Goal: Task Accomplishment & Management: Manage account settings

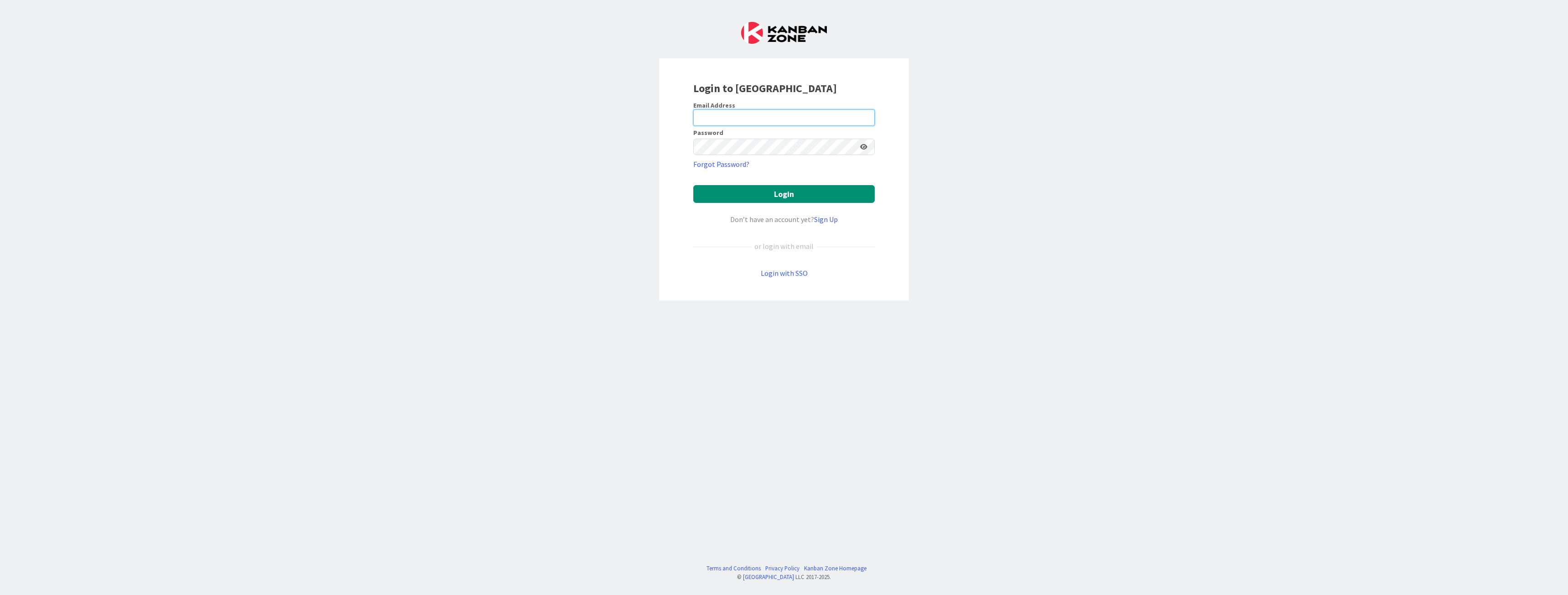
type input "[EMAIL_ADDRESS][PERSON_NAME][DOMAIN_NAME]"
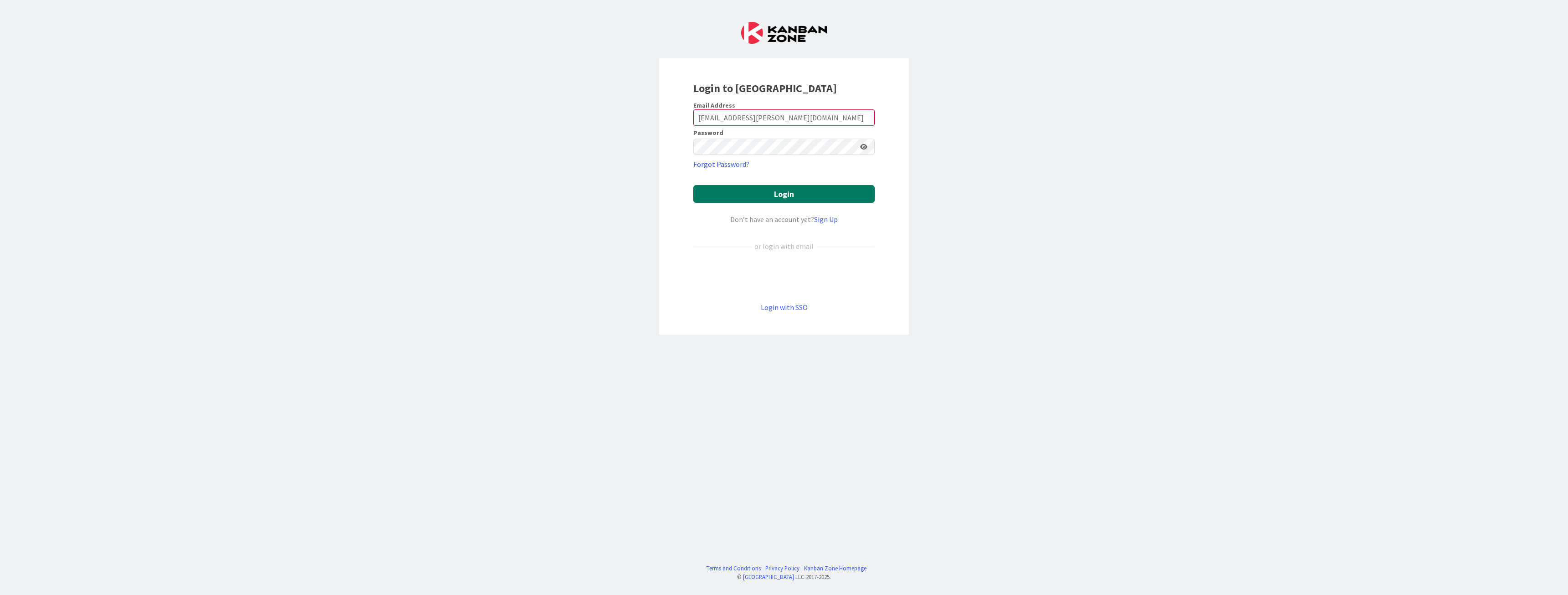
click at [765, 194] on button "Login" at bounding box center [784, 194] width 181 height 18
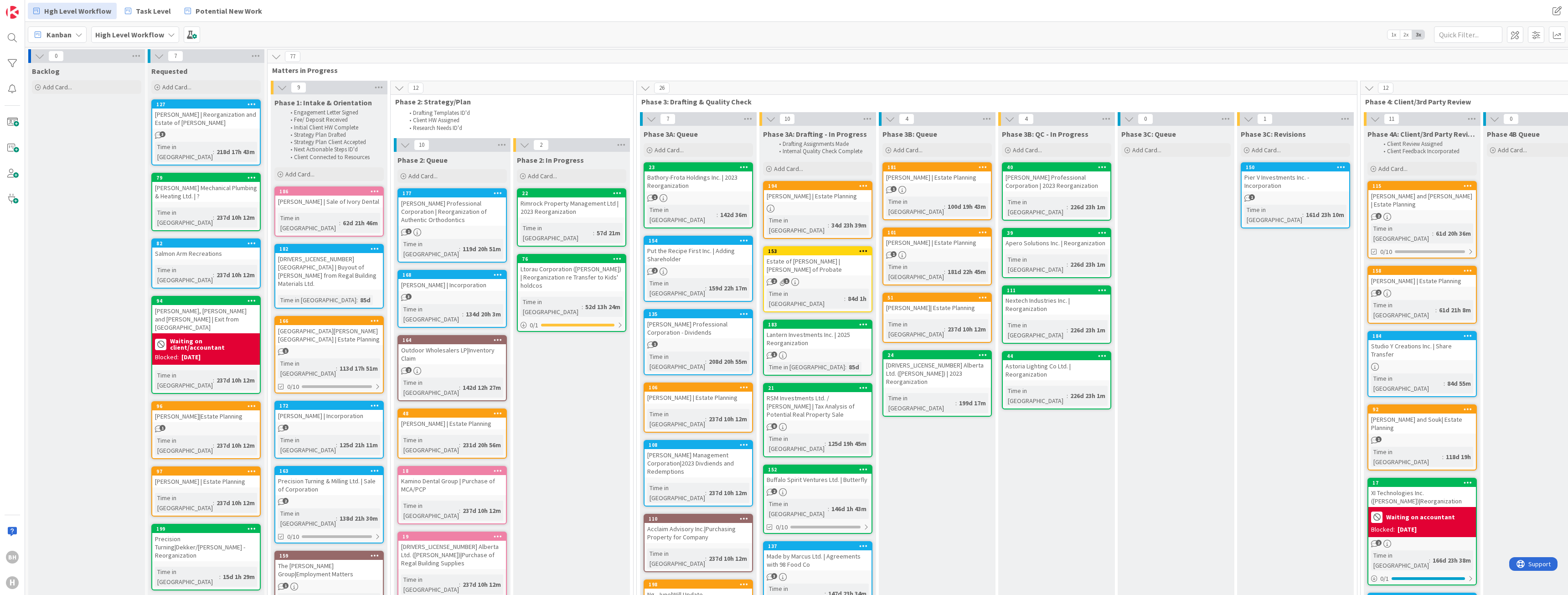
click at [125, 31] on b "High Level Workflow" at bounding box center [130, 34] width 69 height 9
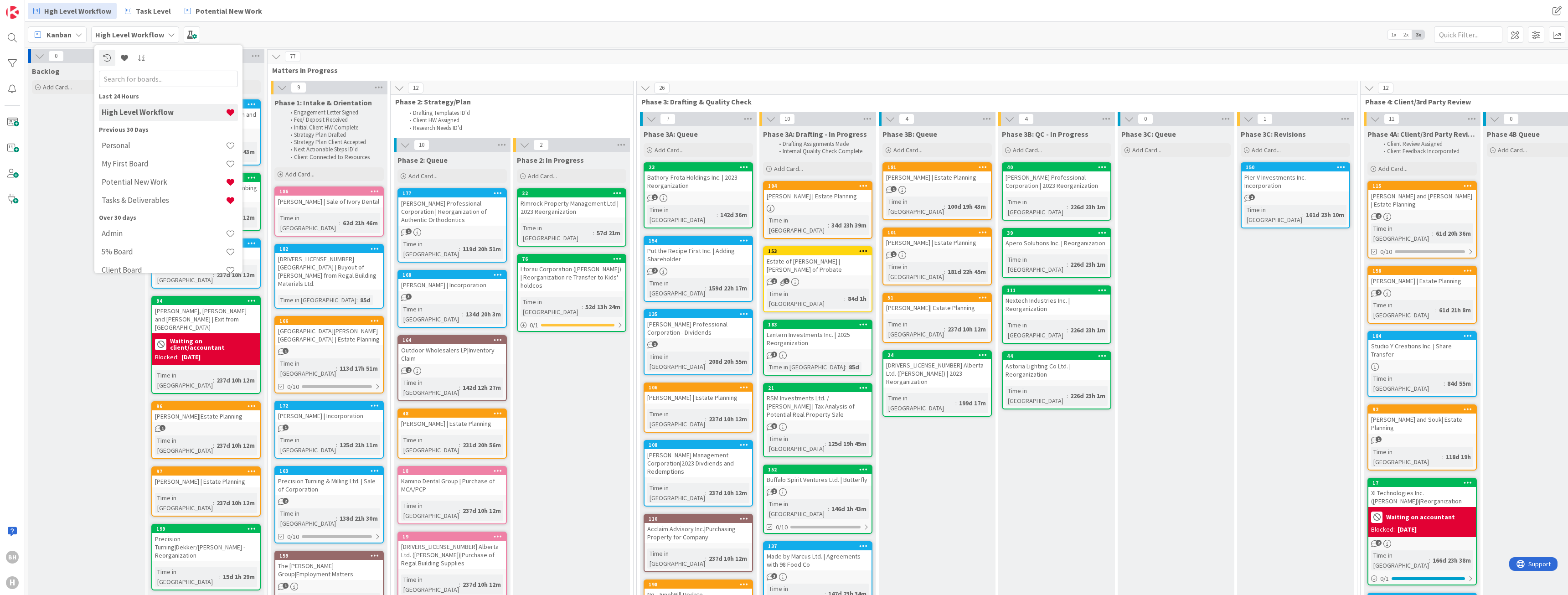
click at [237, 35] on div "Kanban High Level Workflow Last 24 Hours High Level Workflow Previous 30 Days P…" at bounding box center [796, 34] width 1543 height 25
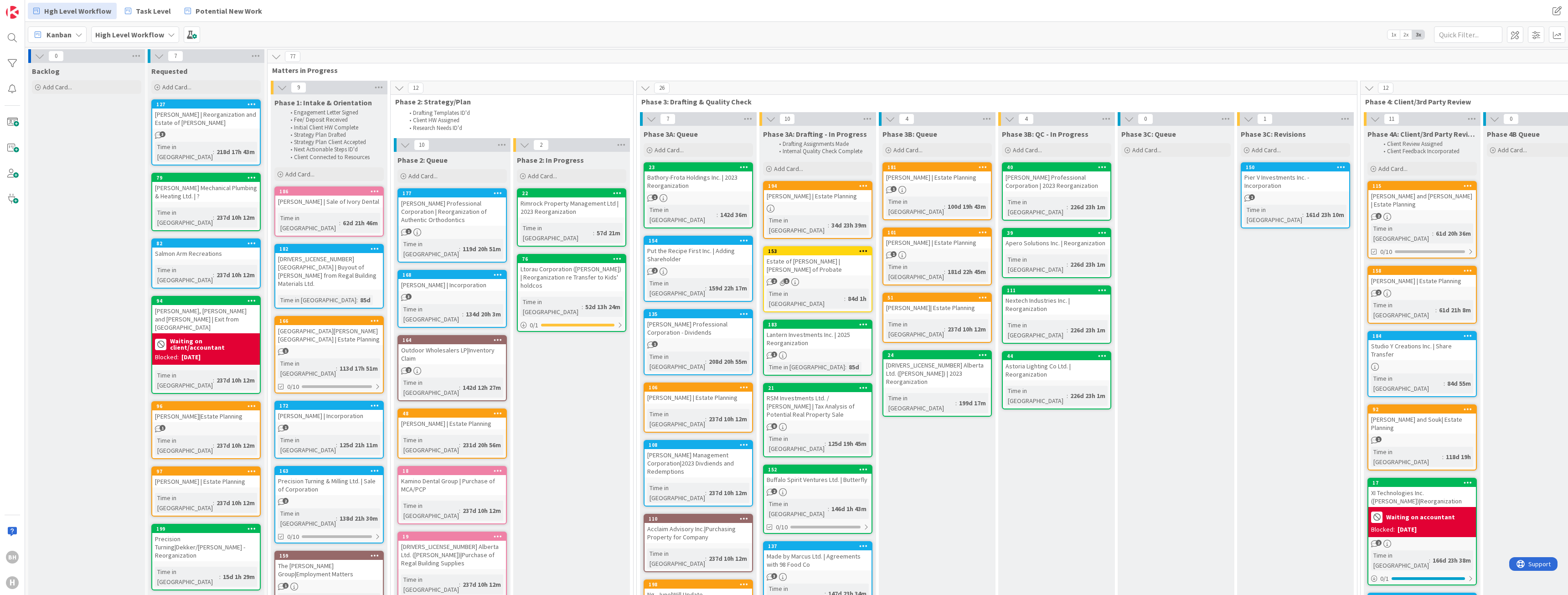
click at [73, 35] on div "Kanban" at bounding box center [57, 34] width 59 height 16
click at [136, 35] on b "High Level Workflow" at bounding box center [130, 34] width 69 height 9
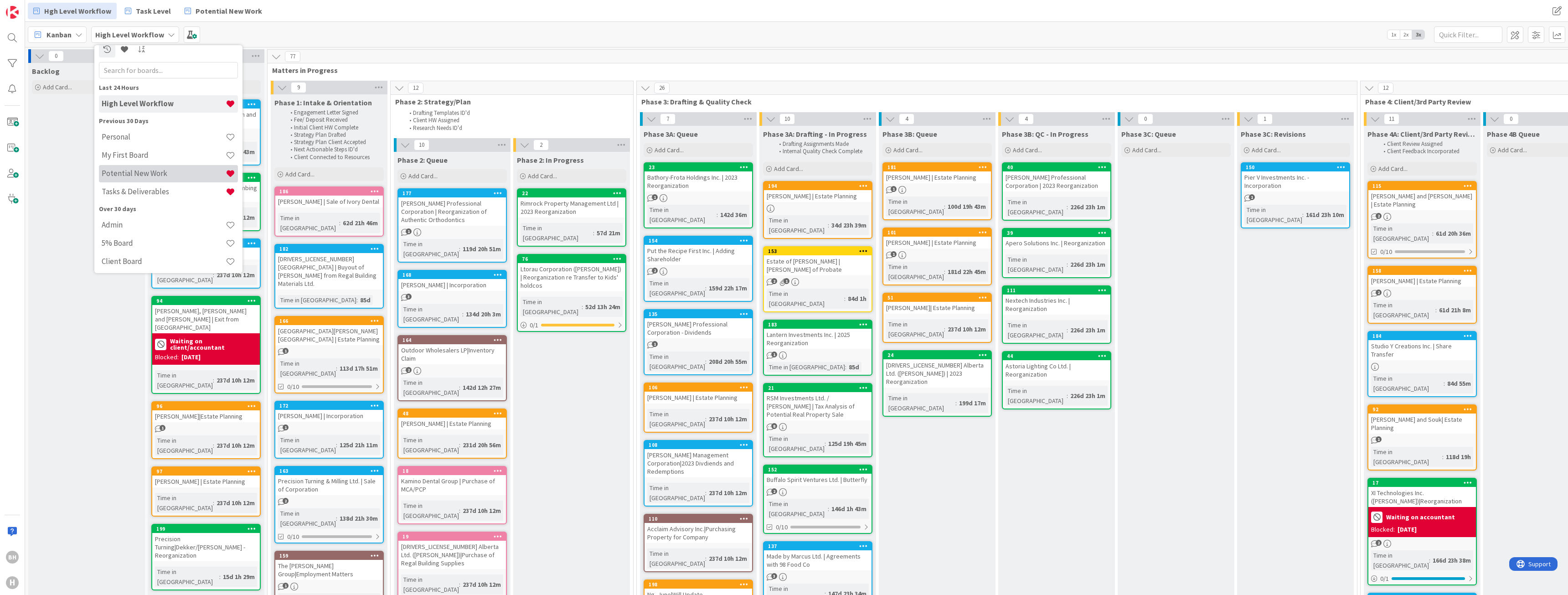
scroll to position [12, 0]
click at [121, 245] on h4 "5% Board" at bounding box center [164, 240] width 124 height 9
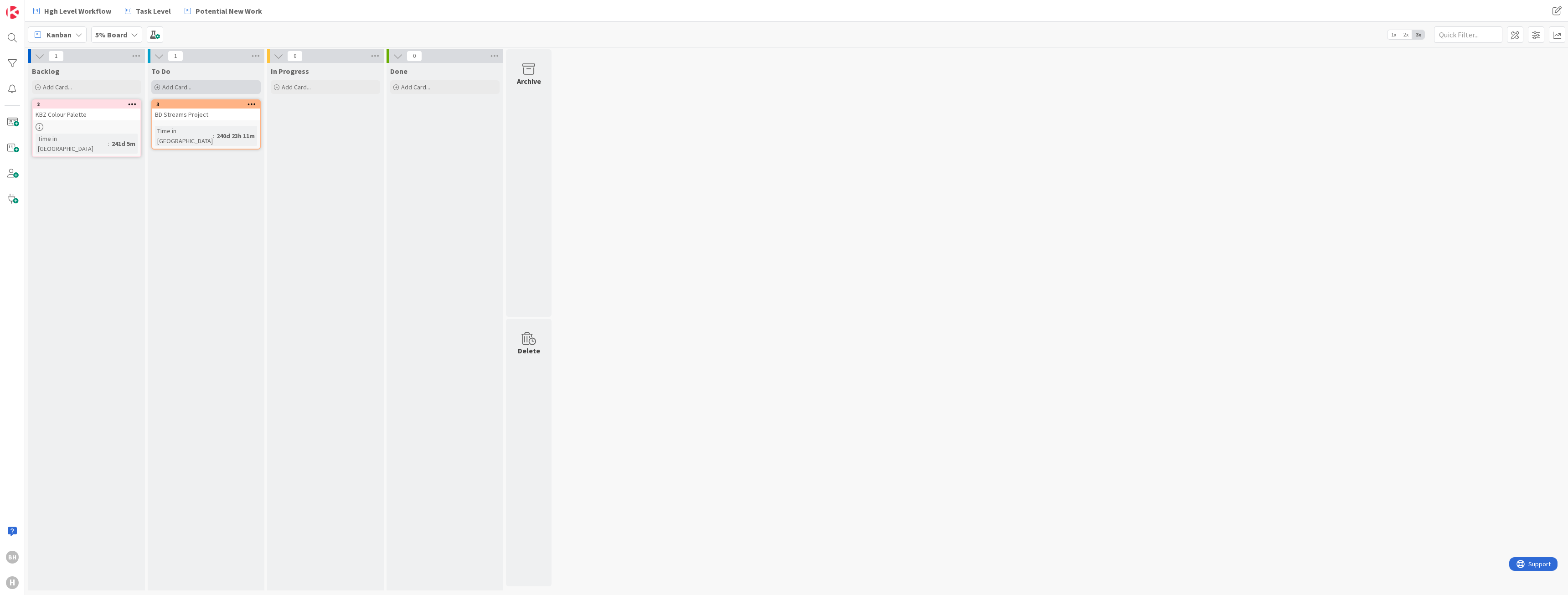
click at [160, 88] on div "Add Card..." at bounding box center [206, 87] width 110 height 13
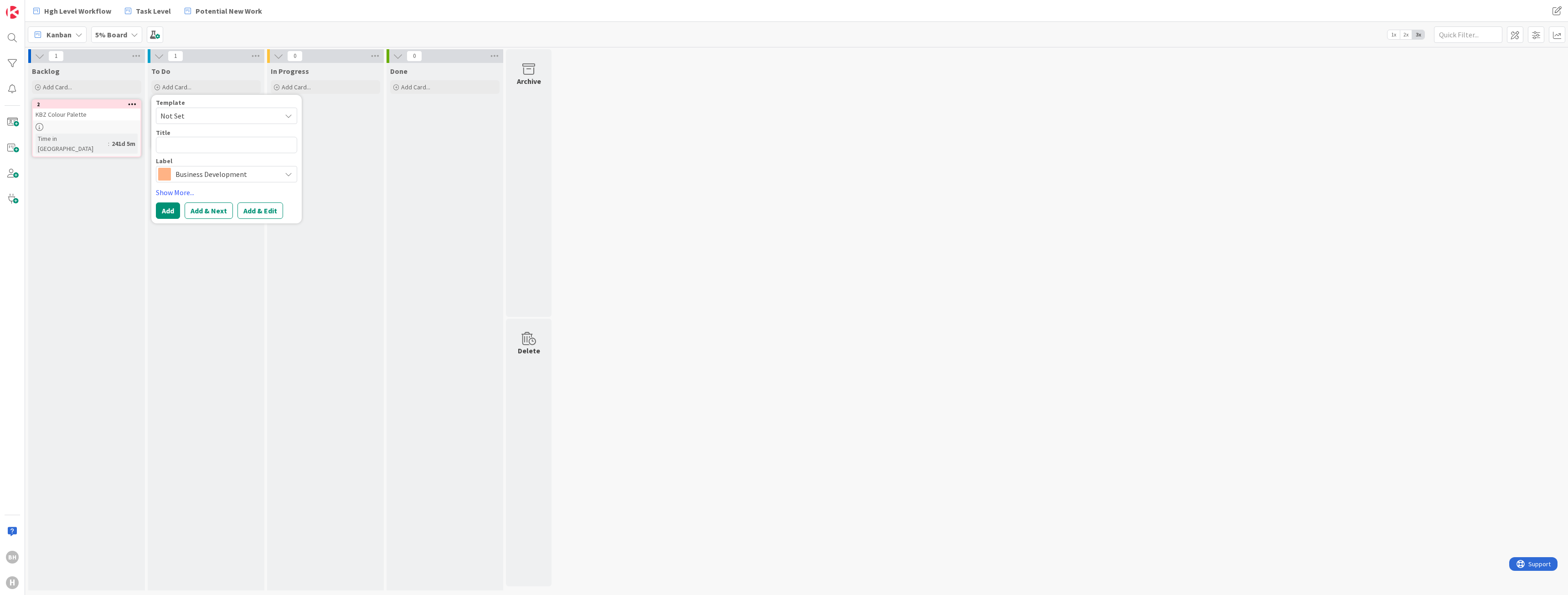
click at [219, 121] on span "Not Set" at bounding box center [217, 115] width 114 height 12
click at [281, 181] on div "Business Development" at bounding box center [226, 174] width 141 height 16
click at [201, 195] on span "Miscellaneous" at bounding box center [245, 195] width 111 height 13
click at [192, 120] on span "Not Set" at bounding box center [217, 115] width 114 height 12
click at [192, 118] on span "Not Set" at bounding box center [217, 115] width 114 height 12
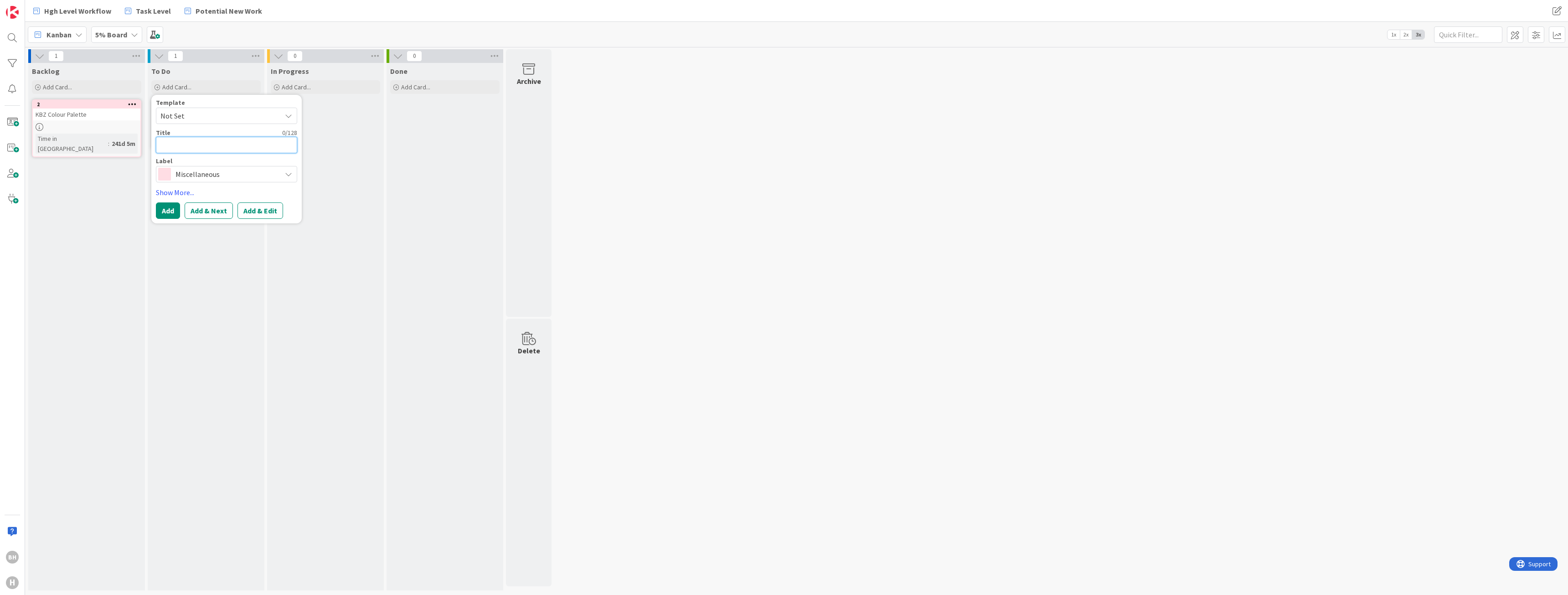
click at [184, 144] on textarea at bounding box center [226, 145] width 141 height 16
click at [200, 146] on textarea at bounding box center [226, 145] width 141 height 16
click at [211, 176] on span "Miscellaneous" at bounding box center [226, 174] width 101 height 13
click at [220, 159] on div "Label" at bounding box center [226, 161] width 141 height 6
click at [182, 190] on link "Show More..." at bounding box center [226, 192] width 141 height 11
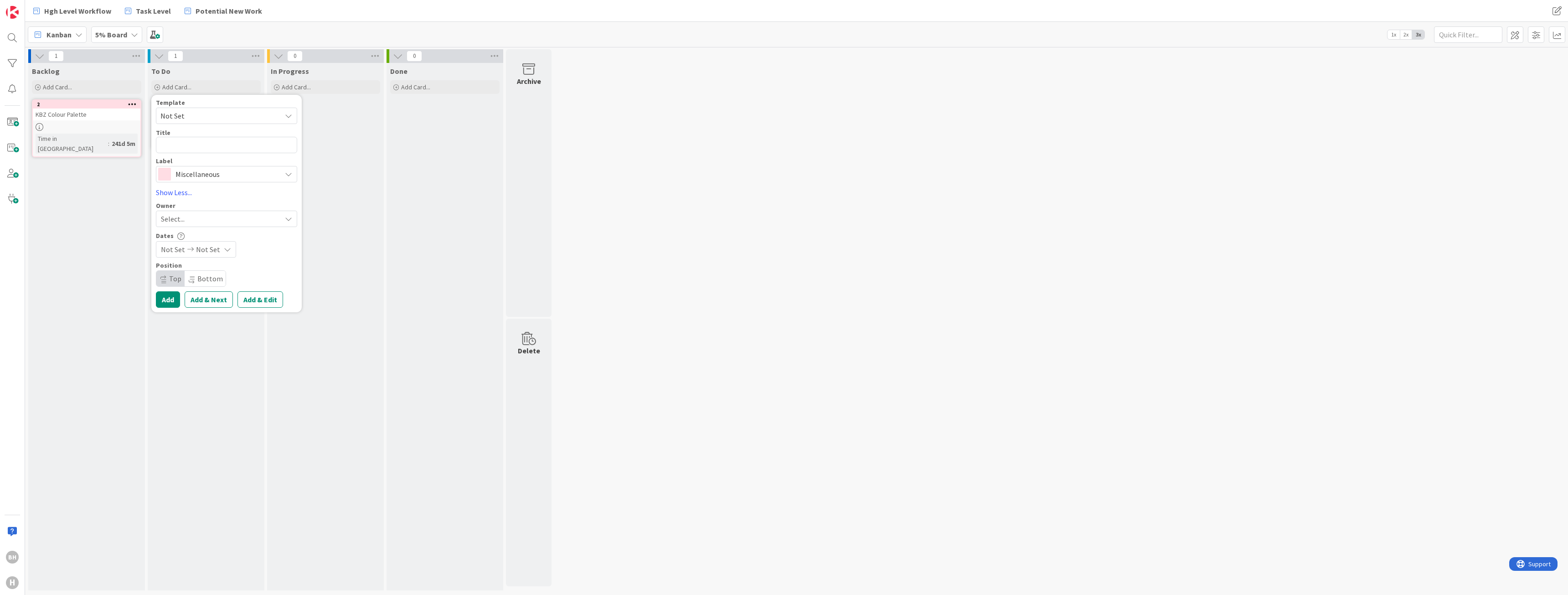
click at [225, 174] on span "Miscellaneous" at bounding box center [226, 174] width 101 height 13
click at [190, 264] on link "Edit Labels..." at bounding box center [189, 267] width 66 height 12
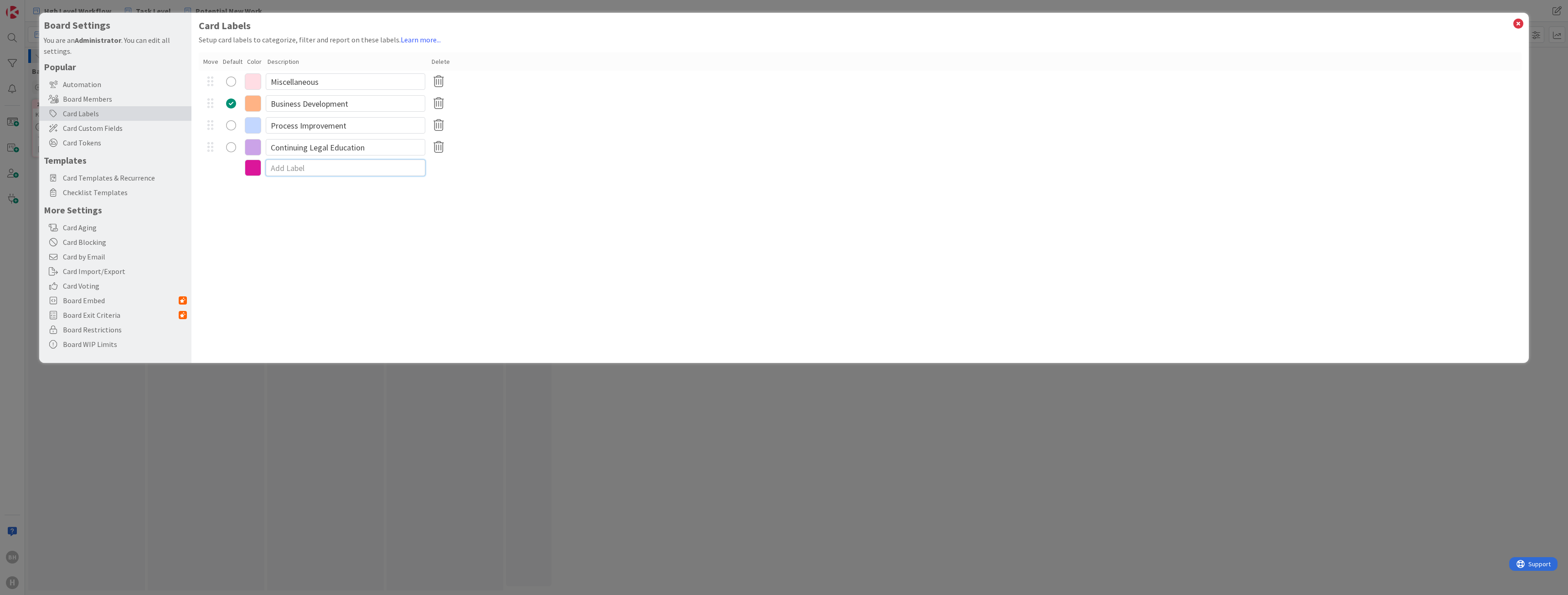
click at [290, 164] on input at bounding box center [346, 167] width 159 height 16
click at [254, 168] on icon at bounding box center [253, 167] width 16 height 16
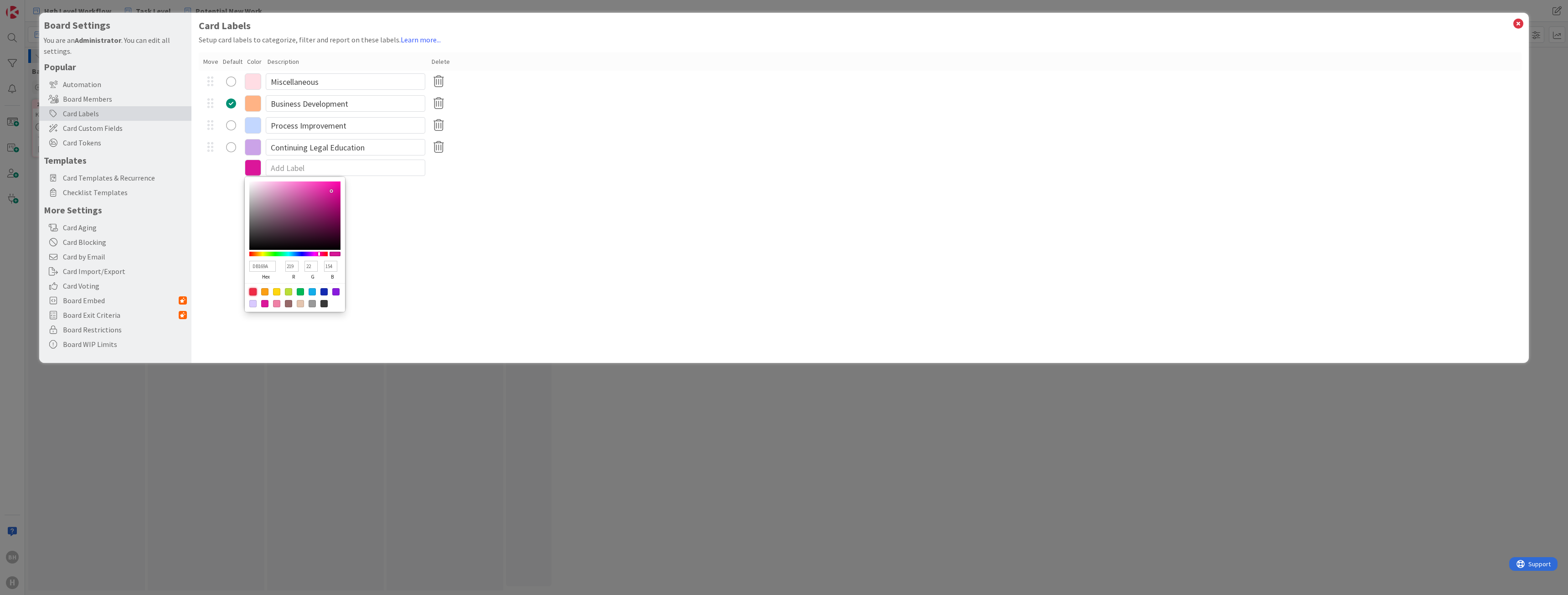
click at [251, 290] on div at bounding box center [253, 292] width 7 height 7
type input "F02B46"
type input "240"
type input "43"
type input "70"
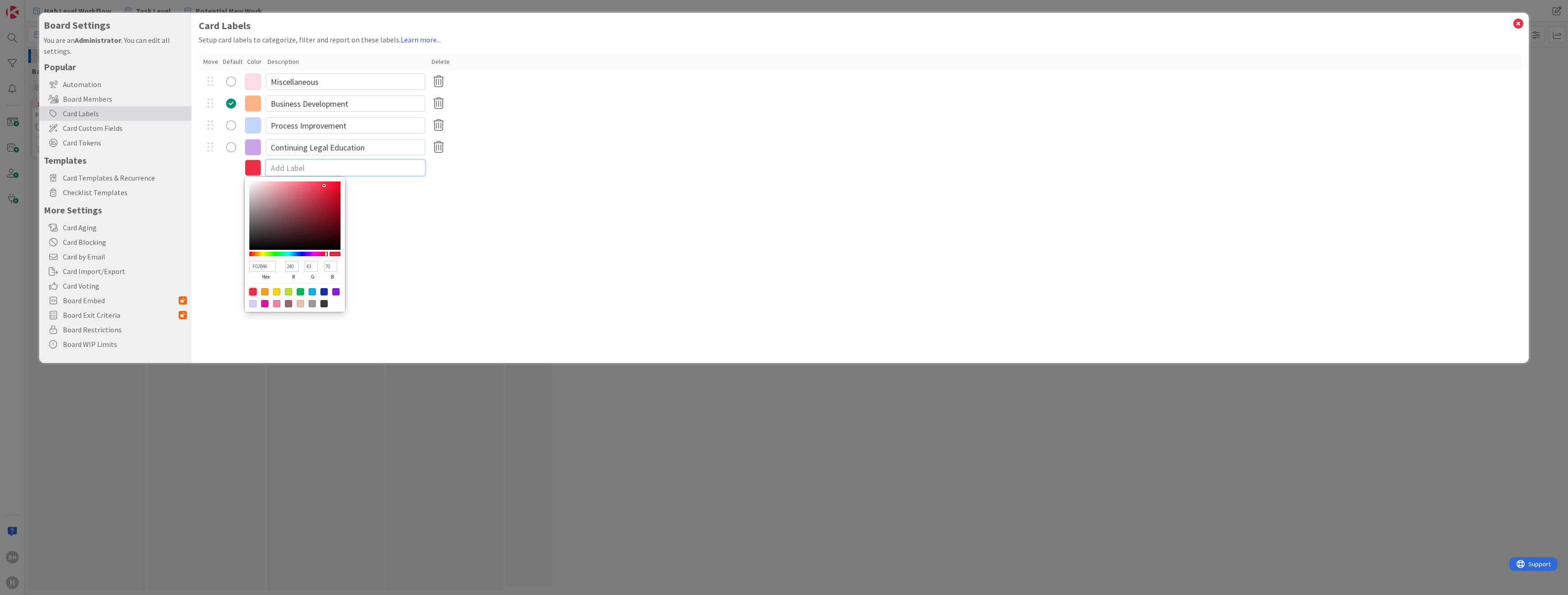
click at [290, 172] on input at bounding box center [346, 167] width 159 height 16
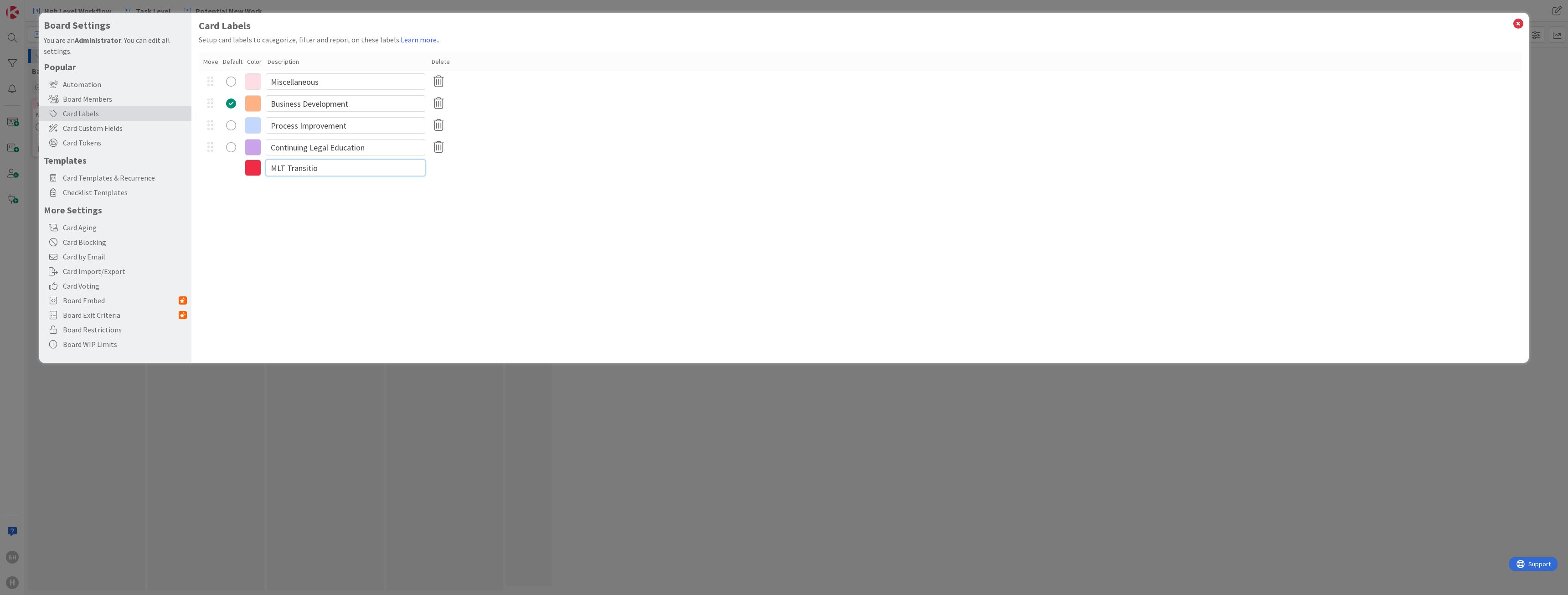
type input "MLT Transition"
click at [1518, 23] on icon at bounding box center [1518, 23] width 12 height 13
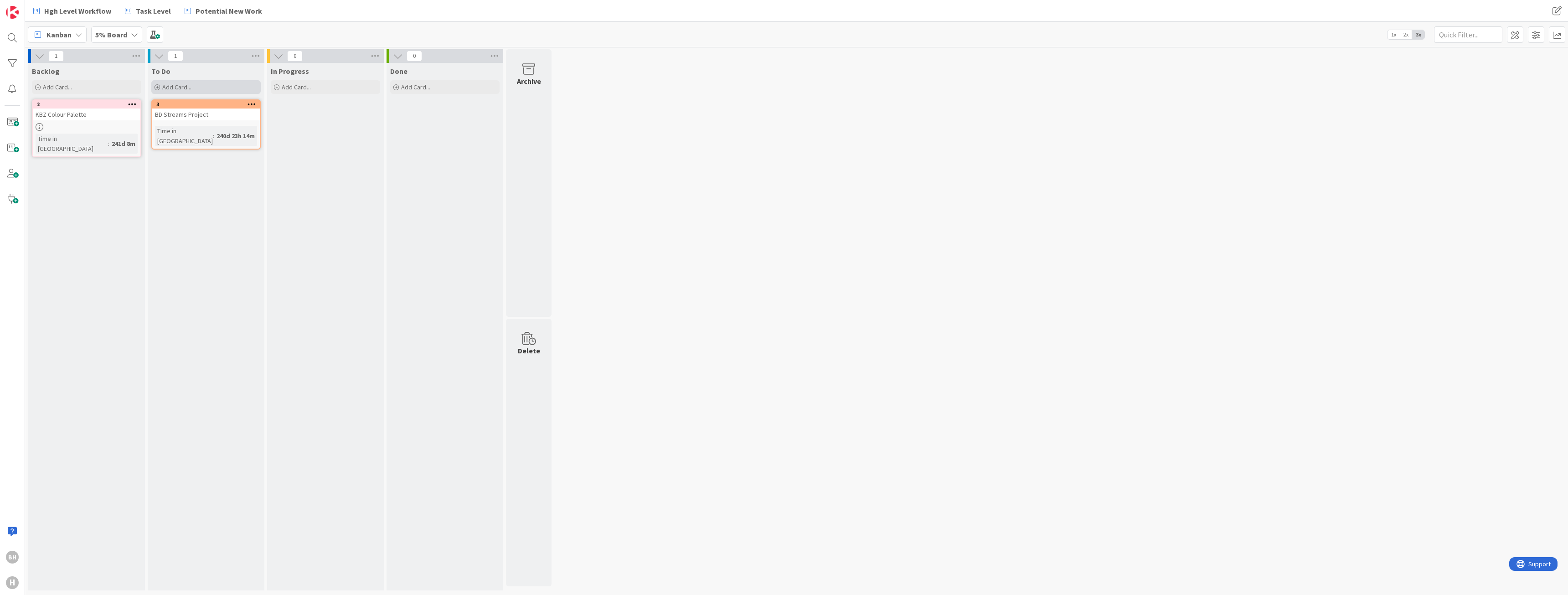
click at [161, 90] on div "Add Card..." at bounding box center [206, 87] width 110 height 13
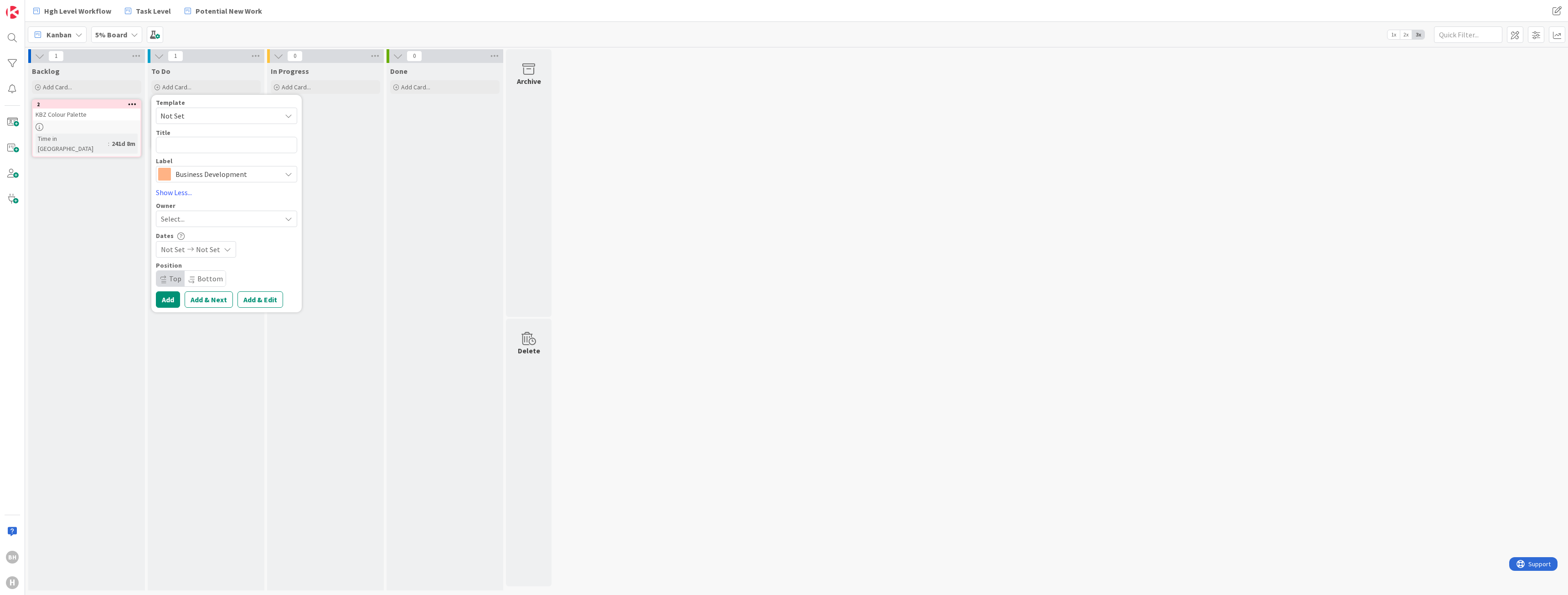
click at [327, 118] on div "In Progress Add Card..." at bounding box center [326, 326] width 117 height 527
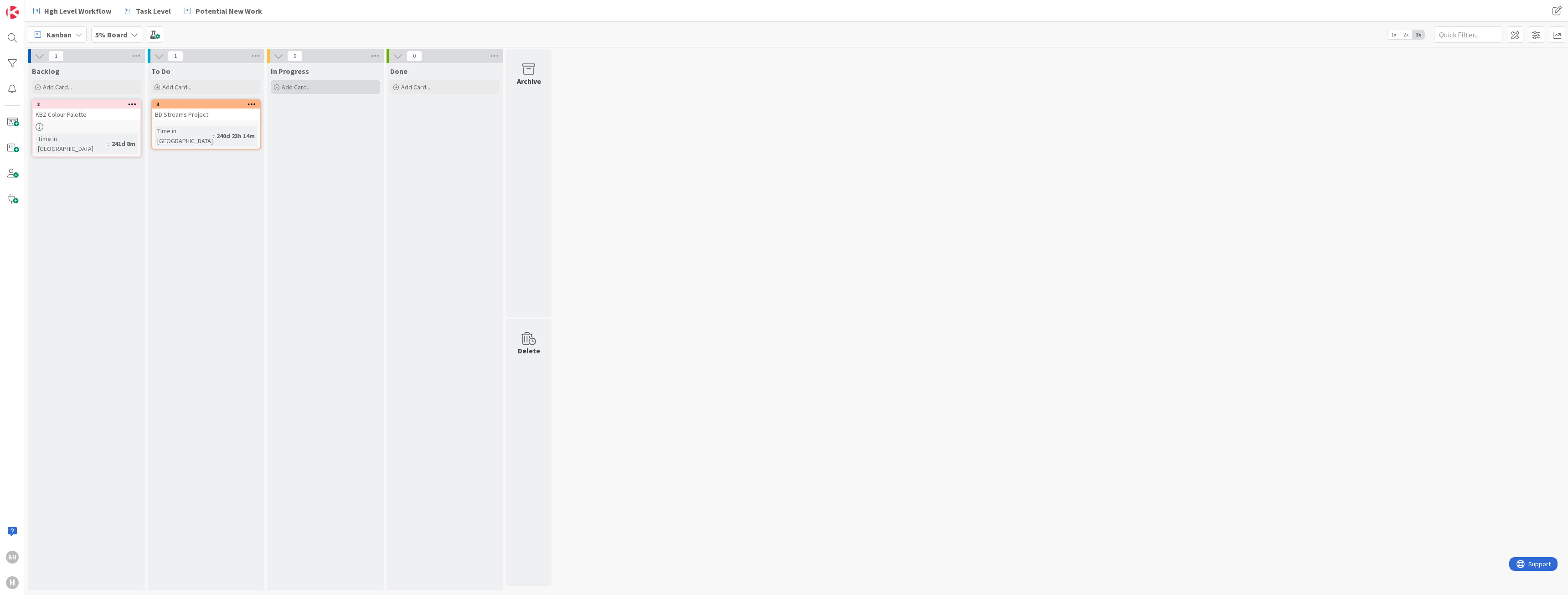
click at [286, 85] on span "Add Card..." at bounding box center [296, 86] width 29 height 8
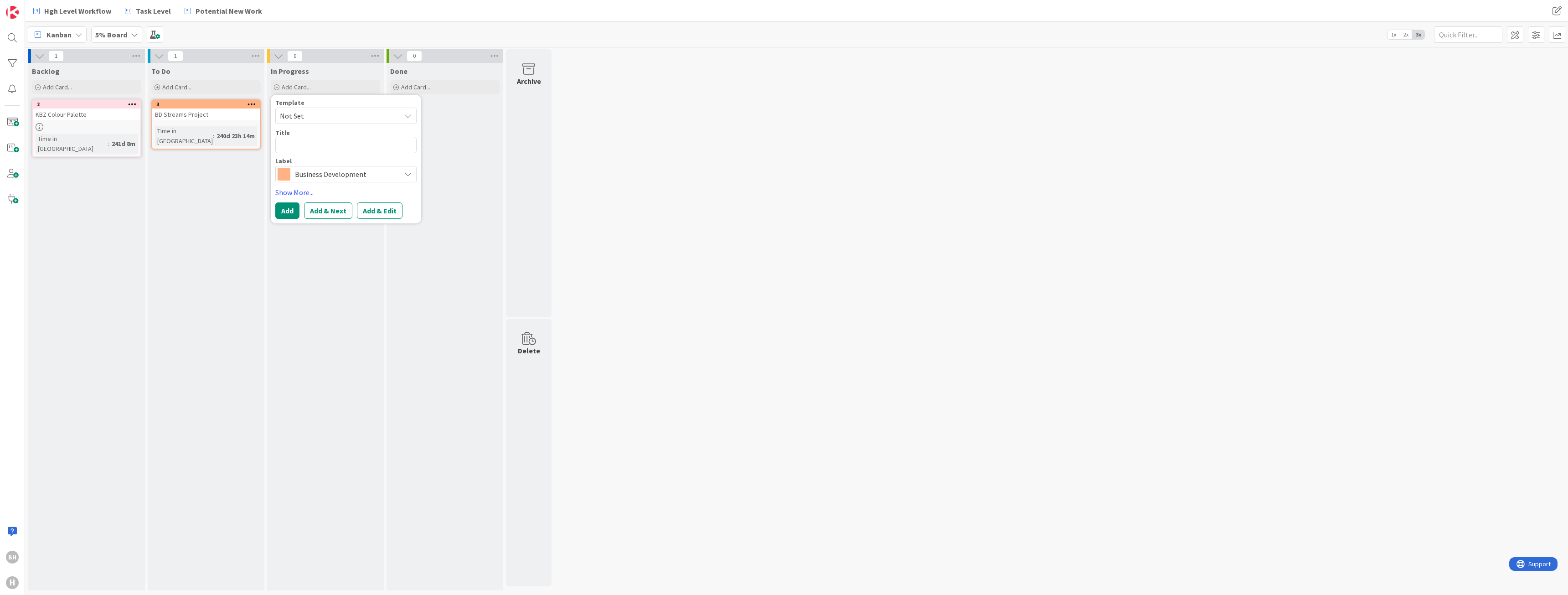
click at [298, 170] on span "Business Development" at bounding box center [345, 174] width 101 height 13
click at [297, 283] on span at bounding box center [298, 287] width 13 height 13
click at [313, 142] on textarea at bounding box center [346, 145] width 141 height 16
type textarea "x"
type textarea "S"
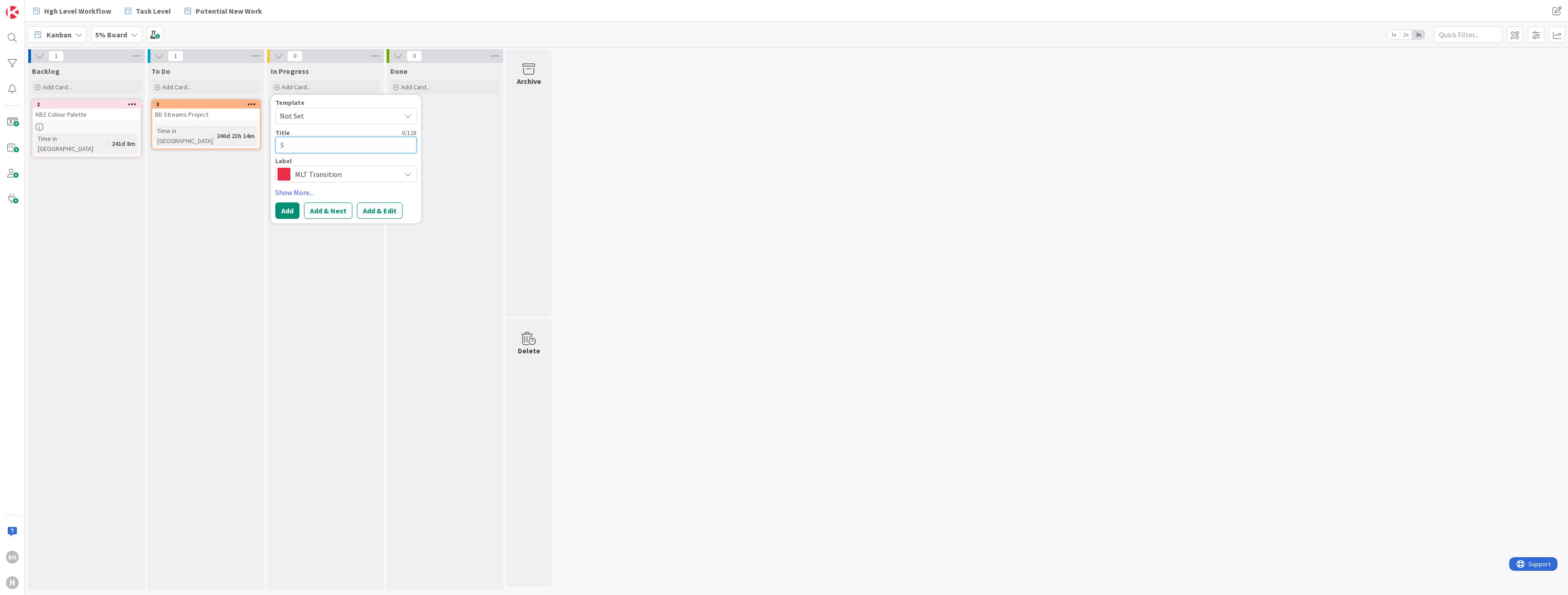
type textarea "x"
type textarea "Se"
type textarea "x"
type textarea "Sen"
type textarea "x"
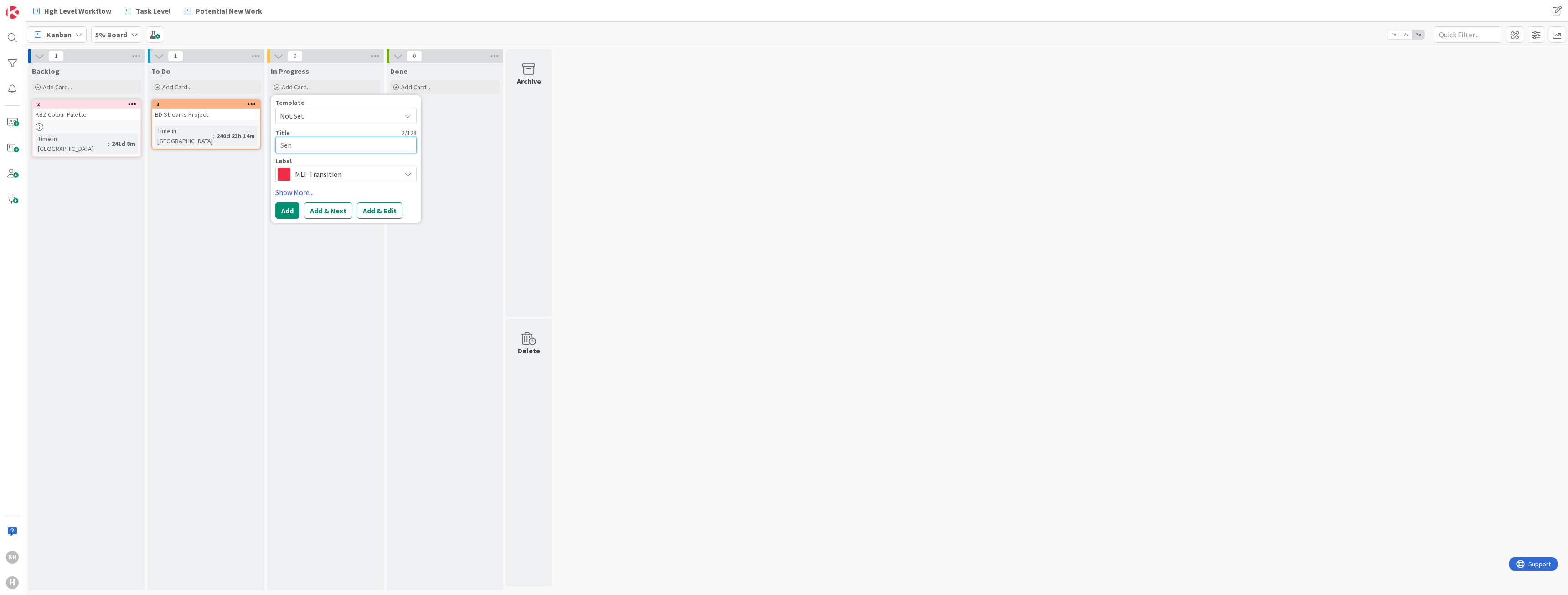
type textarea "Send"
type textarea "x"
type textarea "Send"
type textarea "x"
type textarea "Send F"
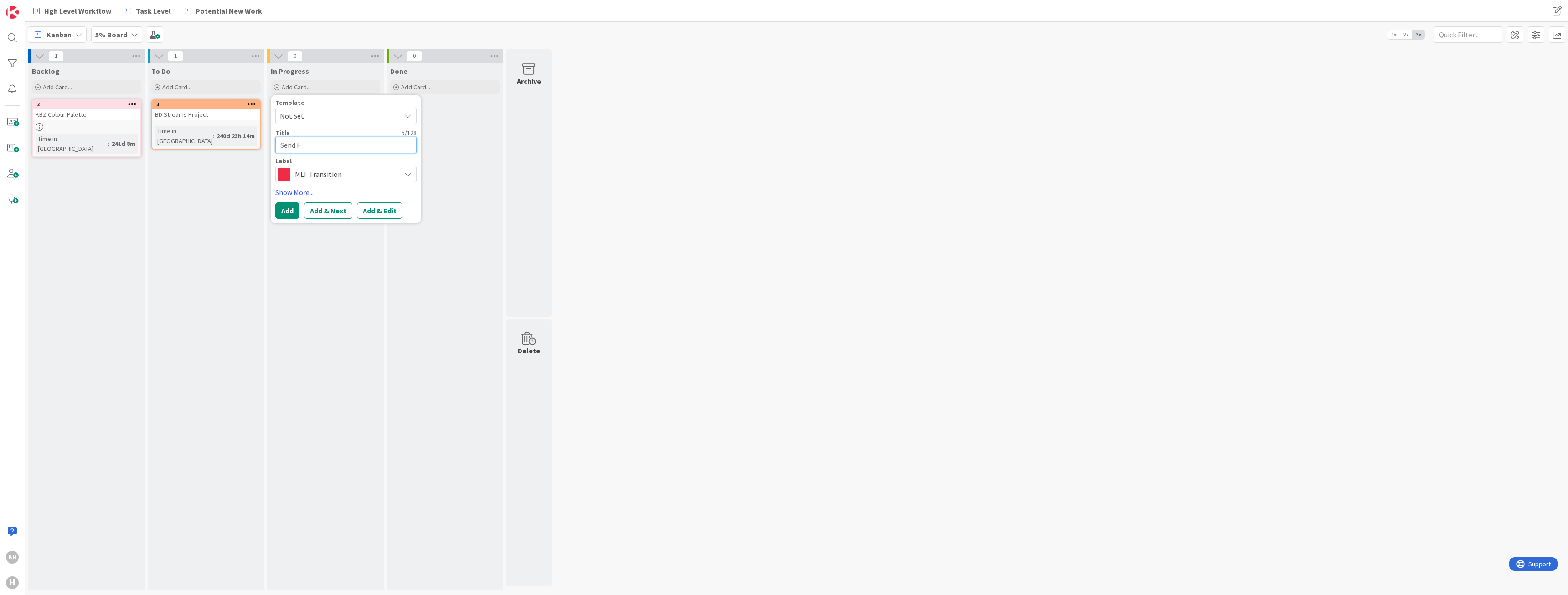
type textarea "x"
type textarea "Send Fi"
type textarea "x"
type textarea "Send Fin"
type textarea "x"
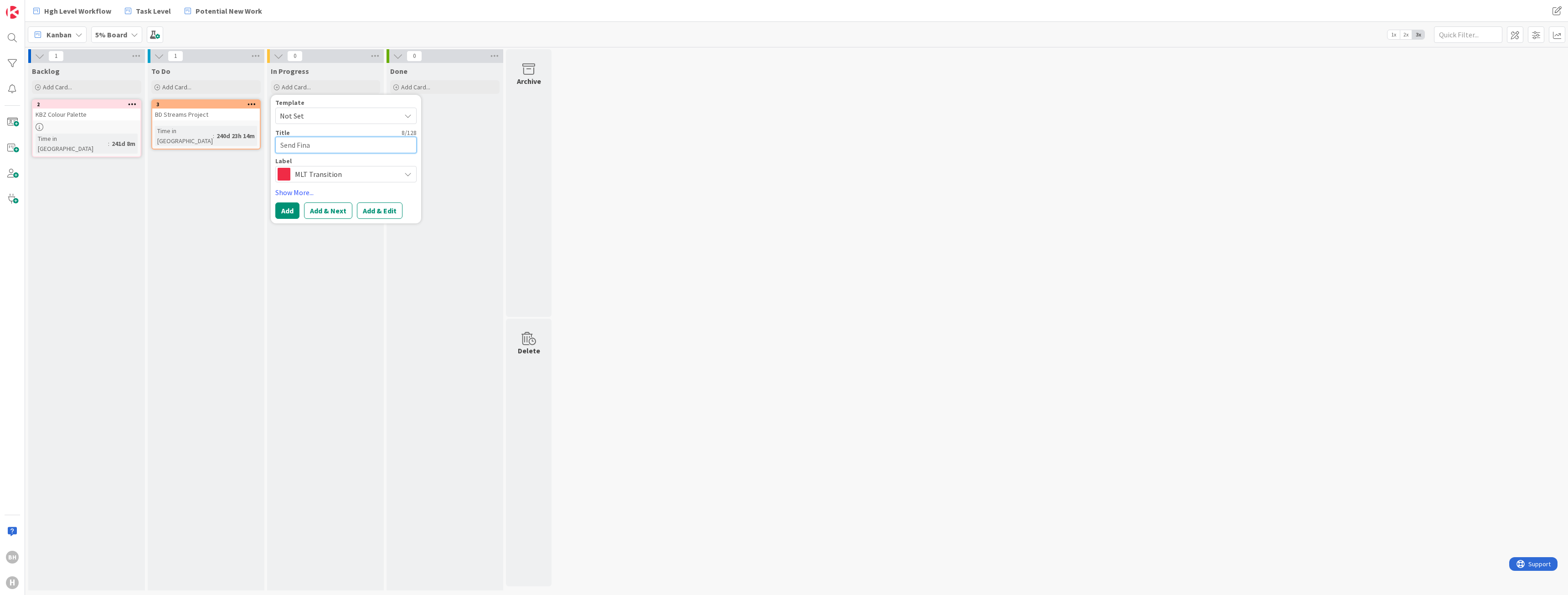
type textarea "Send [PERSON_NAME]"
type textarea "x"
type textarea "Send Financ"
type textarea "x"
type textarea "Send Financi"
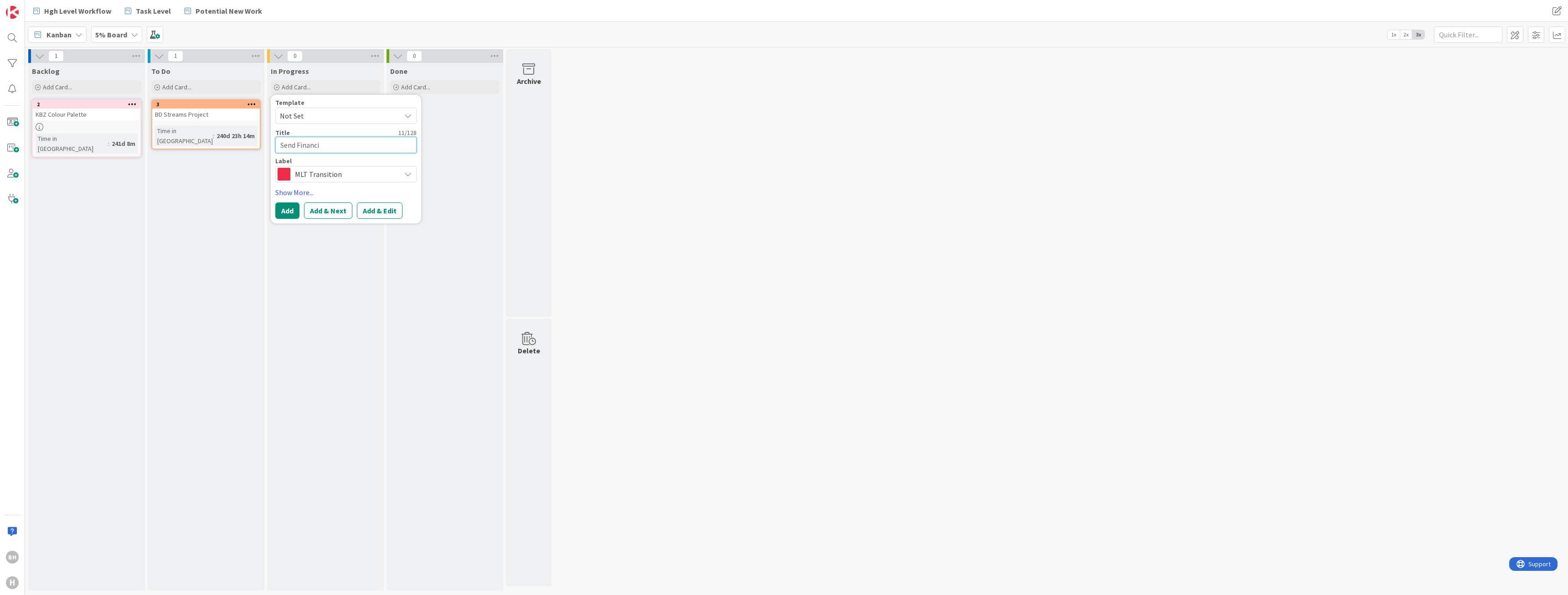
type textarea "x"
type textarea "Send Financia"
type textarea "x"
type textarea "Send Financial"
type textarea "x"
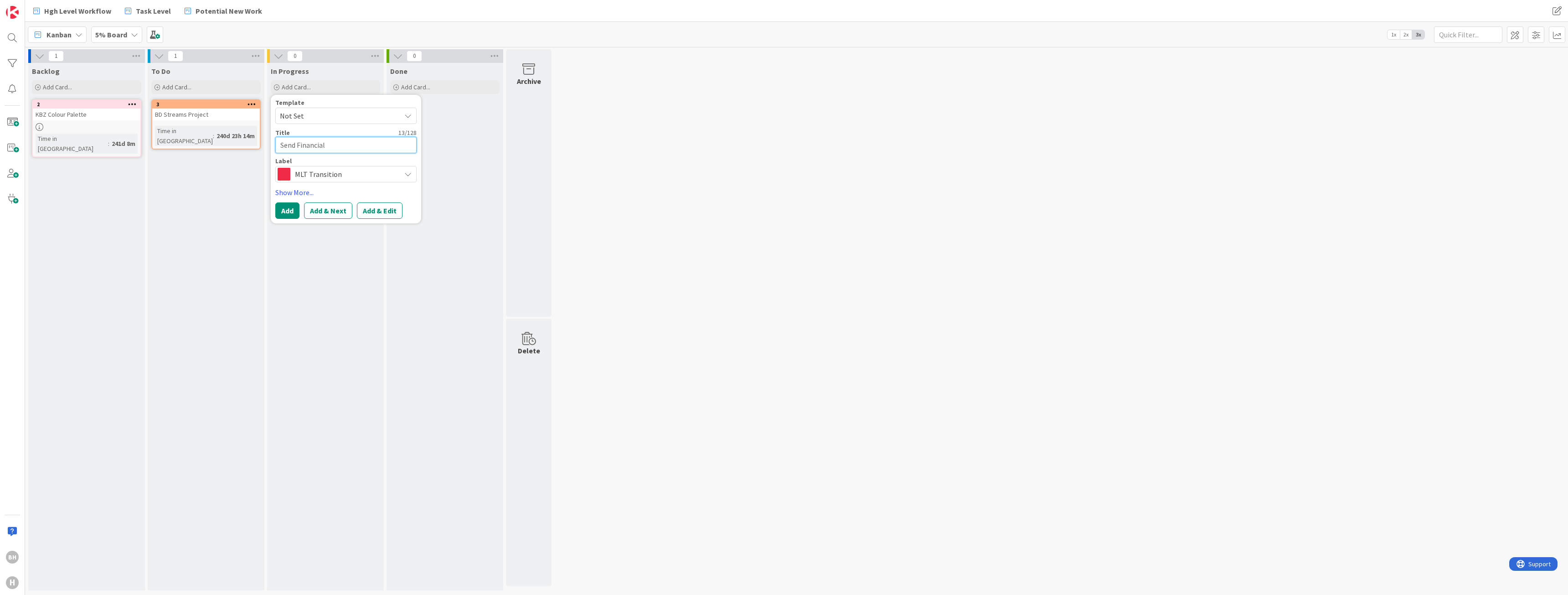
type textarea "Send Financial"
type textarea "x"
type textarea "Send Financial I"
type textarea "x"
type textarea "Send Financial In"
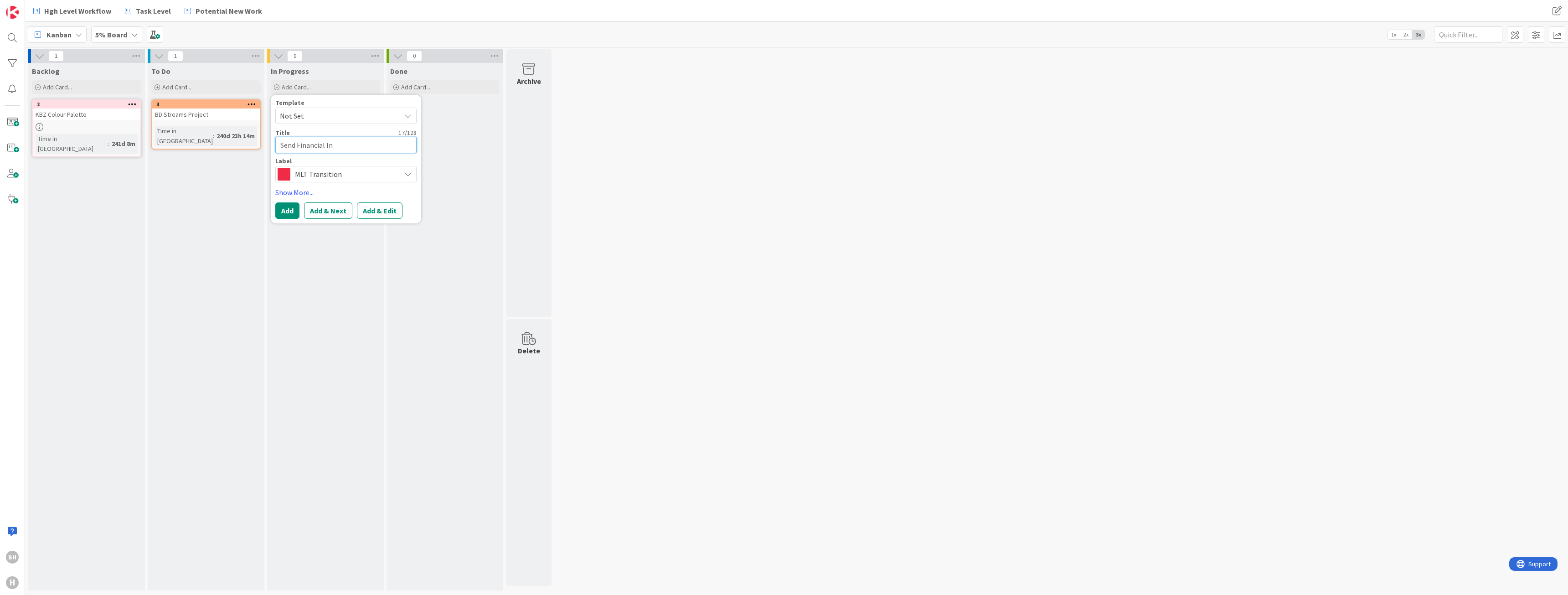
type textarea "x"
type textarea "Send Financial Inf"
type textarea "x"
type textarea "Send Financial Info"
type textarea "x"
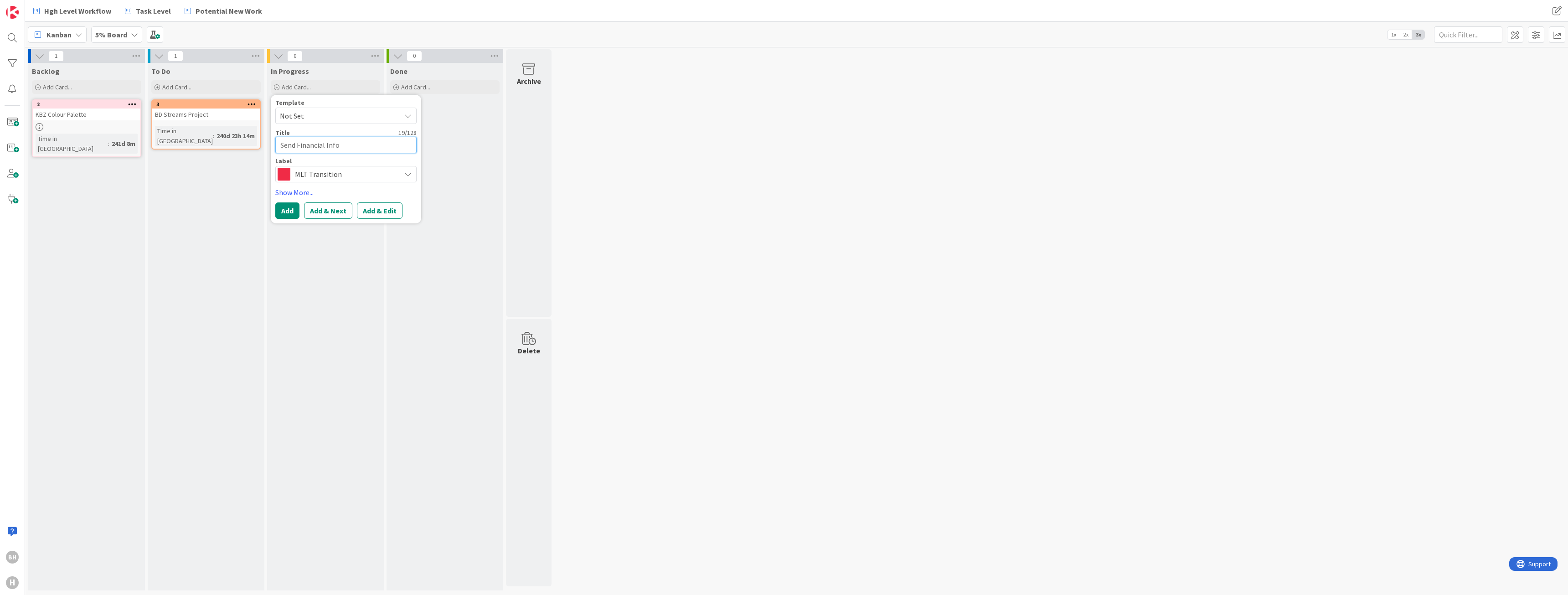
type textarea "Send Financial Info"
type textarea "x"
type textarea "Send Financial Info t"
type textarea "x"
type textarea "Send Financial Info to"
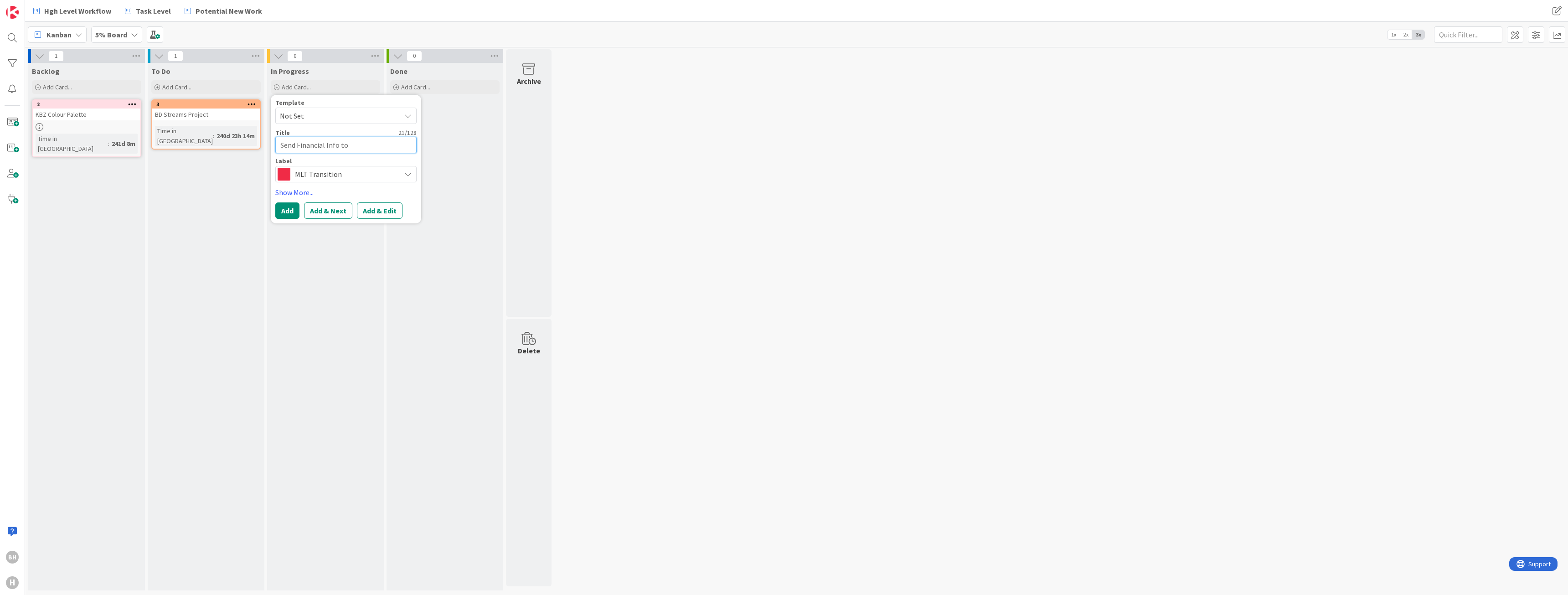
type textarea "x"
type textarea "Send Financial Info to"
type textarea "x"
type textarea "Send Financial Info to J"
type textarea "x"
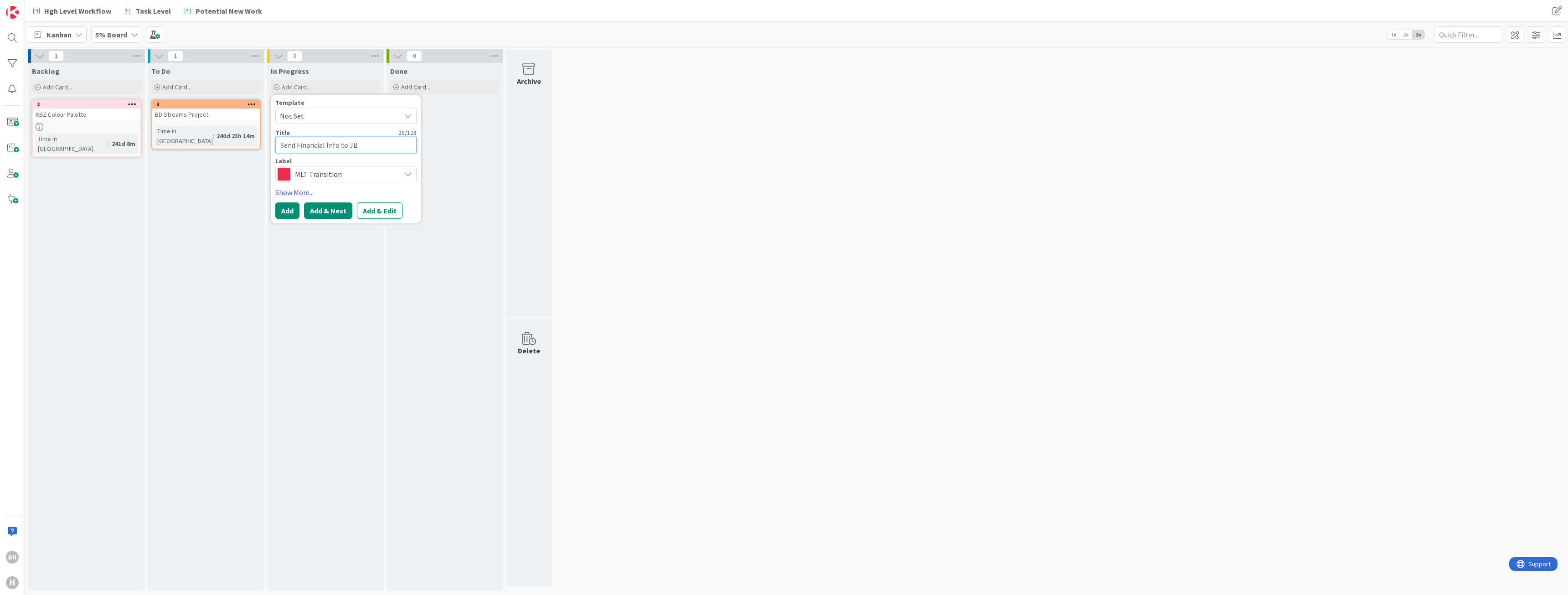
type textarea "Send Financial Info to JB"
click at [327, 211] on button "Add & Next" at bounding box center [327, 210] width 48 height 16
click at [307, 140] on textarea at bounding box center [346, 145] width 141 height 16
type textarea "x"
type textarea "C"
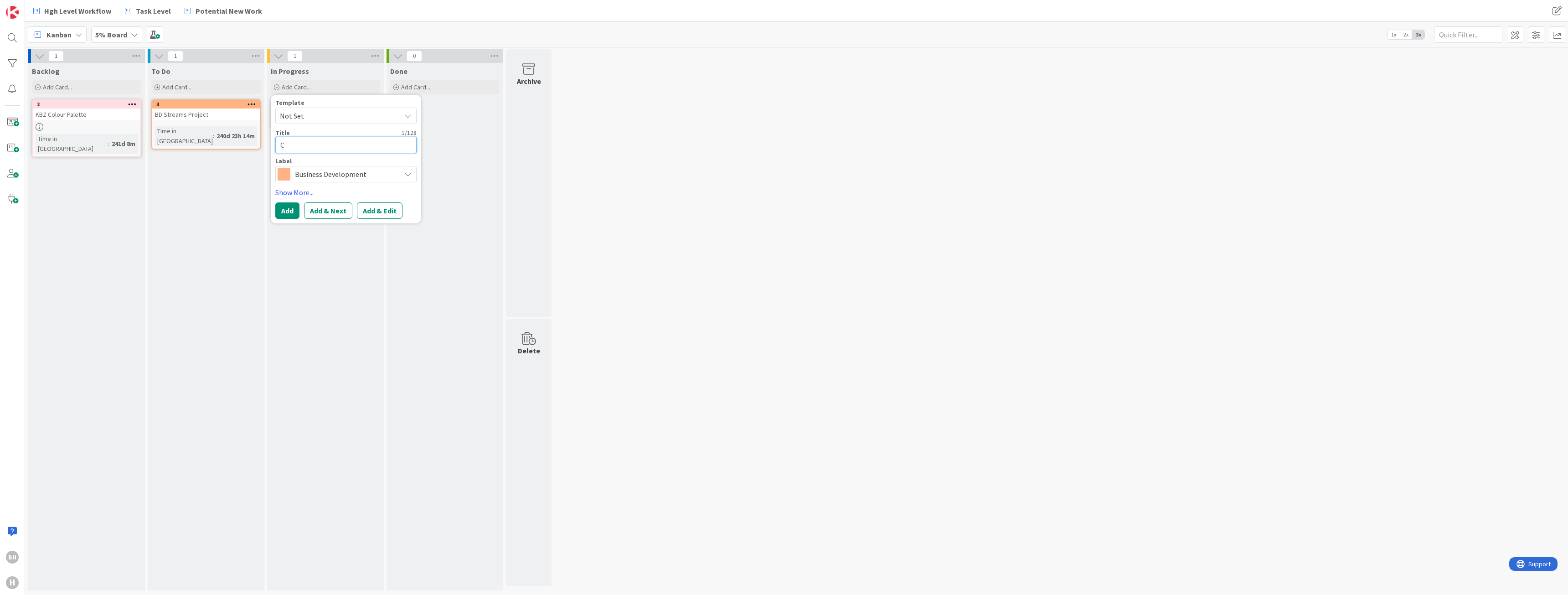
type textarea "x"
type textarea "Cr"
type textarea "x"
type textarea "Cre"
type textarea "x"
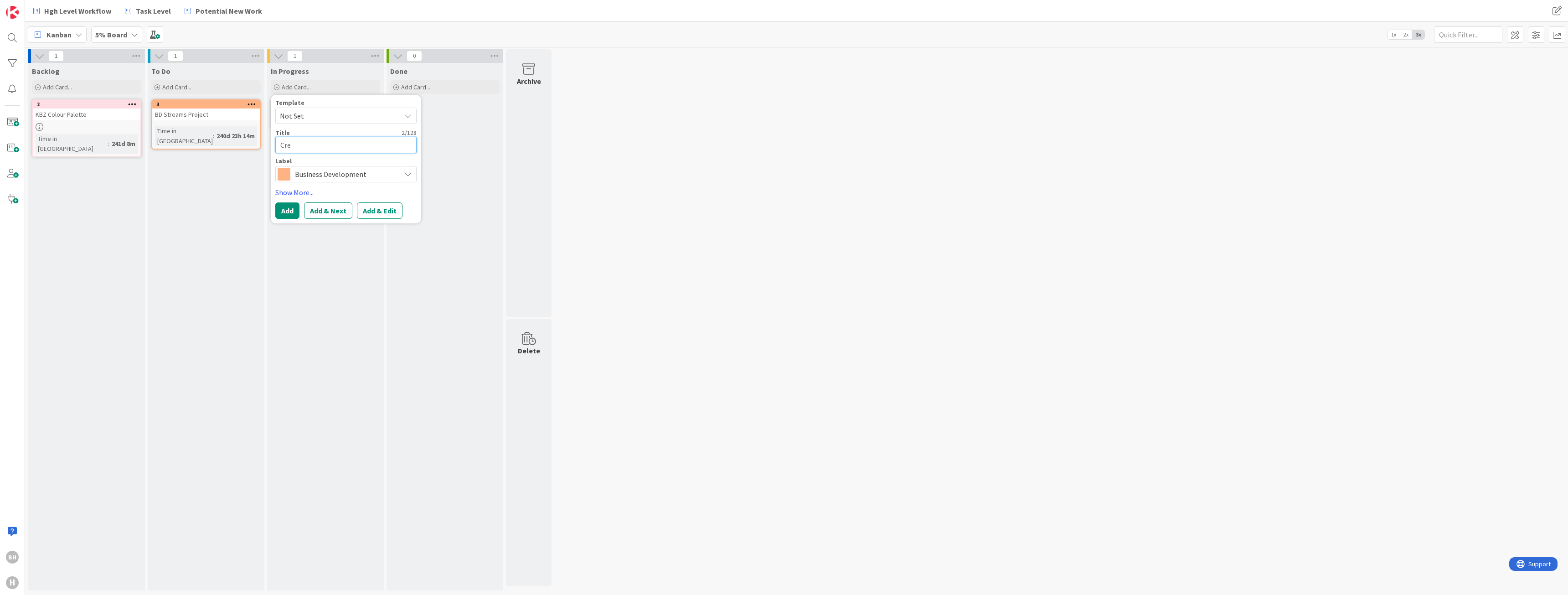
type textarea "Crea"
type textarea "x"
type textarea "Creat"
type textarea "x"
type textarea "Create"
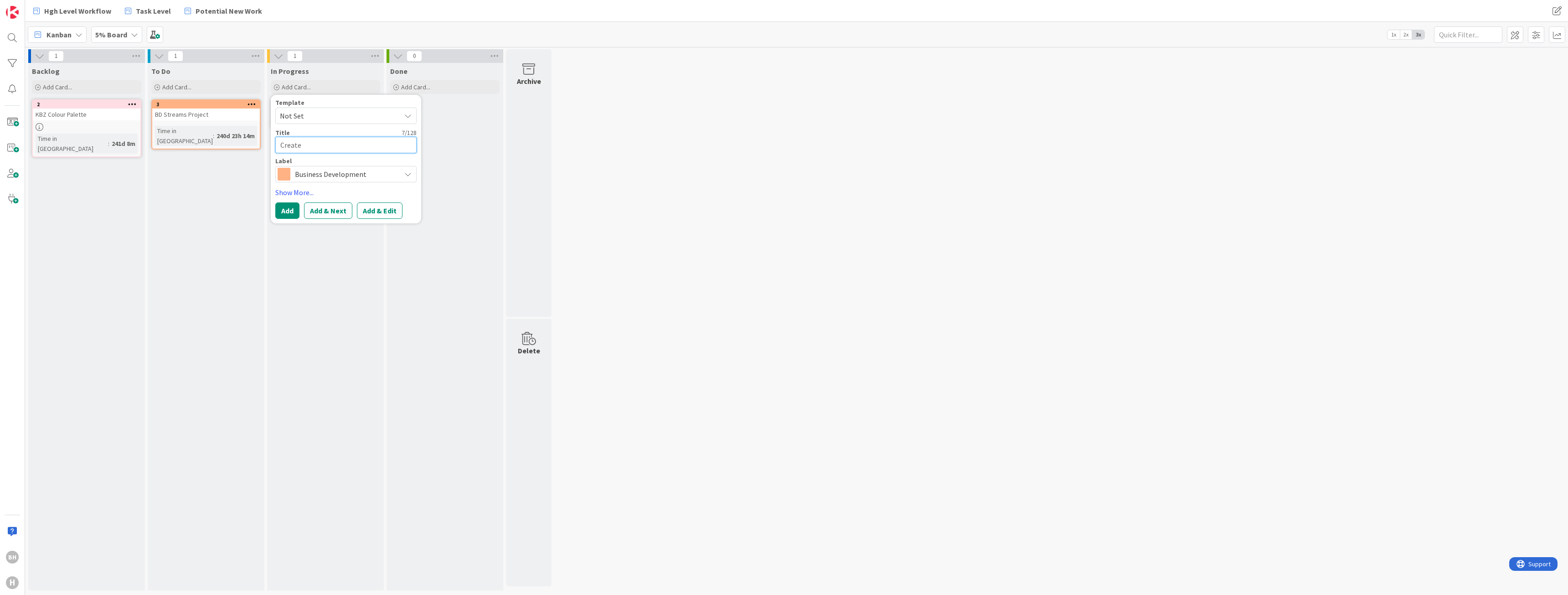
type textarea "x"
type textarea "Create"
type textarea "x"
type textarea "Create C"
type textarea "x"
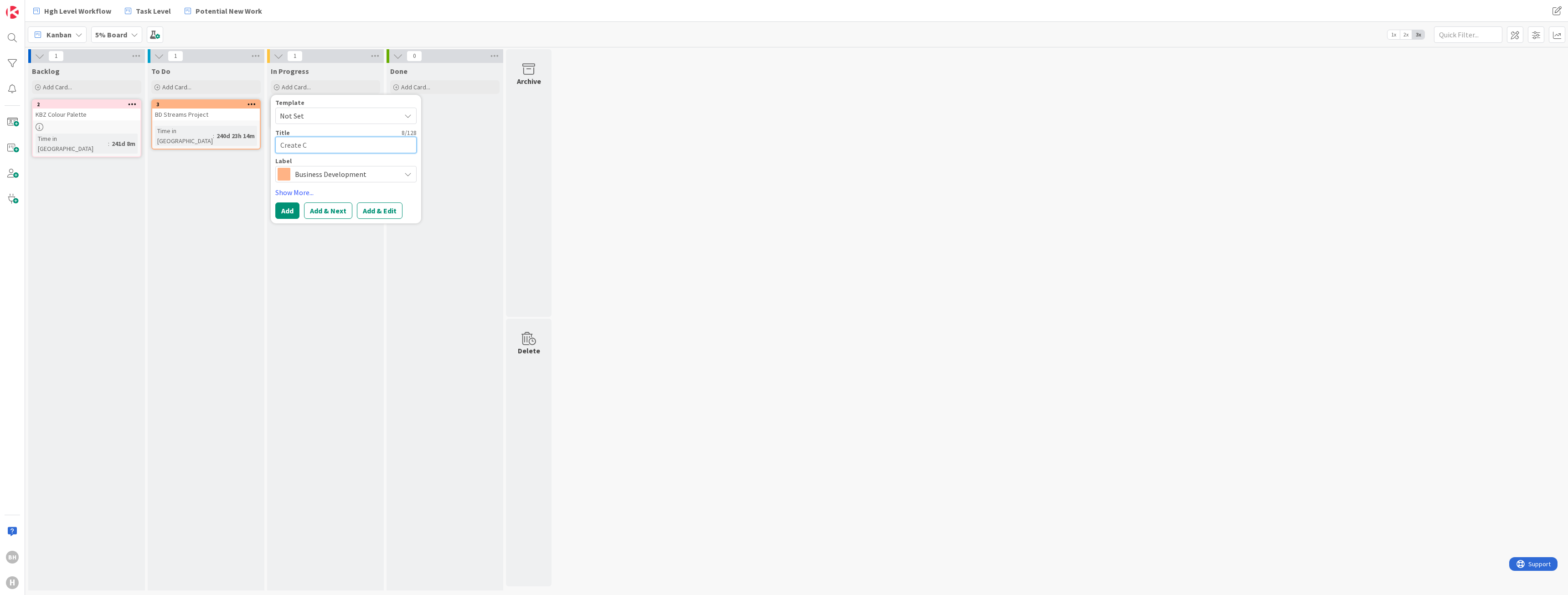
type textarea "Create CR"
type textarea "x"
type textarea "Create CRM"
type textarea "x"
type textarea "Create CRM"
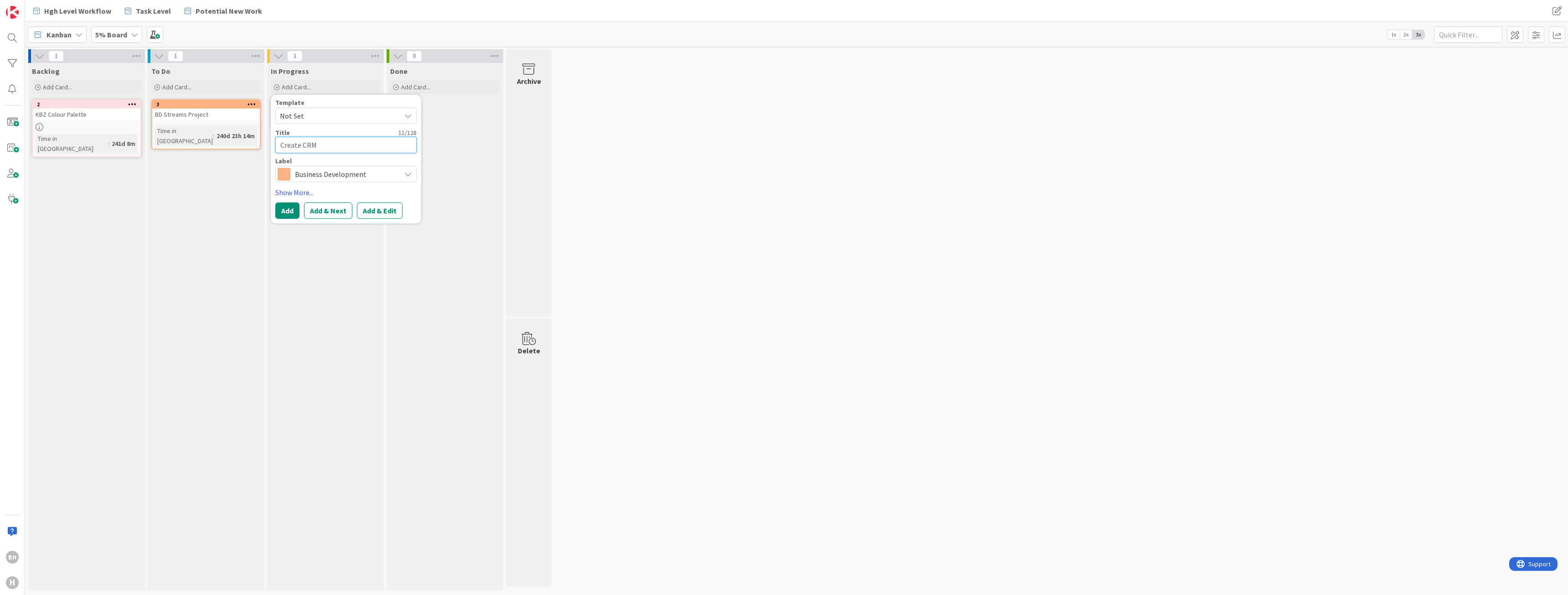
type textarea "x"
type textarea "Create CRM"
type textarea "x"
type textarea "Create CRM/"
type textarea "x"
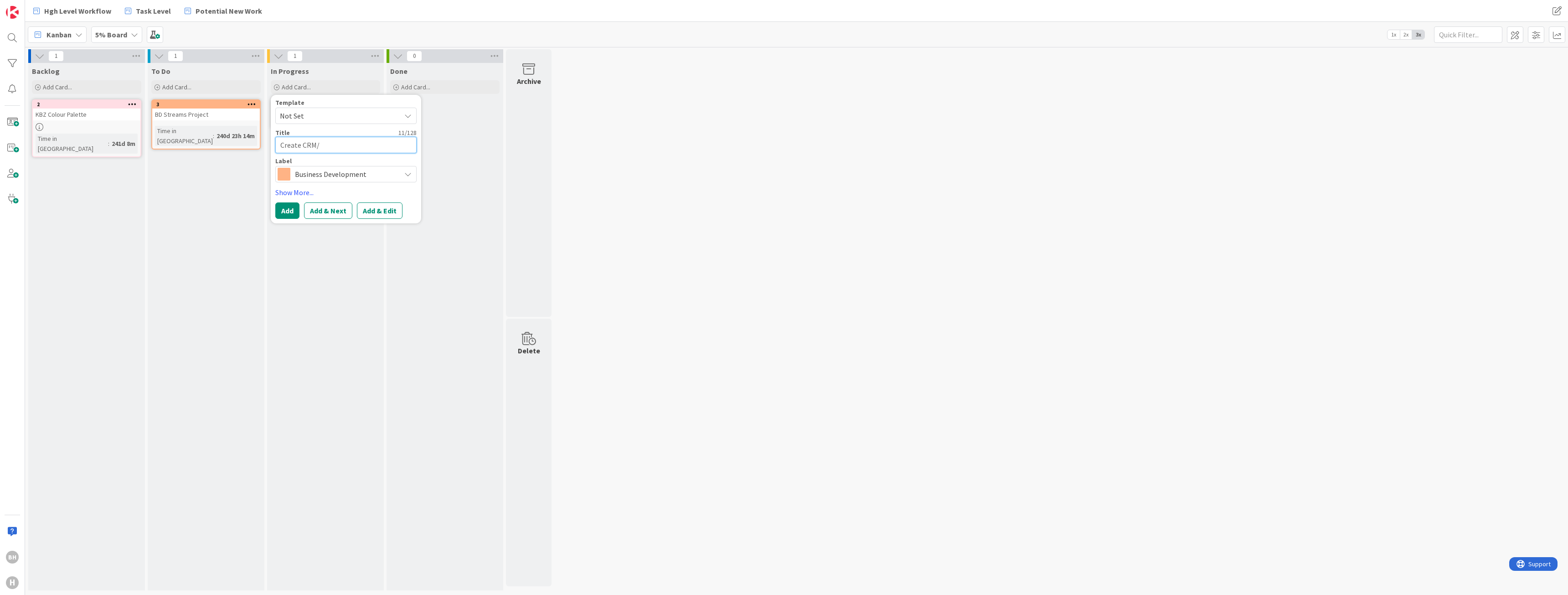
type textarea "Create CRM/B"
type textarea "x"
type textarea "Create CRM/BD"
type textarea "x"
type textarea "Create CRM/BD"
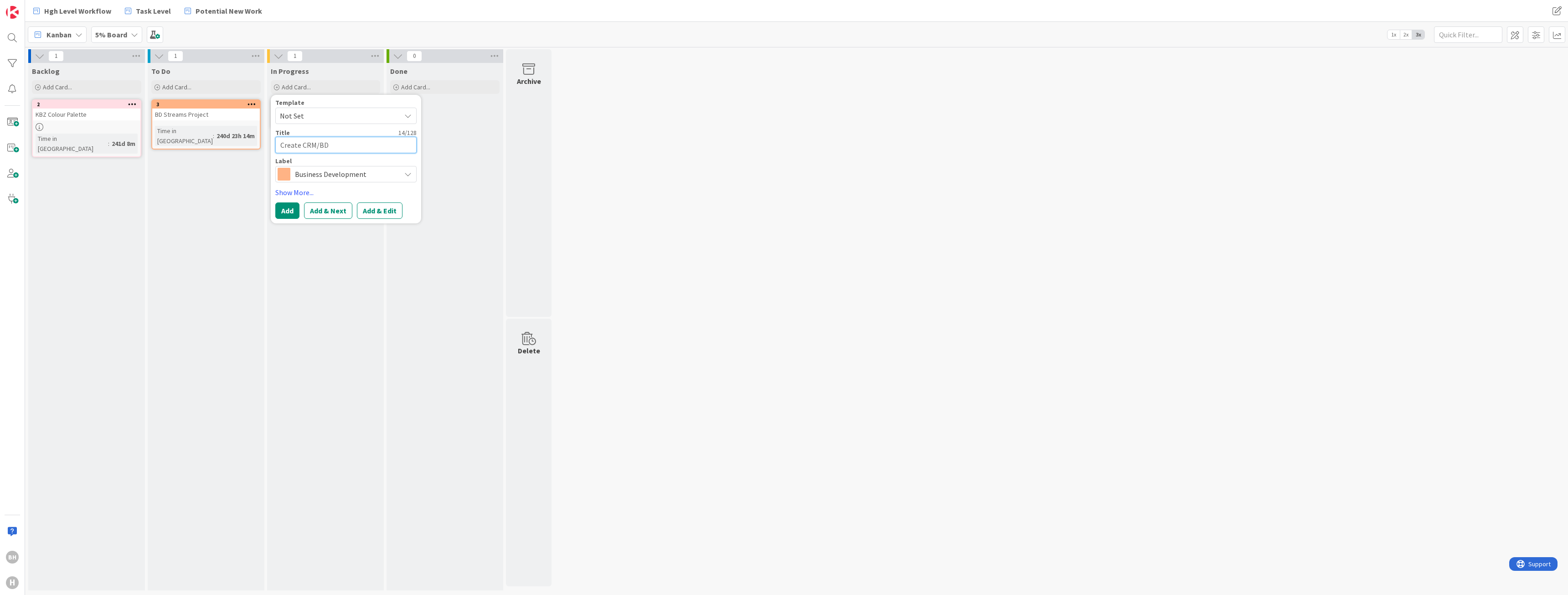
type textarea "x"
type textarea "Create CRM/BD T"
type textarea "x"
type textarea "Create CRM/BD Tr"
type textarea "x"
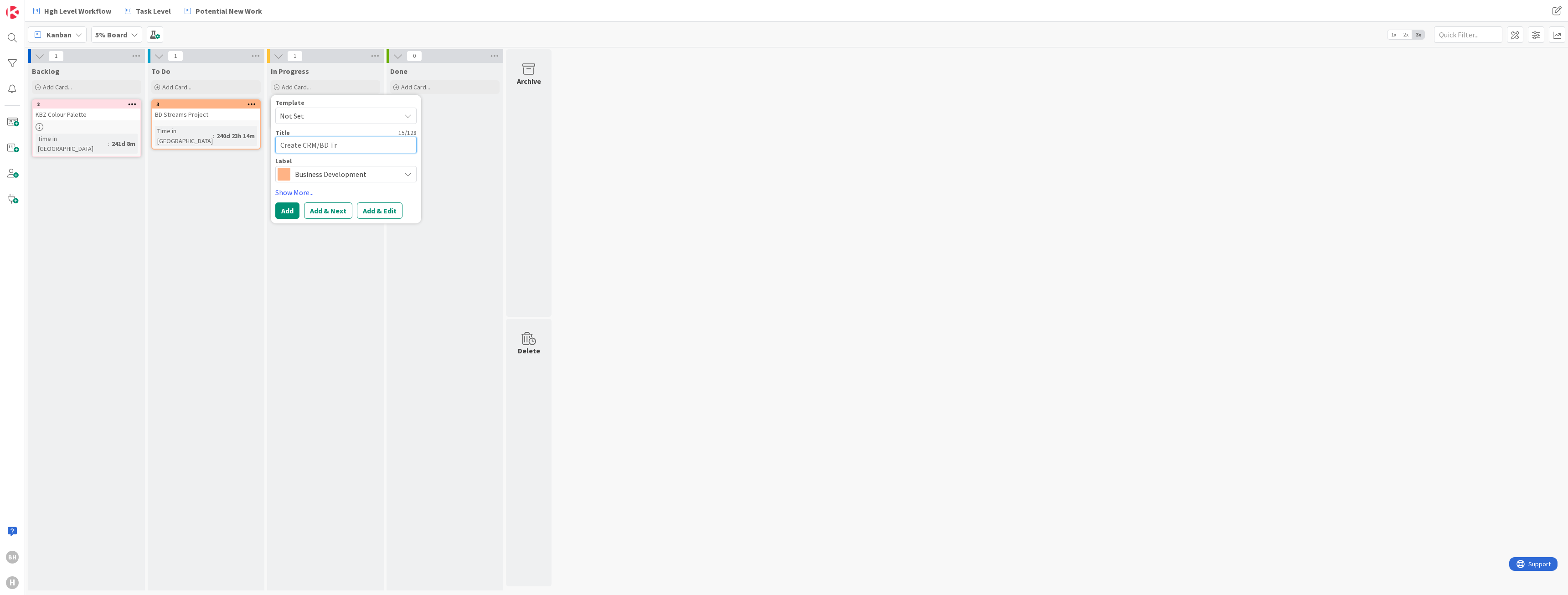
type textarea "Create CRM/BD Tra"
type textarea "x"
type textarea "Create CRM/BD Track"
type textarea "x"
type textarea "Create CRM/BD Tracki"
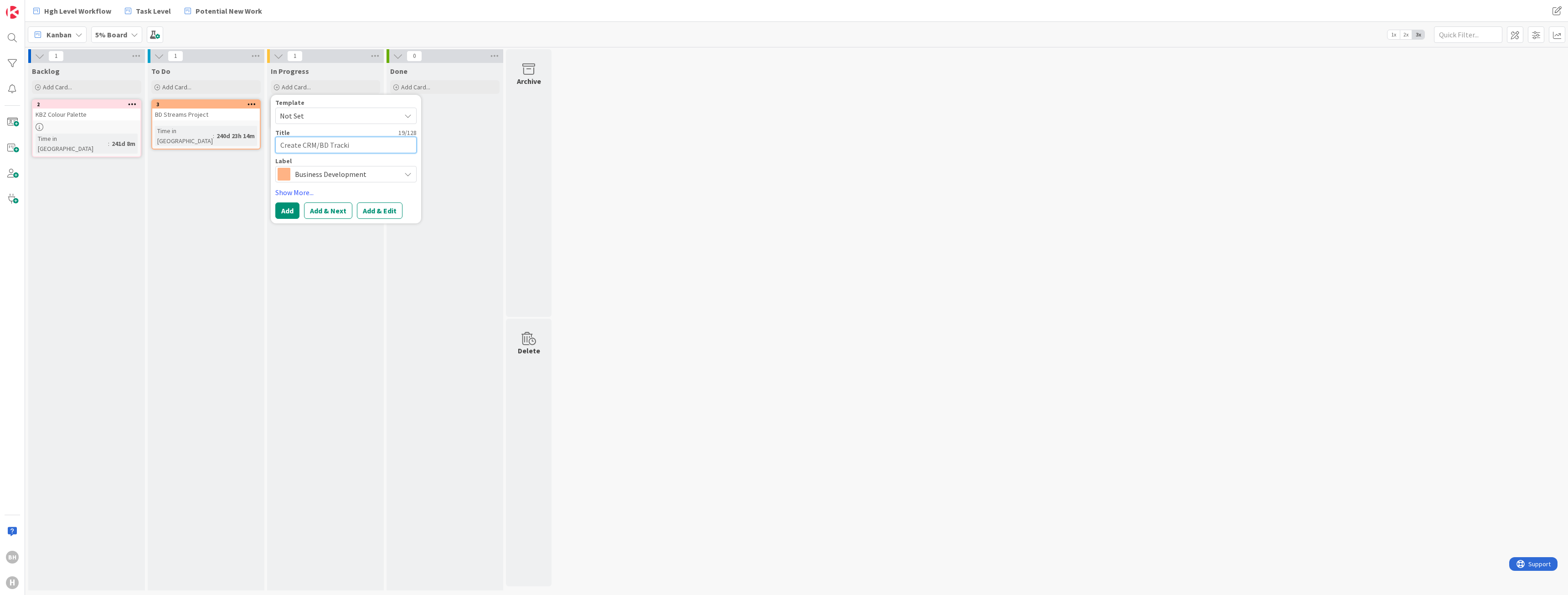
type textarea "x"
type textarea "Create CRM/BD Tracking"
type textarea "x"
type textarea "Create CRM/BD Tracking"
type textarea "x"
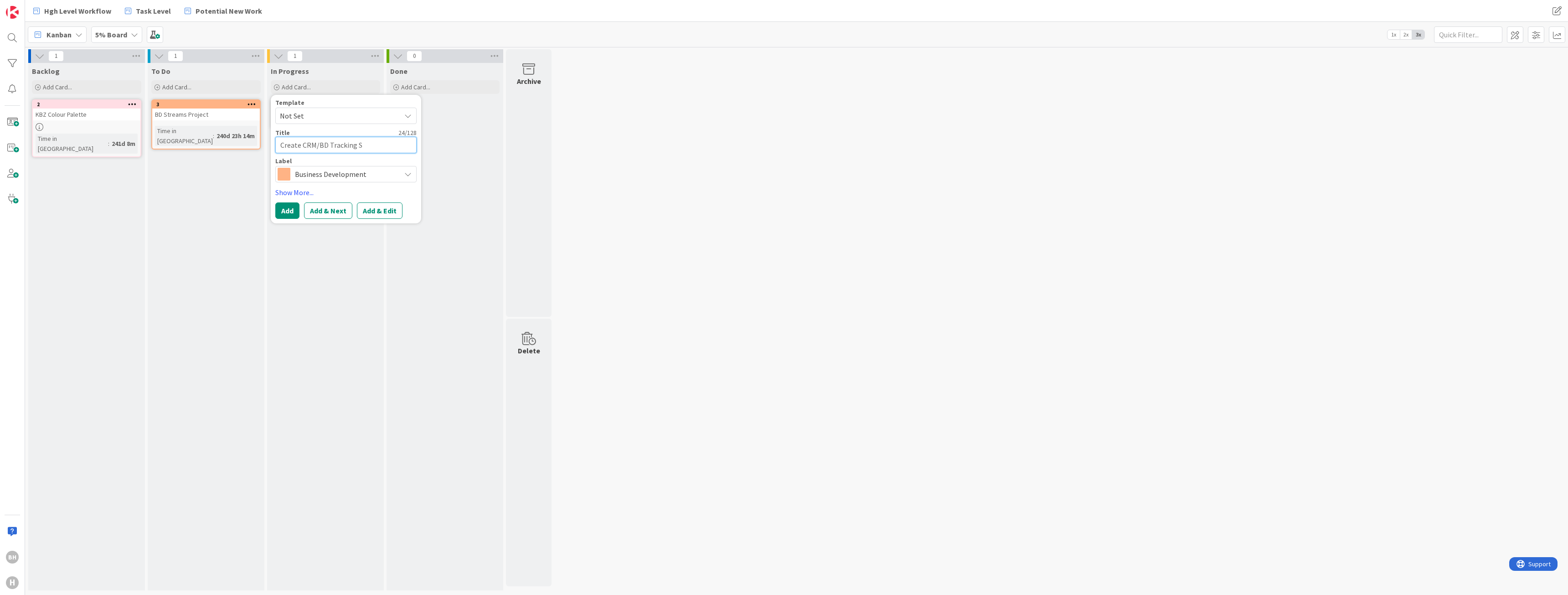
type textarea "Create CRM/BD Tracking Sy"
type textarea "x"
type textarea "Create CRM/BD Tracking Sys"
type textarea "x"
type textarea "Create CRM/BD Tracking Syst"
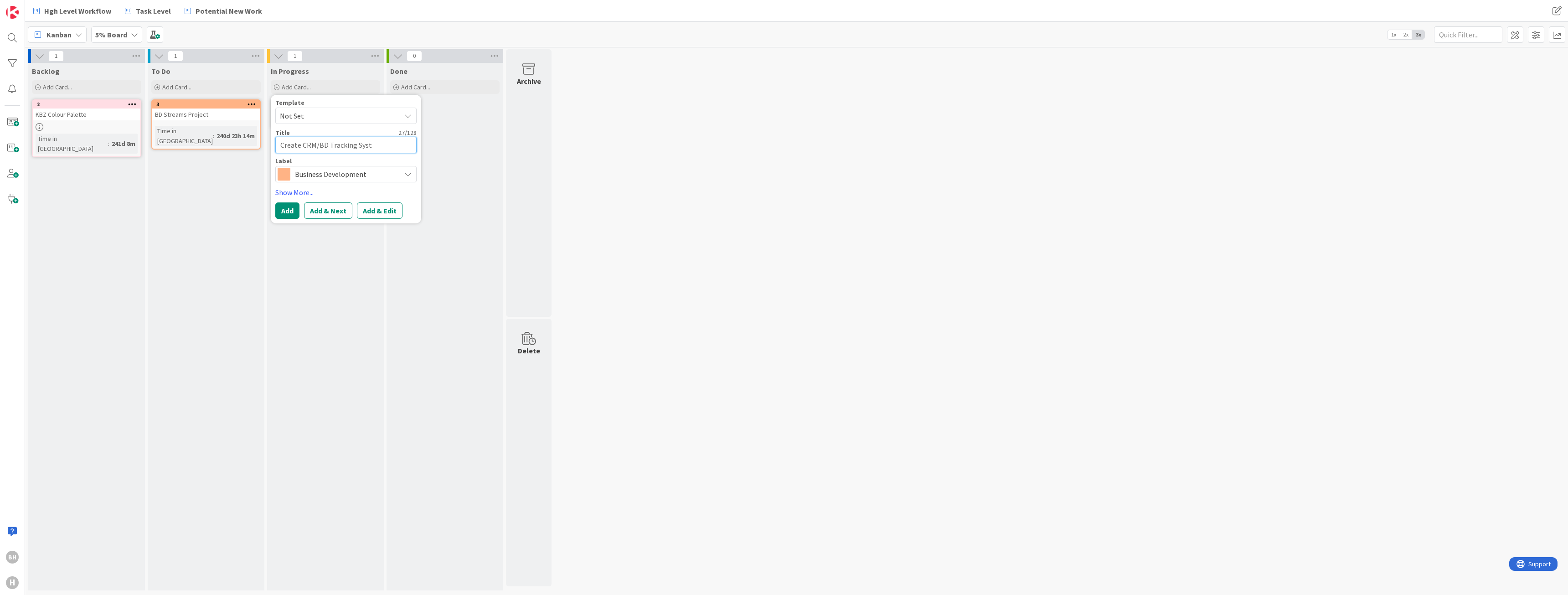
type textarea "x"
type textarea "Create CRM/BD Tracking Syste"
type textarea "x"
type textarea "Create CRM/BD Tracking System"
click at [291, 208] on button "Add" at bounding box center [287, 210] width 24 height 16
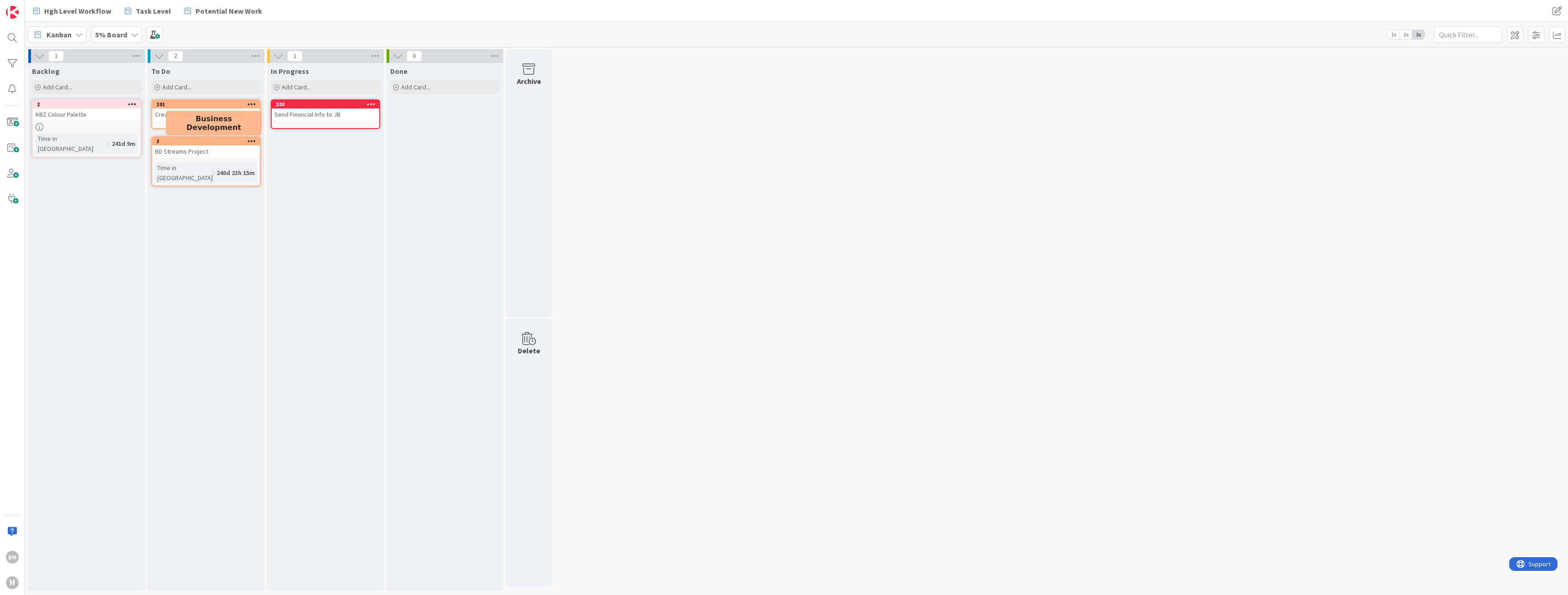
click at [237, 144] on div "3" at bounding box center [208, 141] width 103 height 6
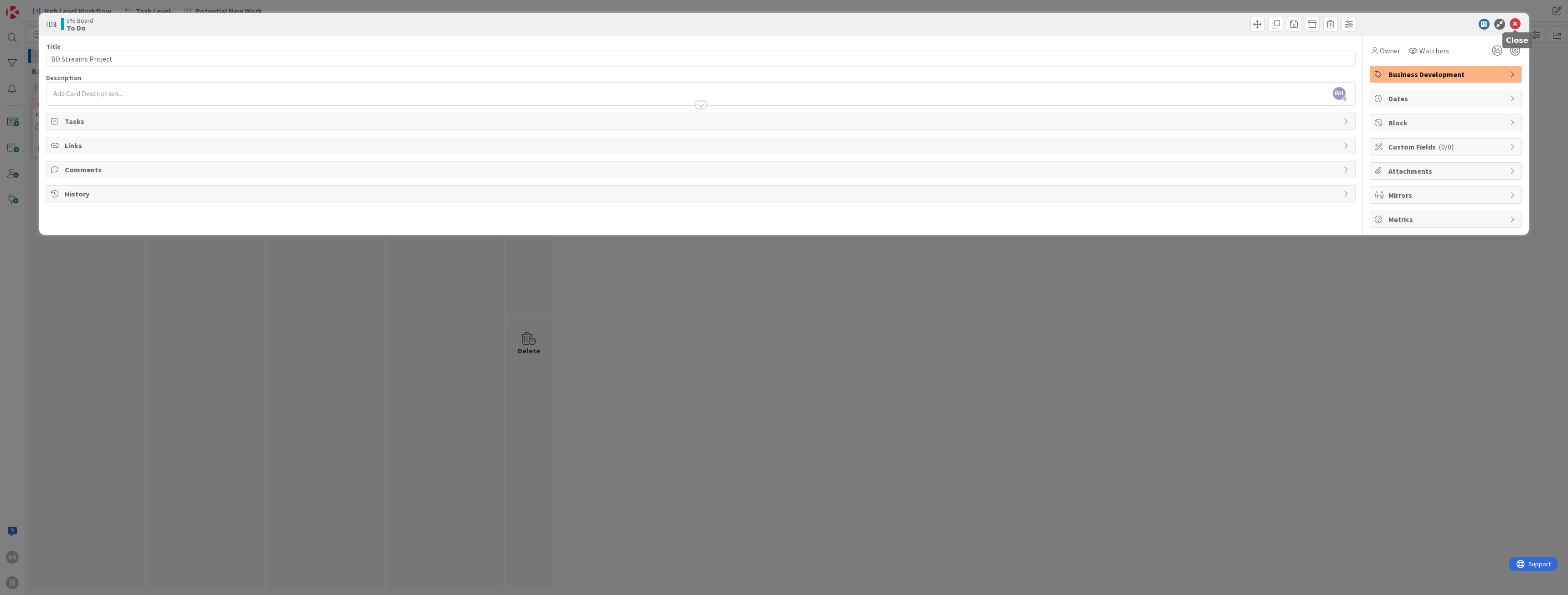
click at [1517, 24] on icon at bounding box center [1515, 24] width 11 height 11
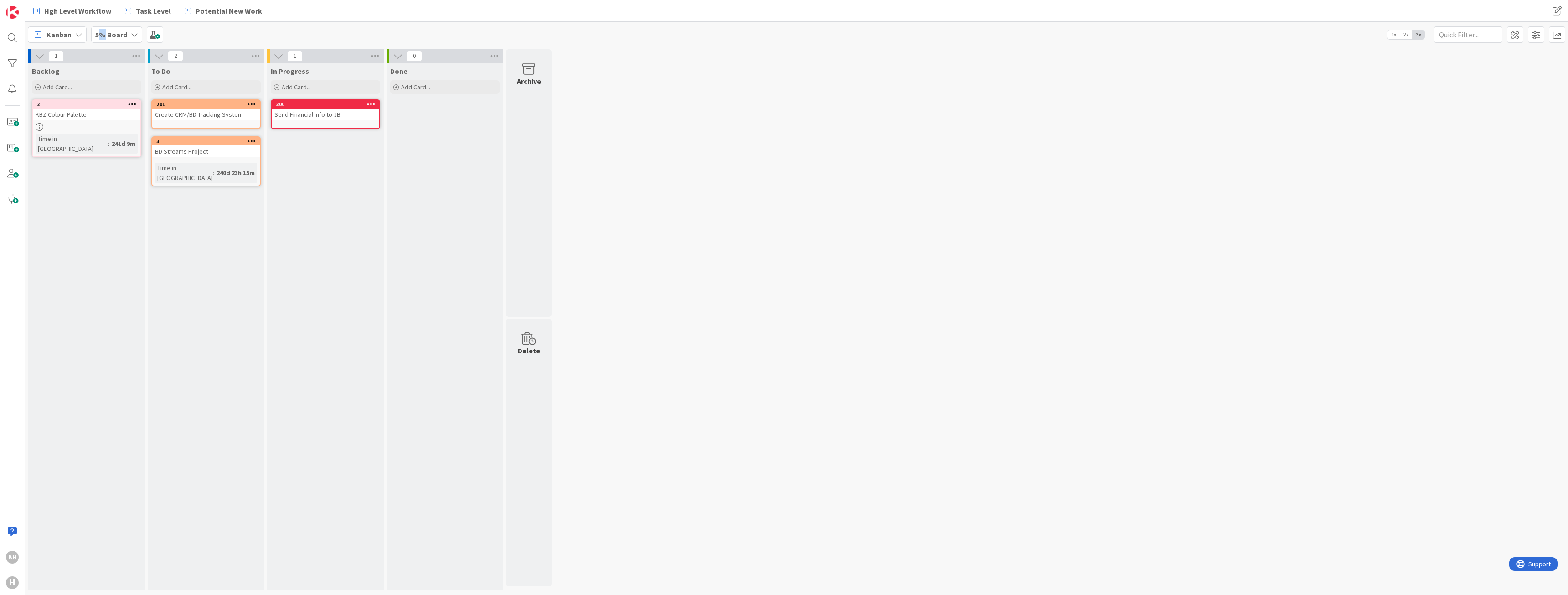
click at [104, 33] on b "5% Board" at bounding box center [111, 34] width 32 height 9
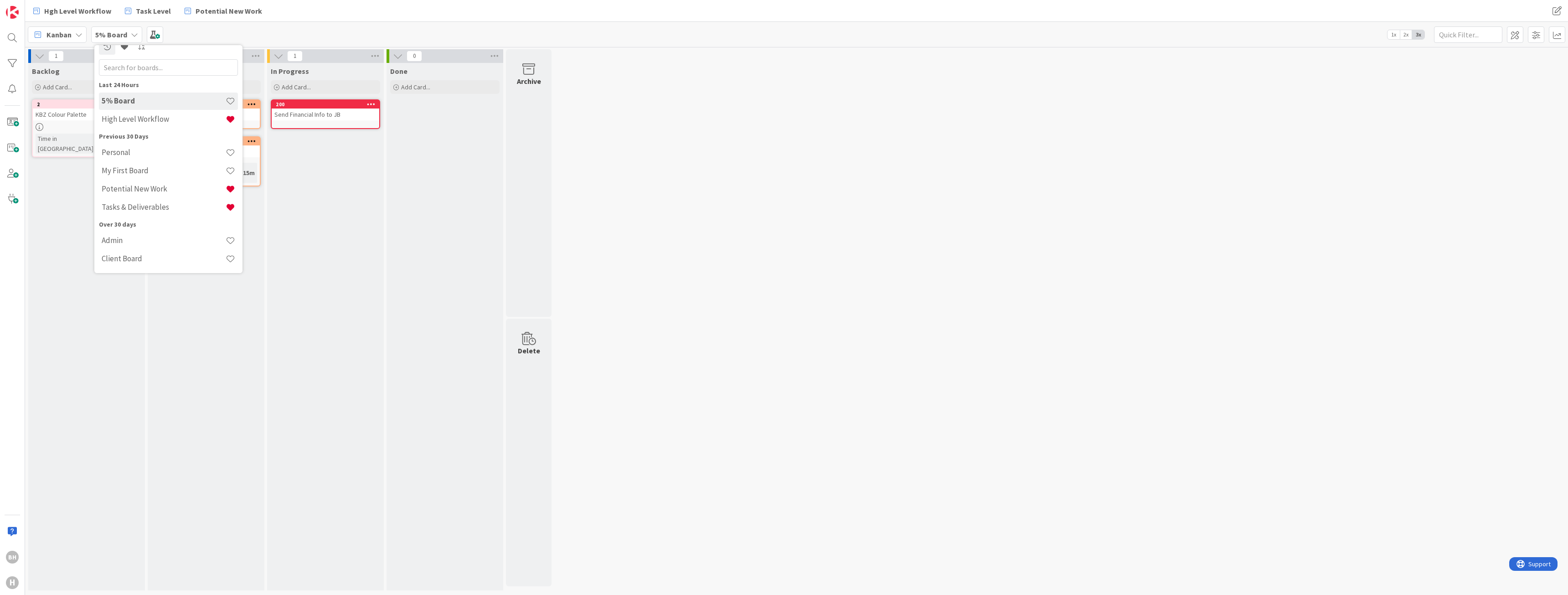
click at [304, 266] on div "In Progress Add Card... Template Not Set Title 0 / 128 Label Business Developme…" at bounding box center [326, 326] width 117 height 527
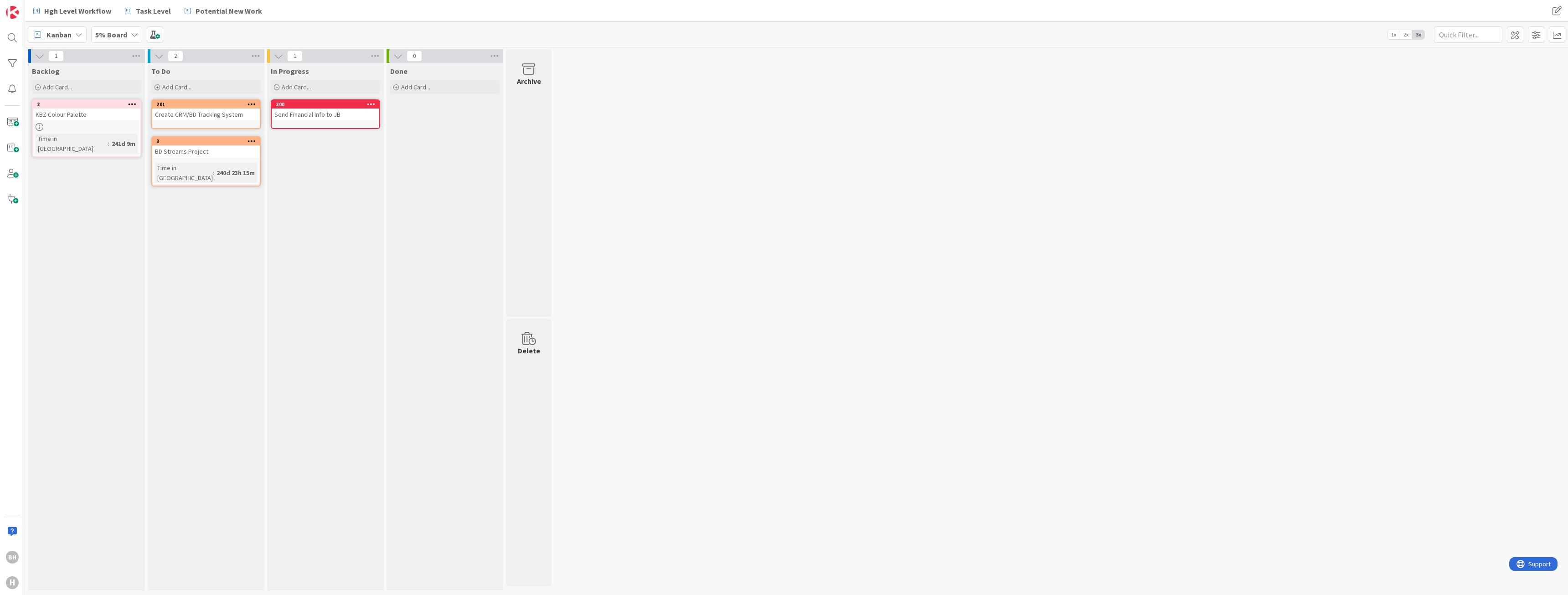
click at [233, 116] on div "Create CRM/BD Tracking System" at bounding box center [206, 114] width 108 height 12
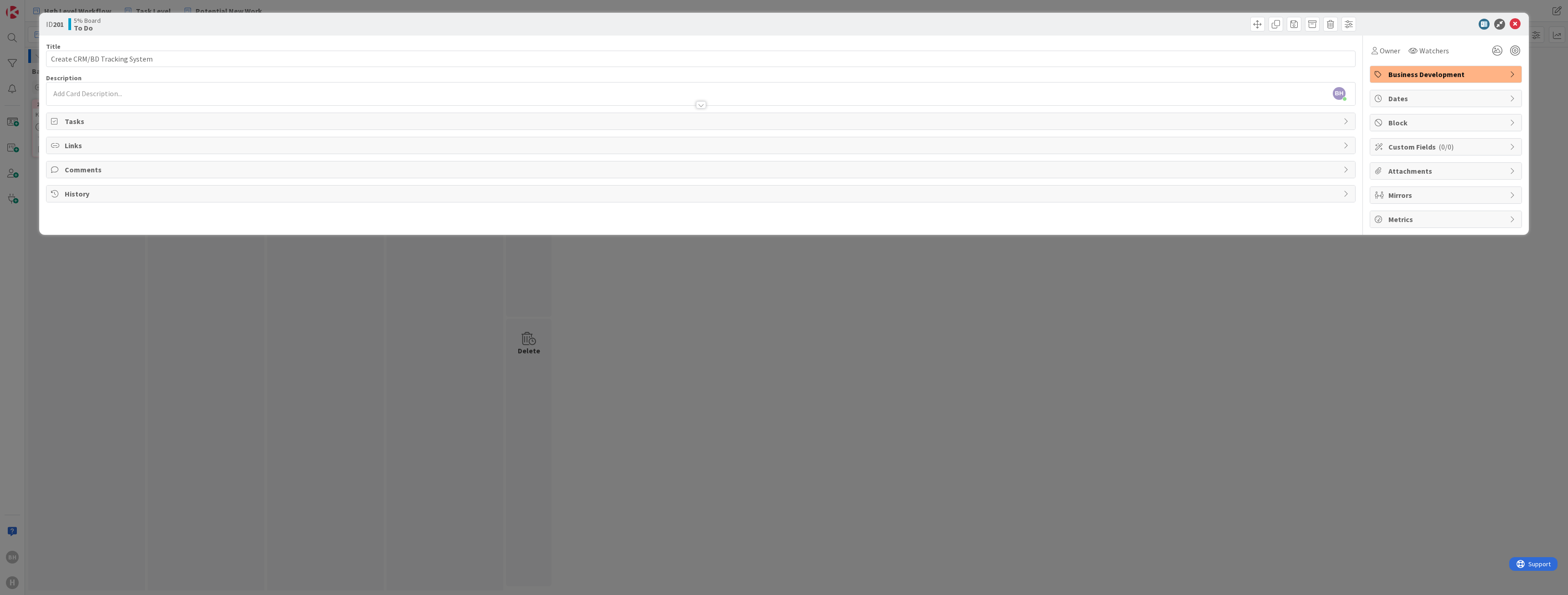
click at [100, 172] on span "Comments" at bounding box center [701, 170] width 1274 height 11
click at [88, 184] on button "Add Comment" at bounding box center [80, 191] width 59 height 16
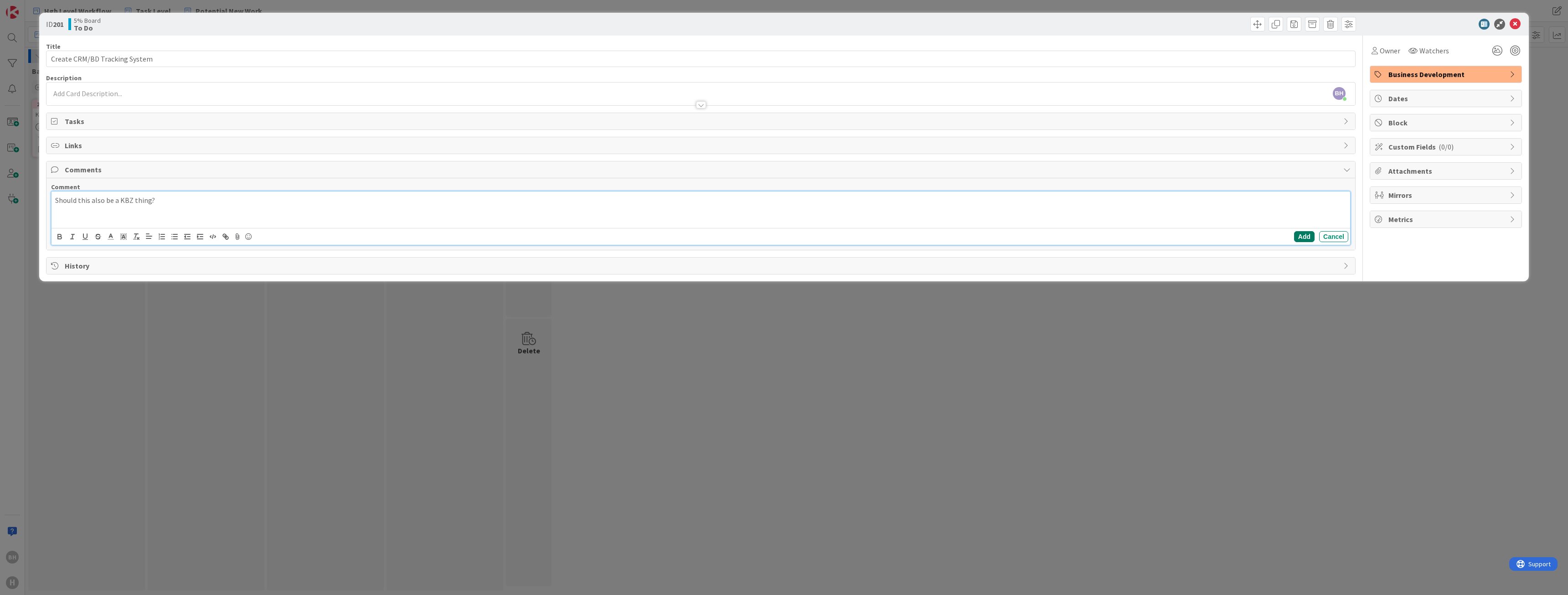
click at [1300, 233] on button "Add" at bounding box center [1304, 237] width 21 height 11
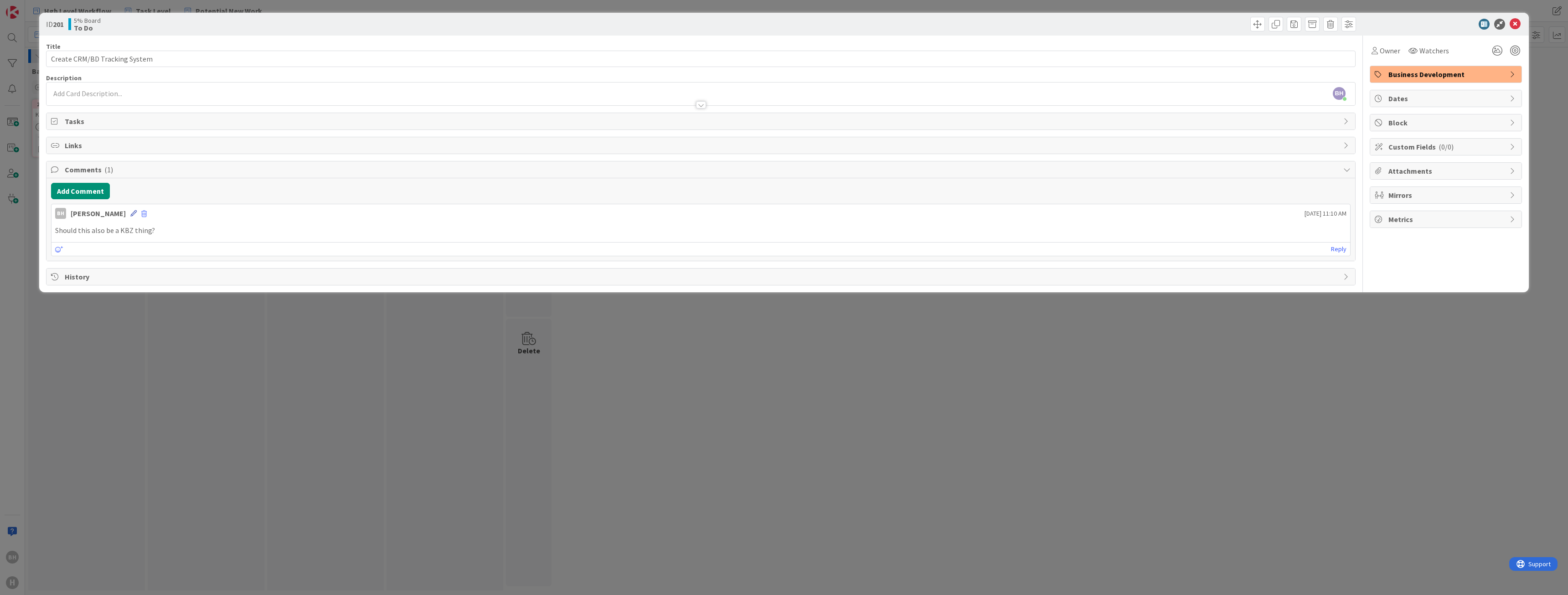
click at [130, 215] on icon at bounding box center [133, 213] width 6 height 6
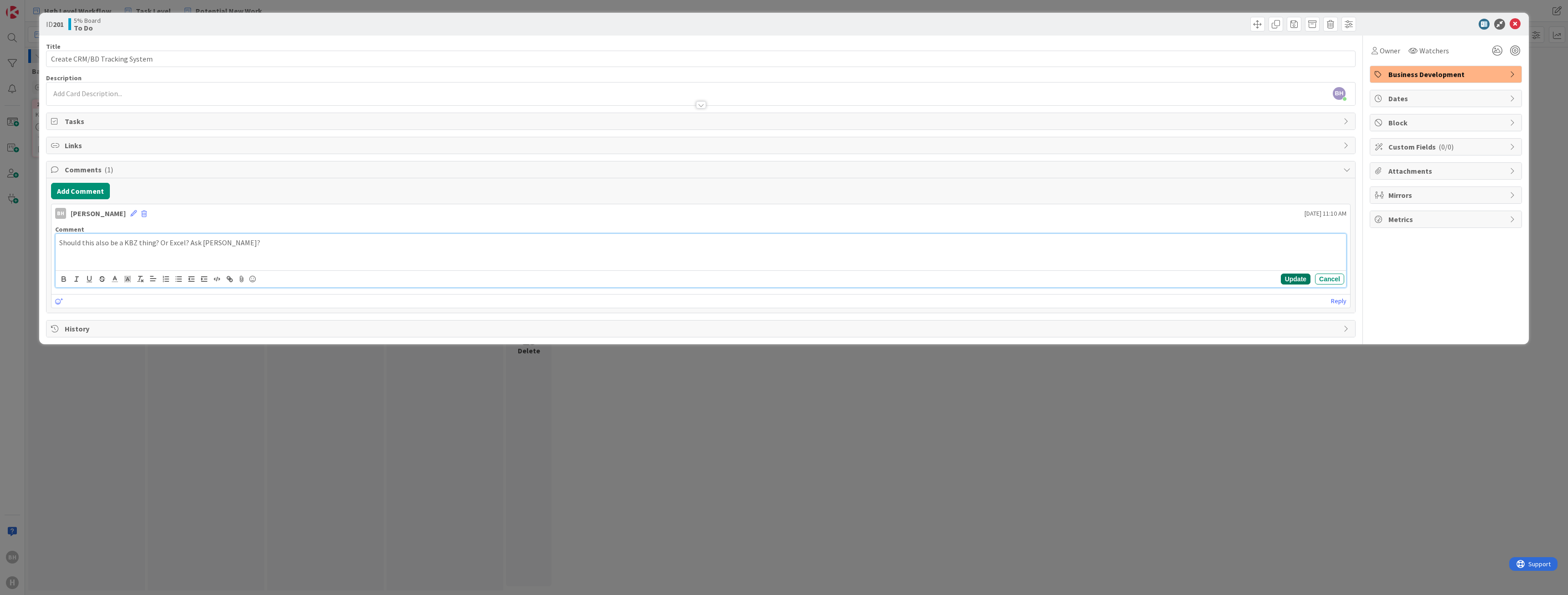
click at [1288, 276] on button "Update" at bounding box center [1295, 279] width 30 height 11
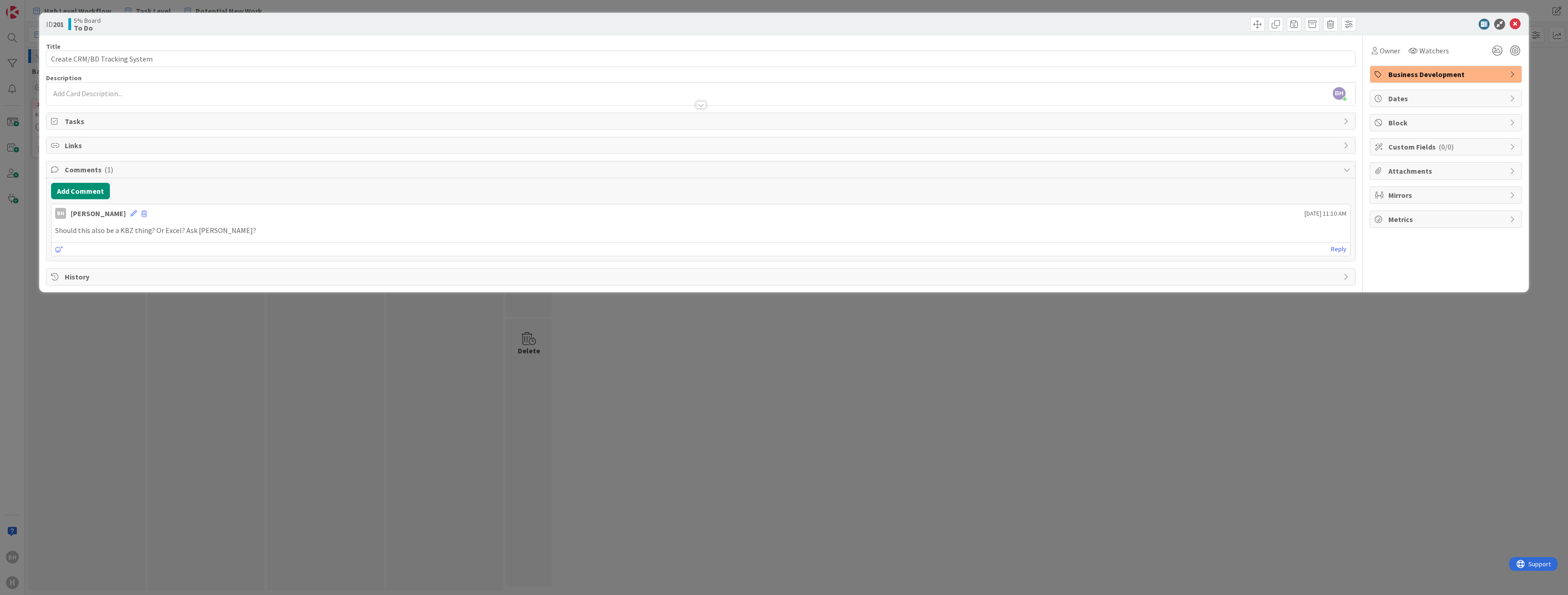
click at [135, 387] on div "ID 201 5% Board To Do Title 29 / 128 Create CRM/BD Tracking System Description …" at bounding box center [784, 297] width 1568 height 595
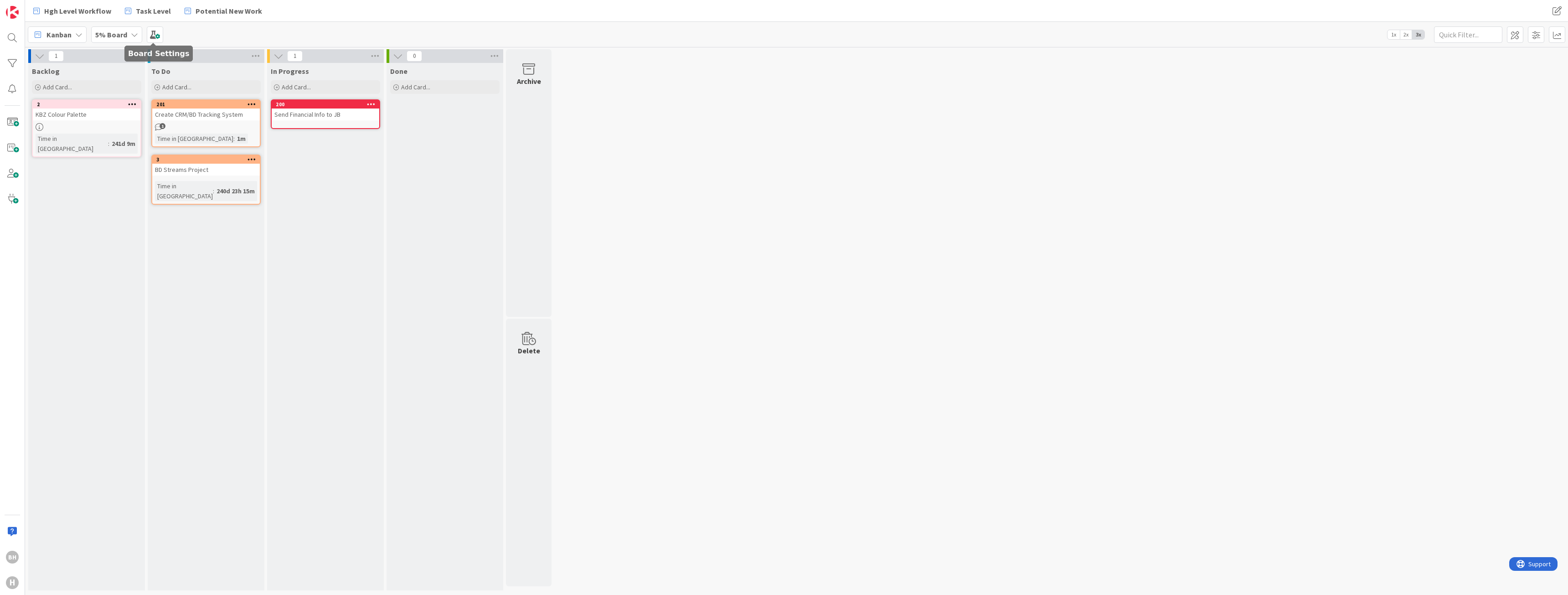
click at [116, 33] on b "5% Board" at bounding box center [111, 34] width 32 height 9
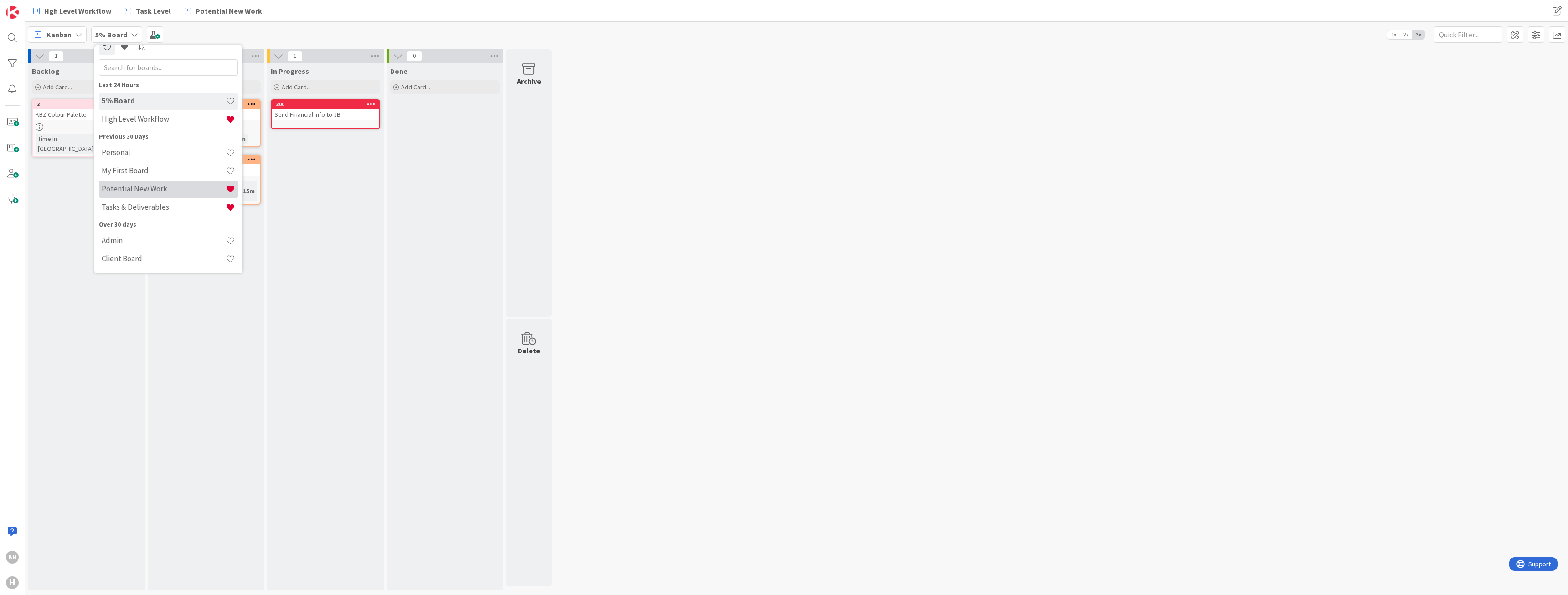
click at [131, 195] on div "Potential New Work" at bounding box center [168, 189] width 139 height 17
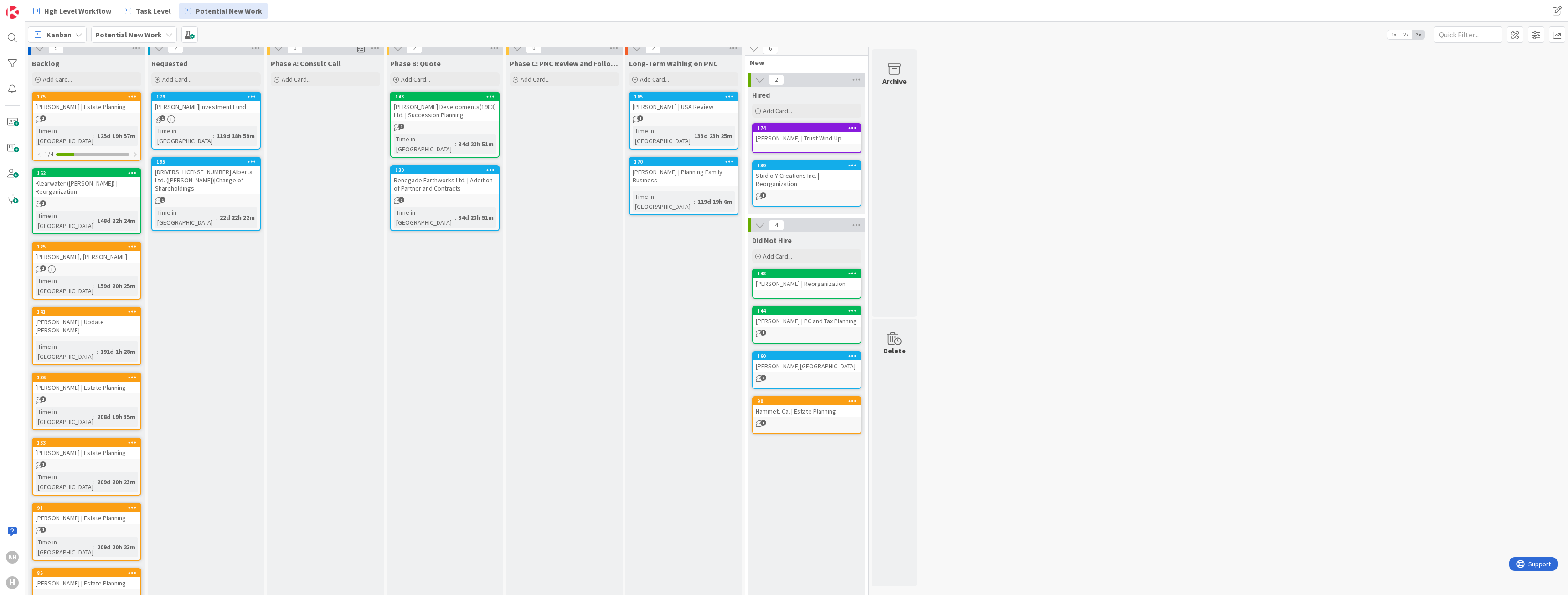
scroll to position [10, 0]
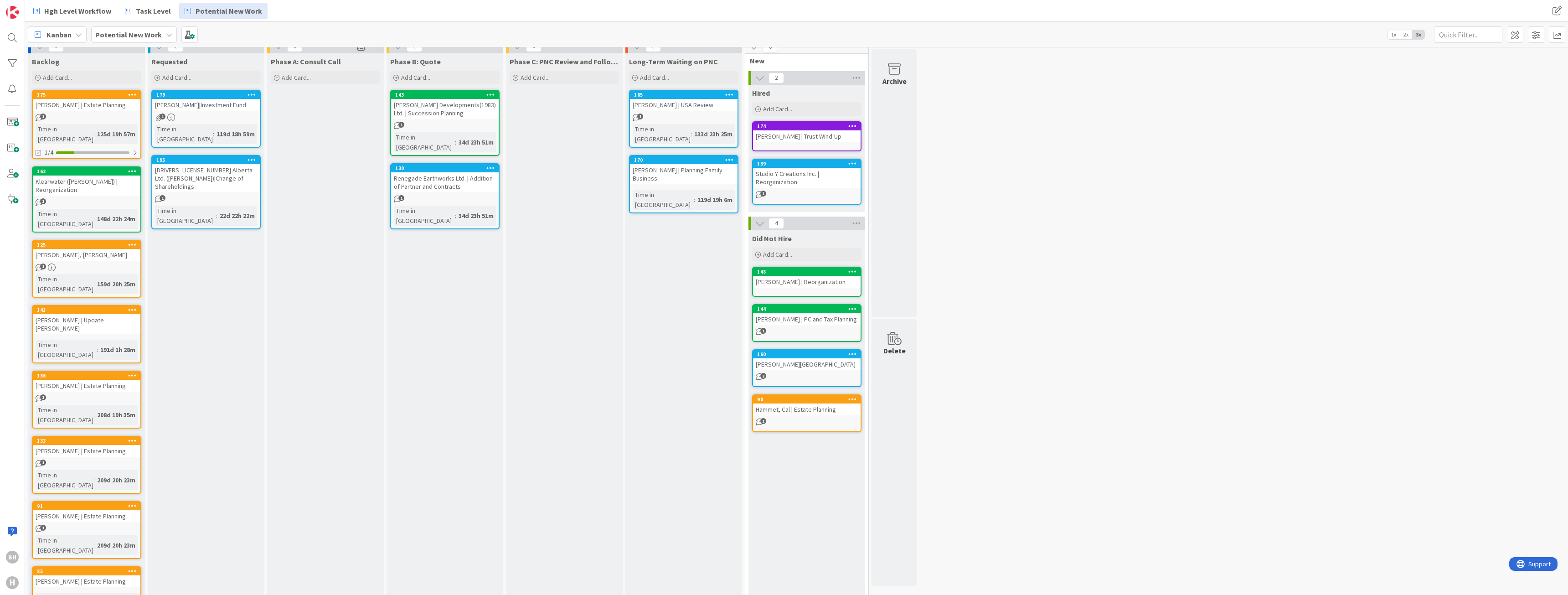
click at [196, 102] on div "[PERSON_NAME]|Investment Fund" at bounding box center [206, 104] width 108 height 12
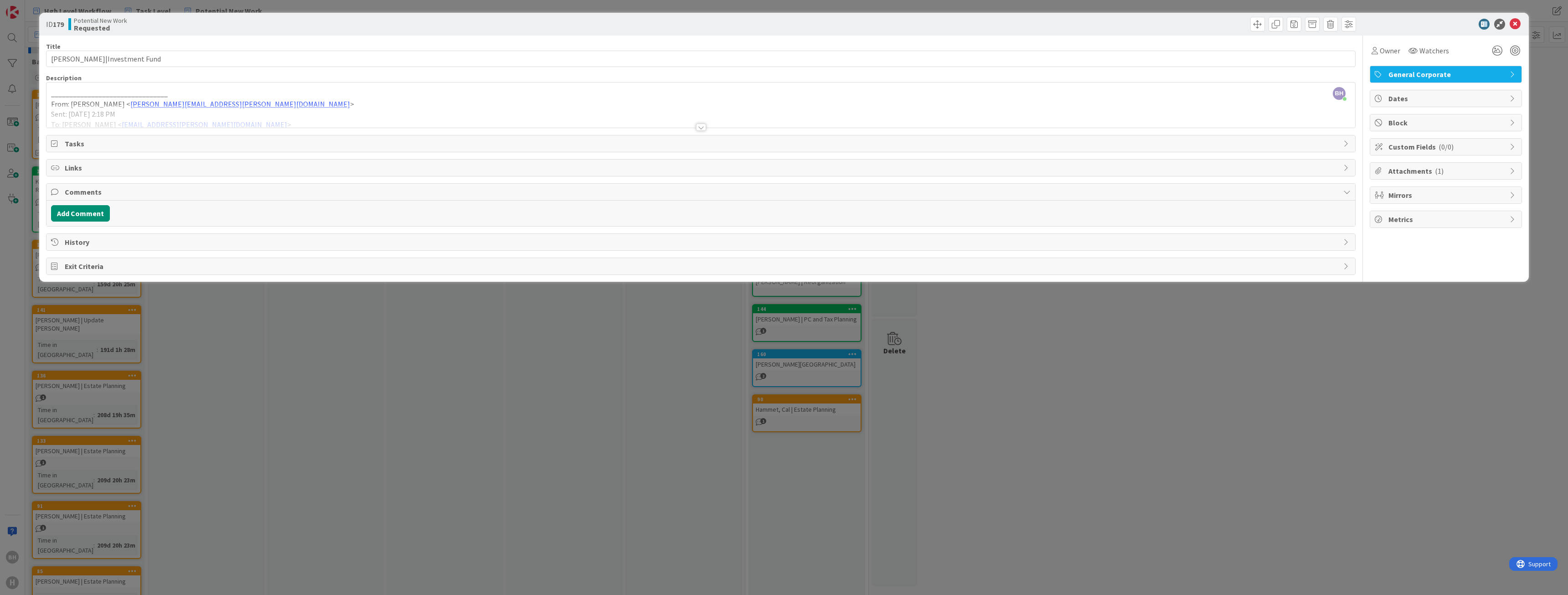
click at [296, 113] on div at bounding box center [701, 116] width 1309 height 23
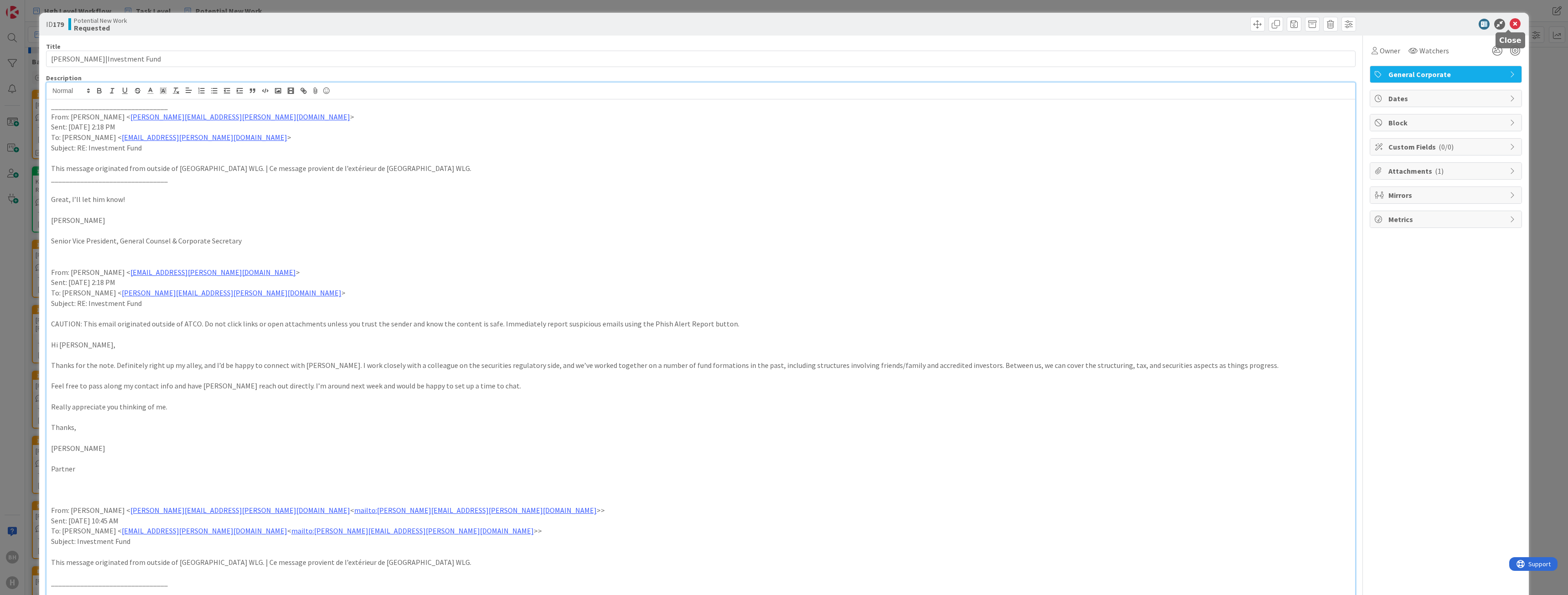
click at [1511, 26] on icon at bounding box center [1515, 24] width 11 height 11
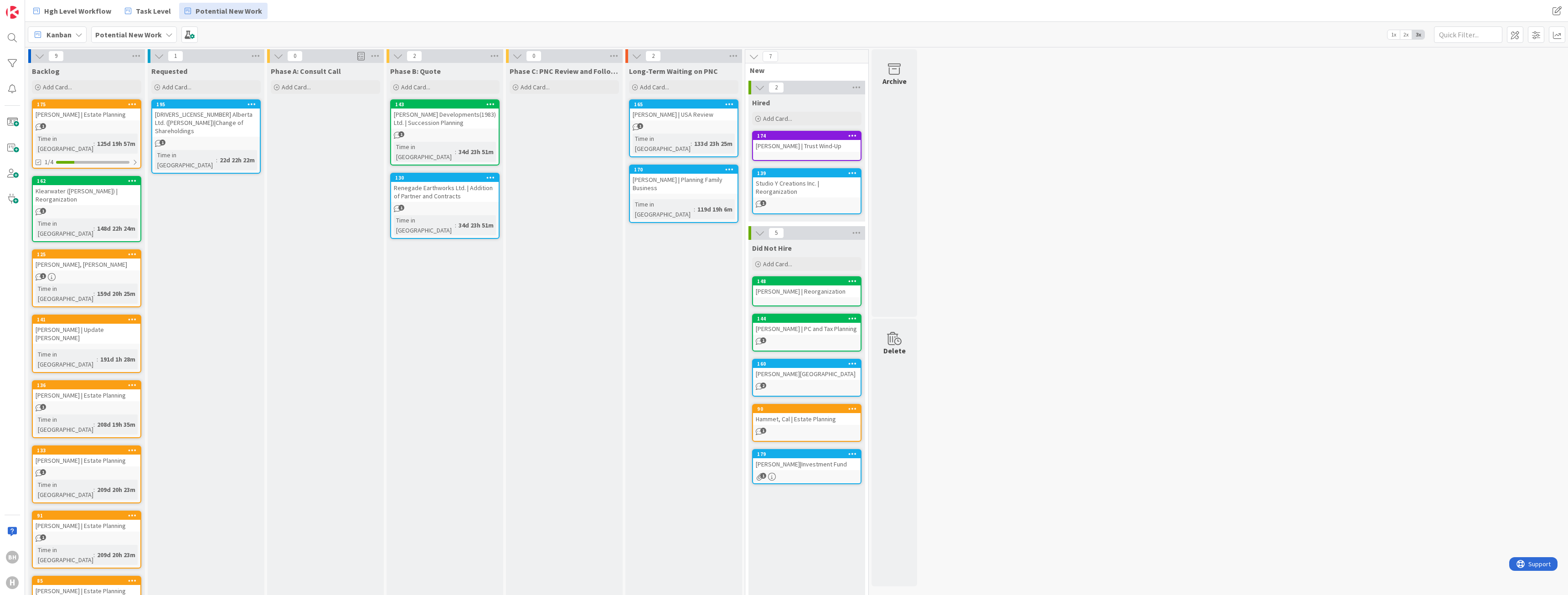
click at [152, 41] on div "Potential New Work" at bounding box center [134, 34] width 86 height 16
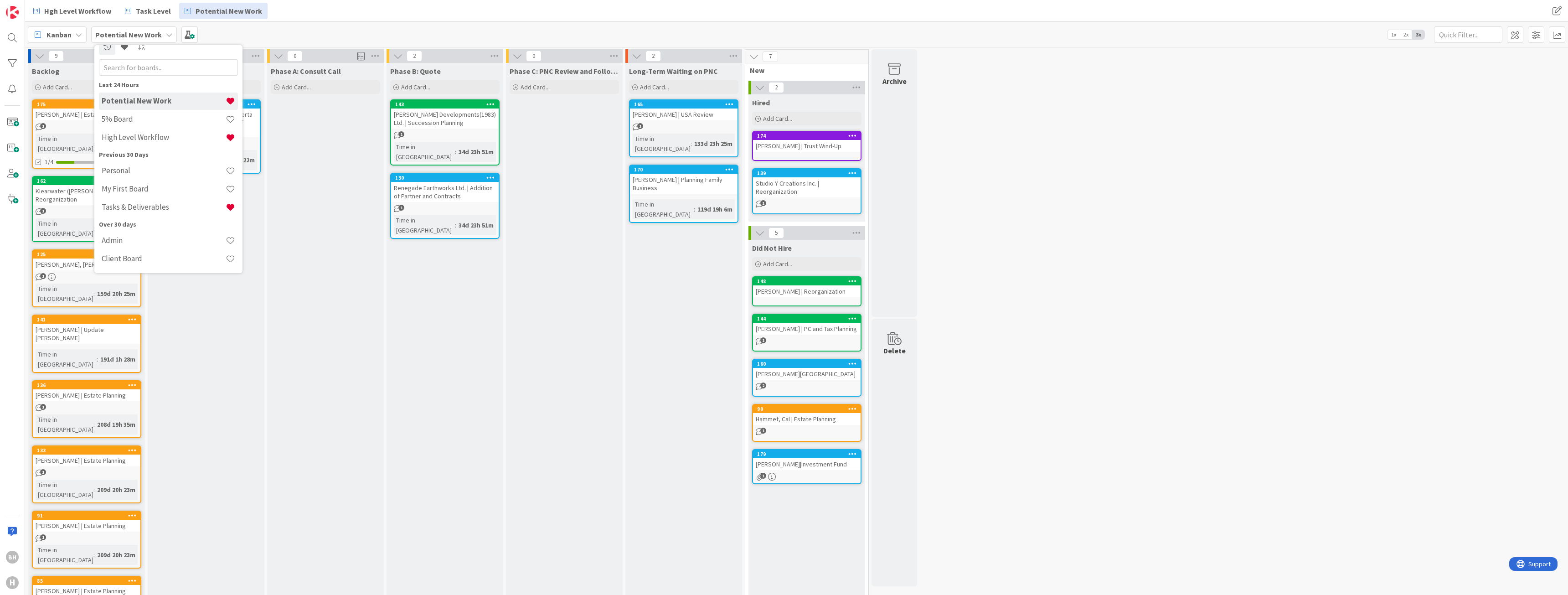
click at [338, 156] on div "Phase A: Consult Call Add Card..." at bounding box center [326, 381] width 117 height 636
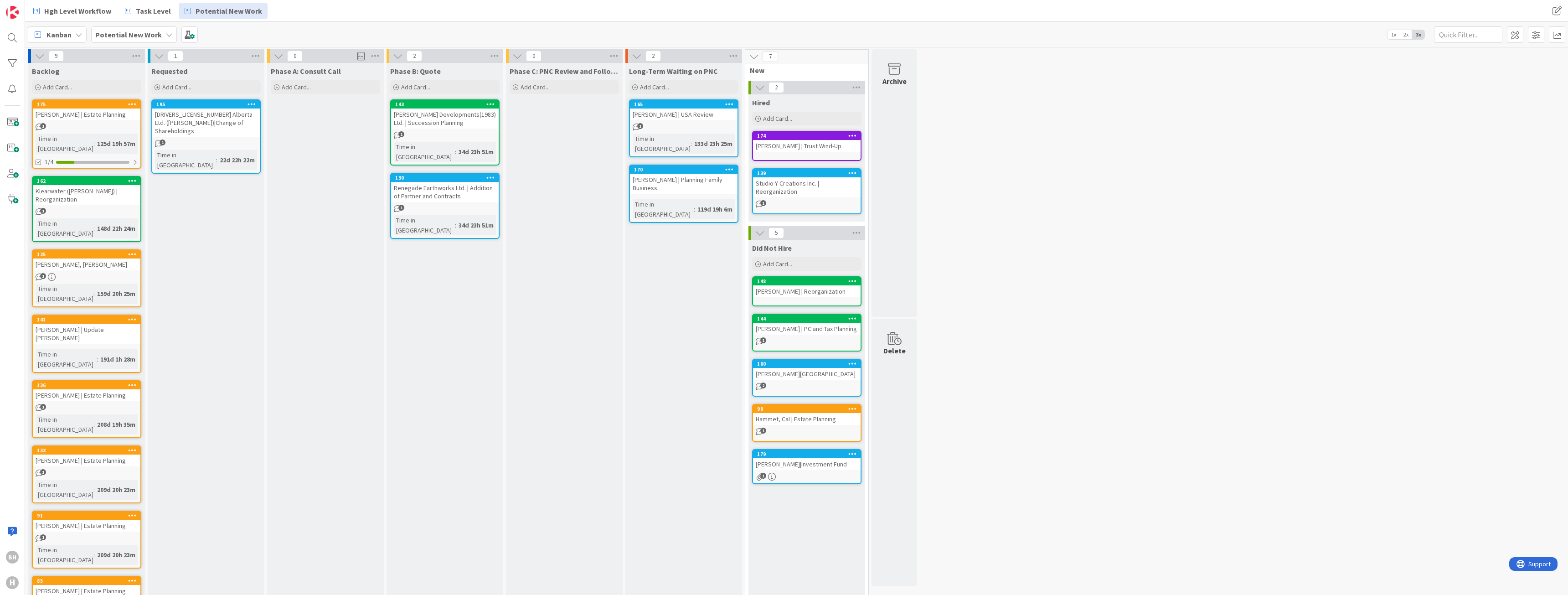
click at [154, 40] on span "Potential New Work" at bounding box center [128, 35] width 66 height 11
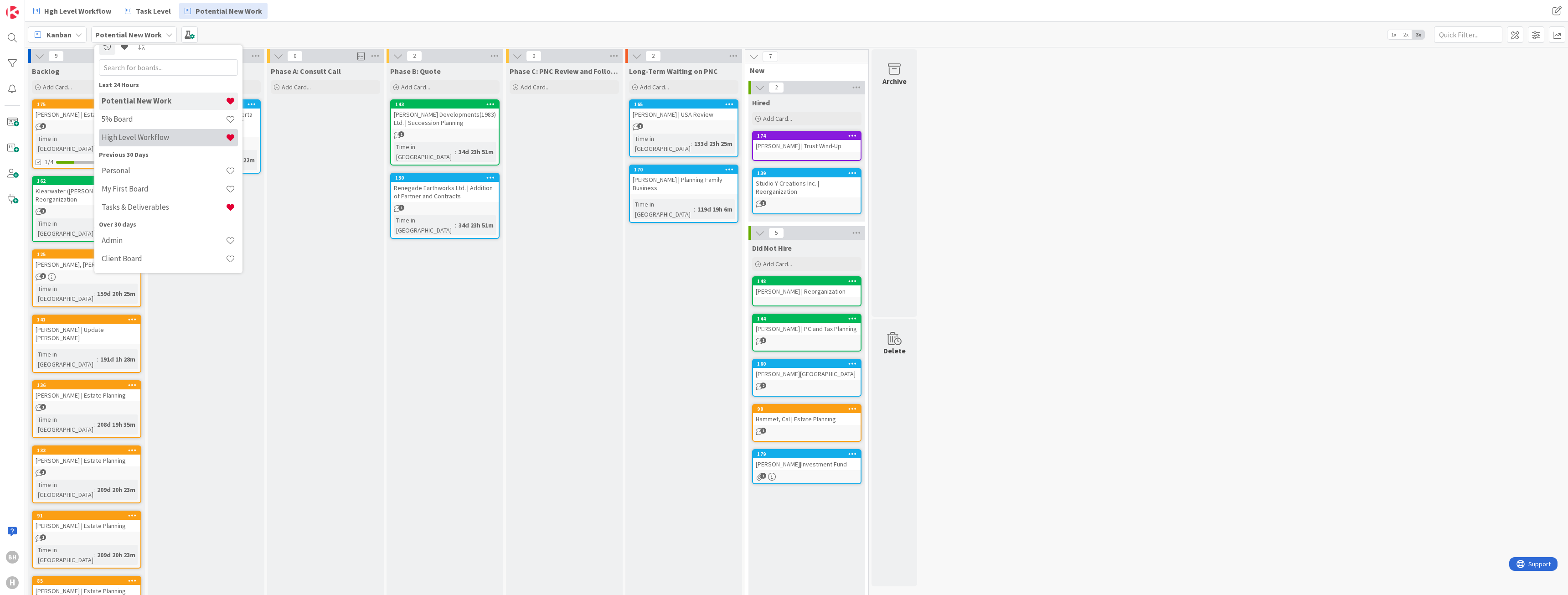
click at [149, 138] on h4 "High Level Workflow" at bounding box center [164, 137] width 124 height 9
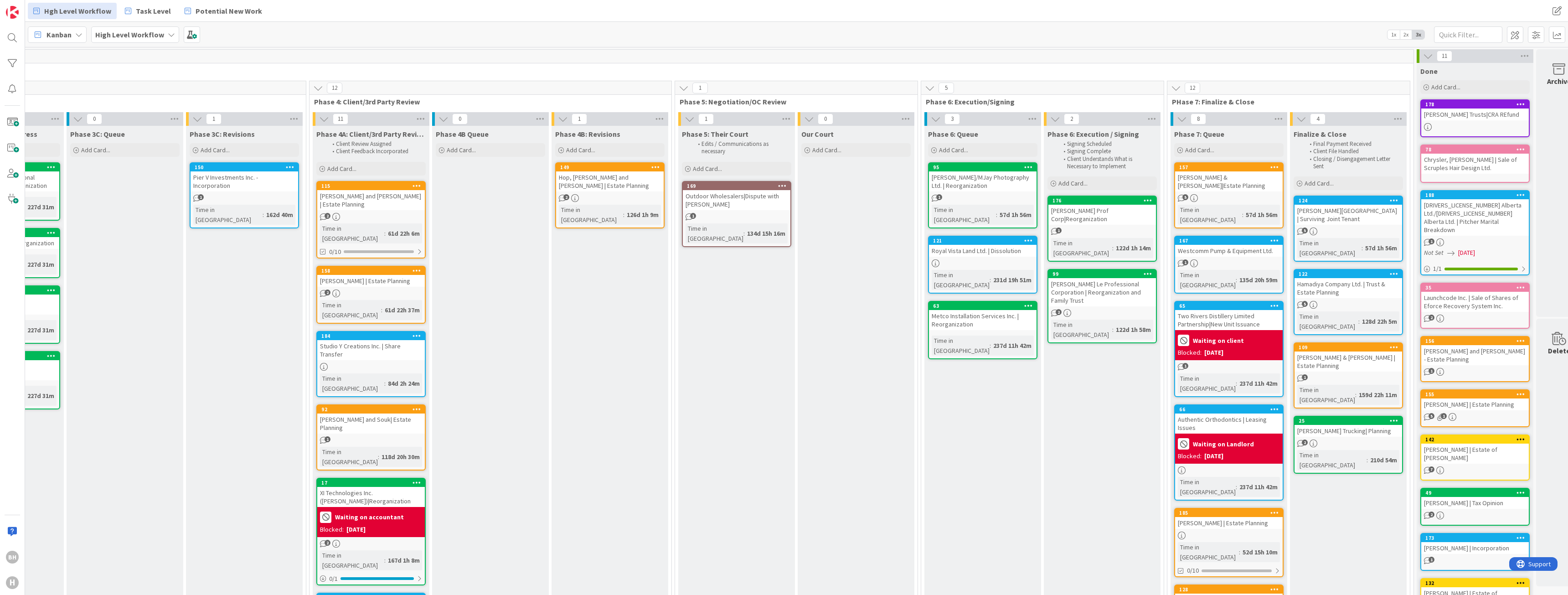
scroll to position [0, 1075]
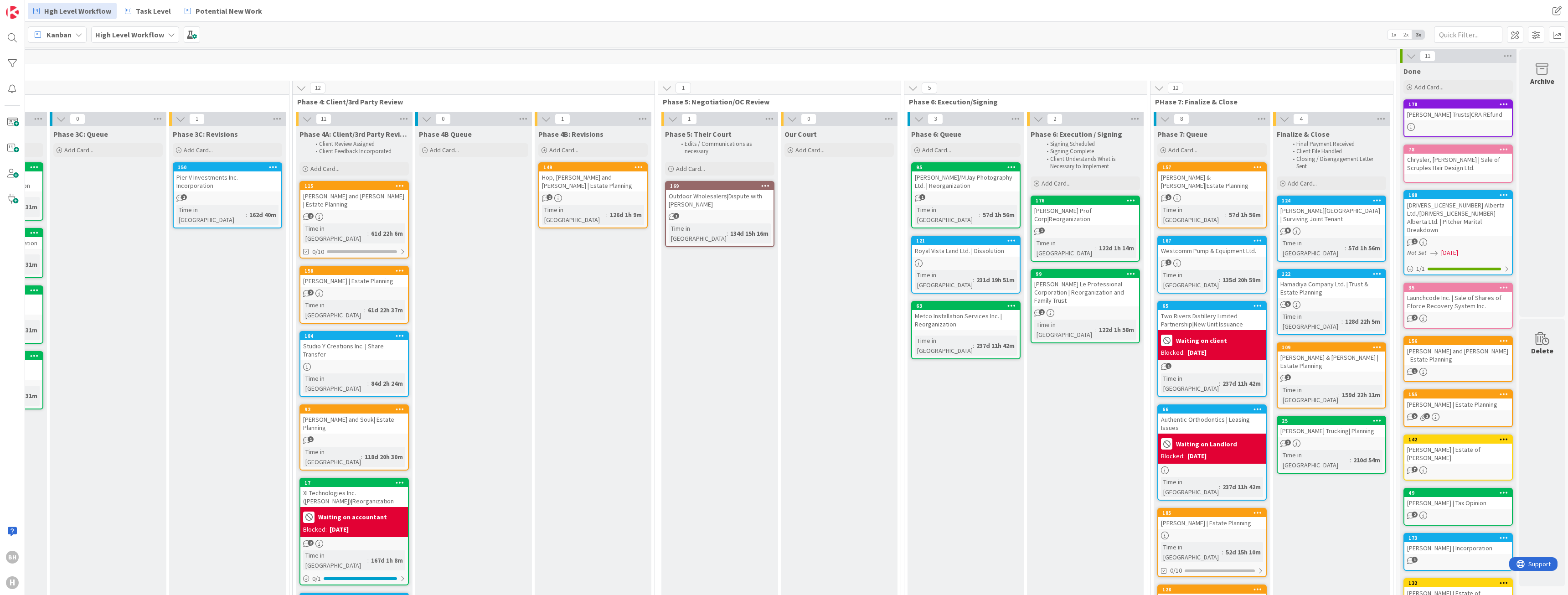
click at [1195, 310] on div "Two Rivers Distillery Limited Partnership|New Unit Issuance" at bounding box center [1212, 320] width 108 height 20
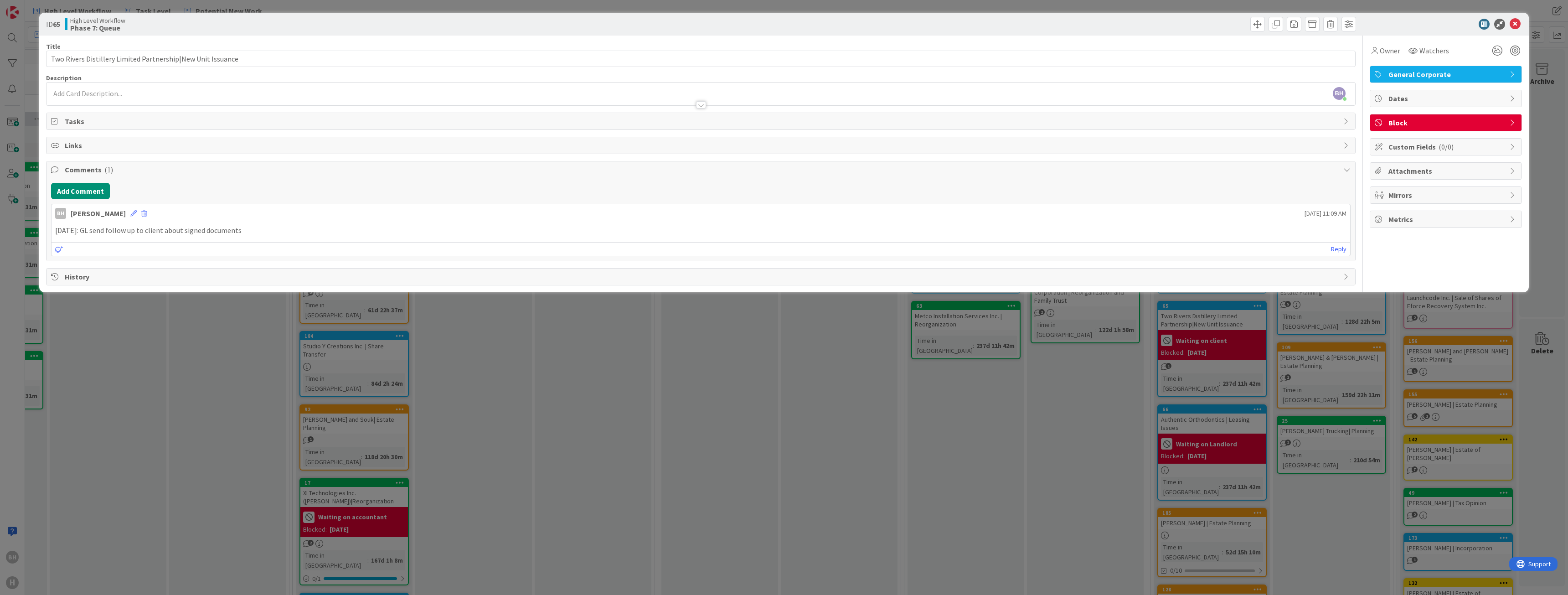
click at [1455, 121] on span "Block" at bounding box center [1447, 122] width 117 height 11
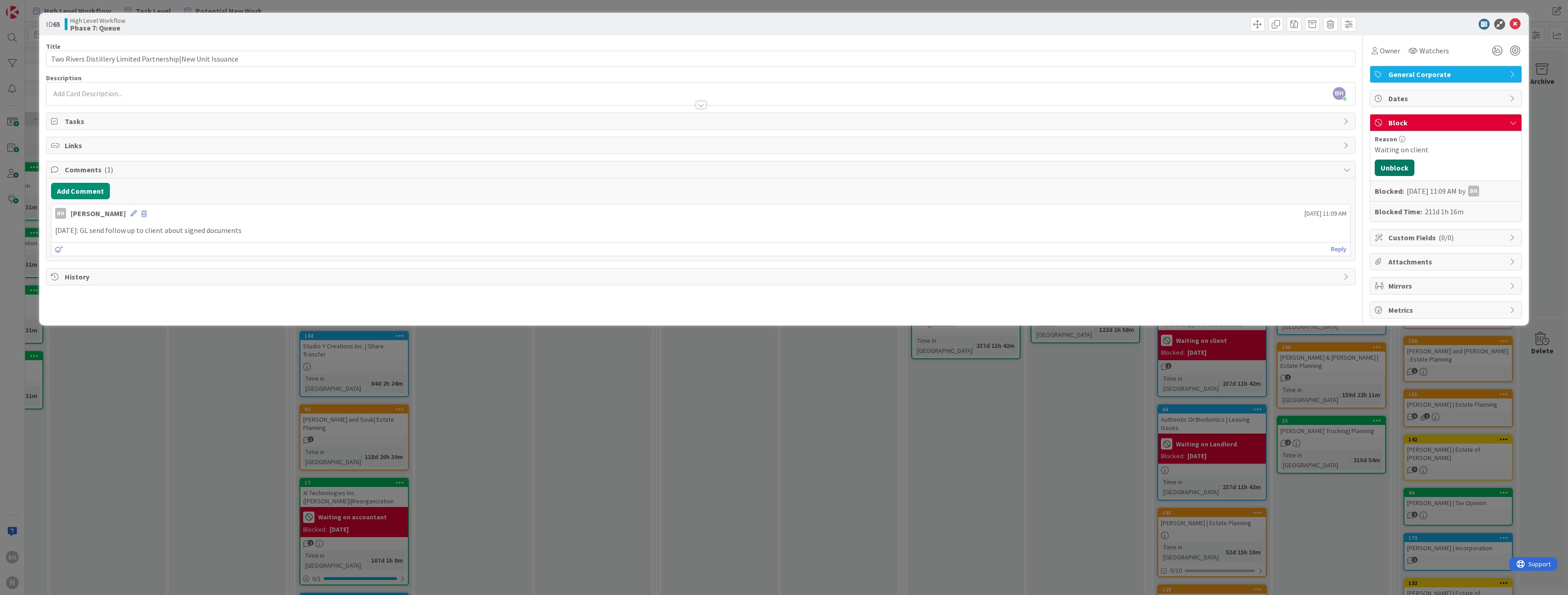
click at [1404, 167] on button "Unblock" at bounding box center [1394, 167] width 40 height 16
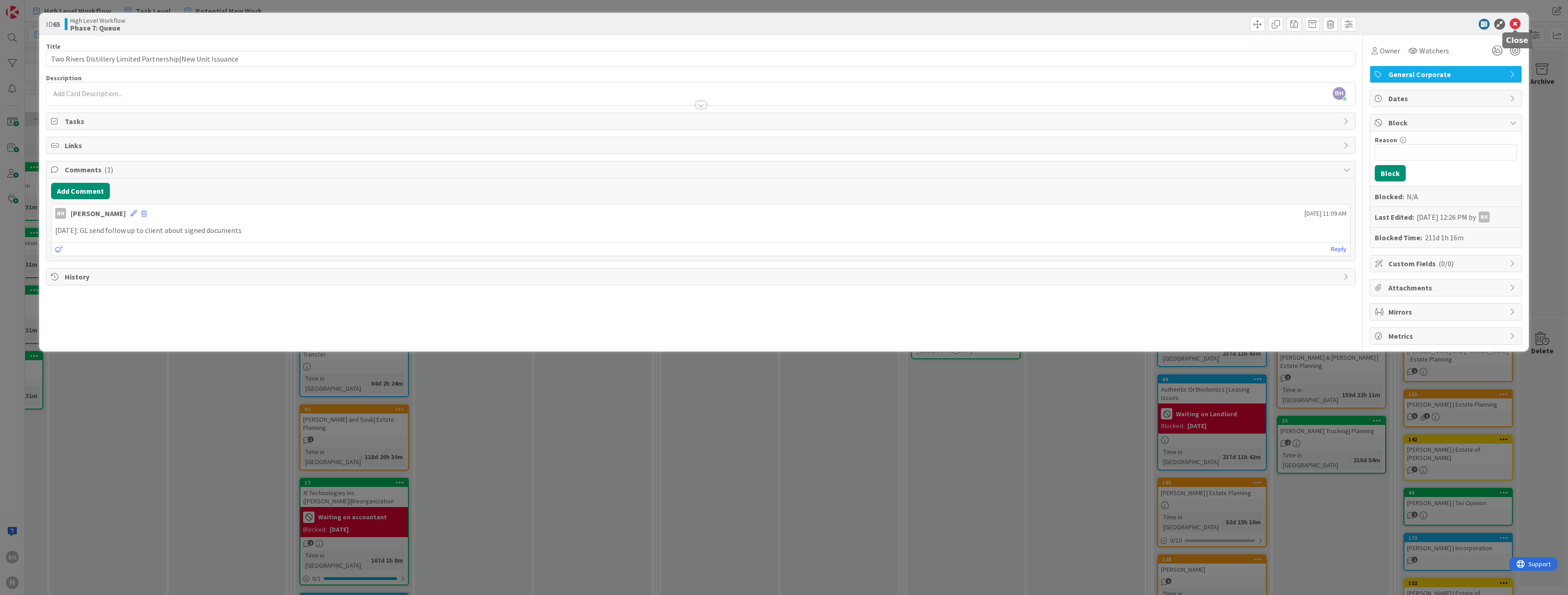
click at [1513, 26] on icon at bounding box center [1515, 24] width 11 height 11
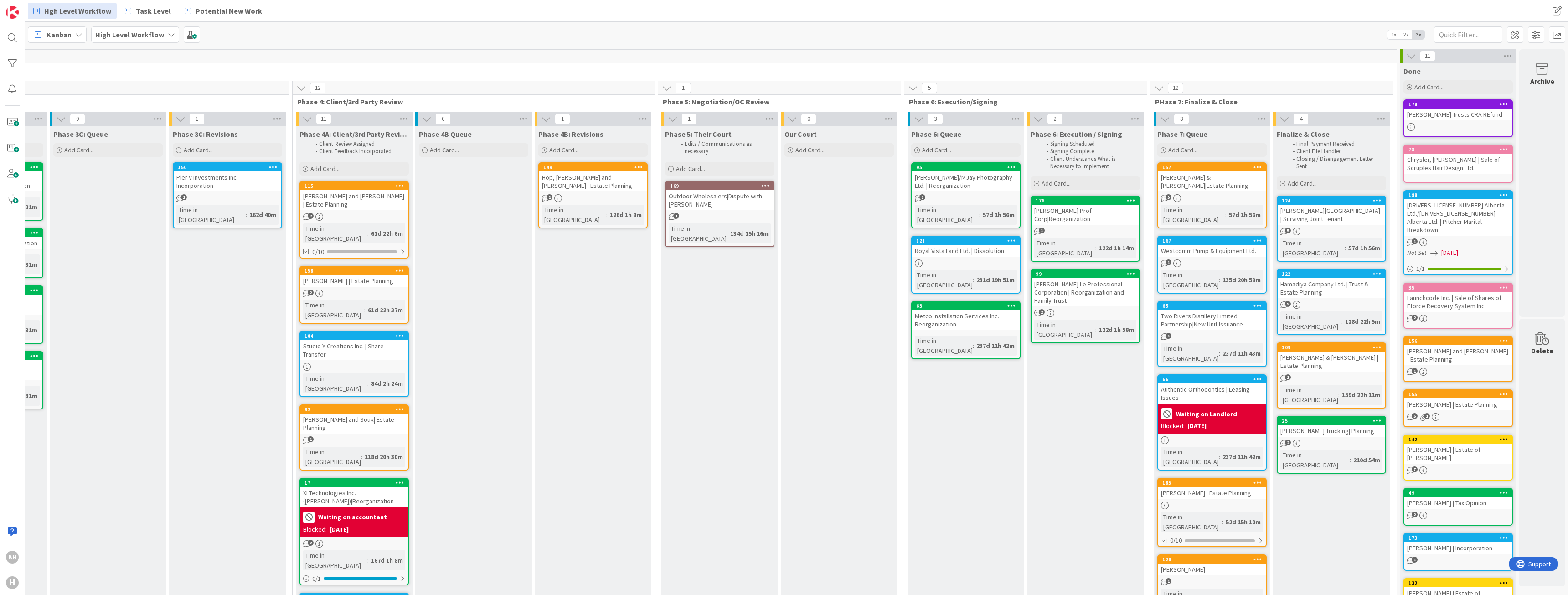
click at [1209, 406] on div "Waiting on Landlord" at bounding box center [1212, 414] width 102 height 15
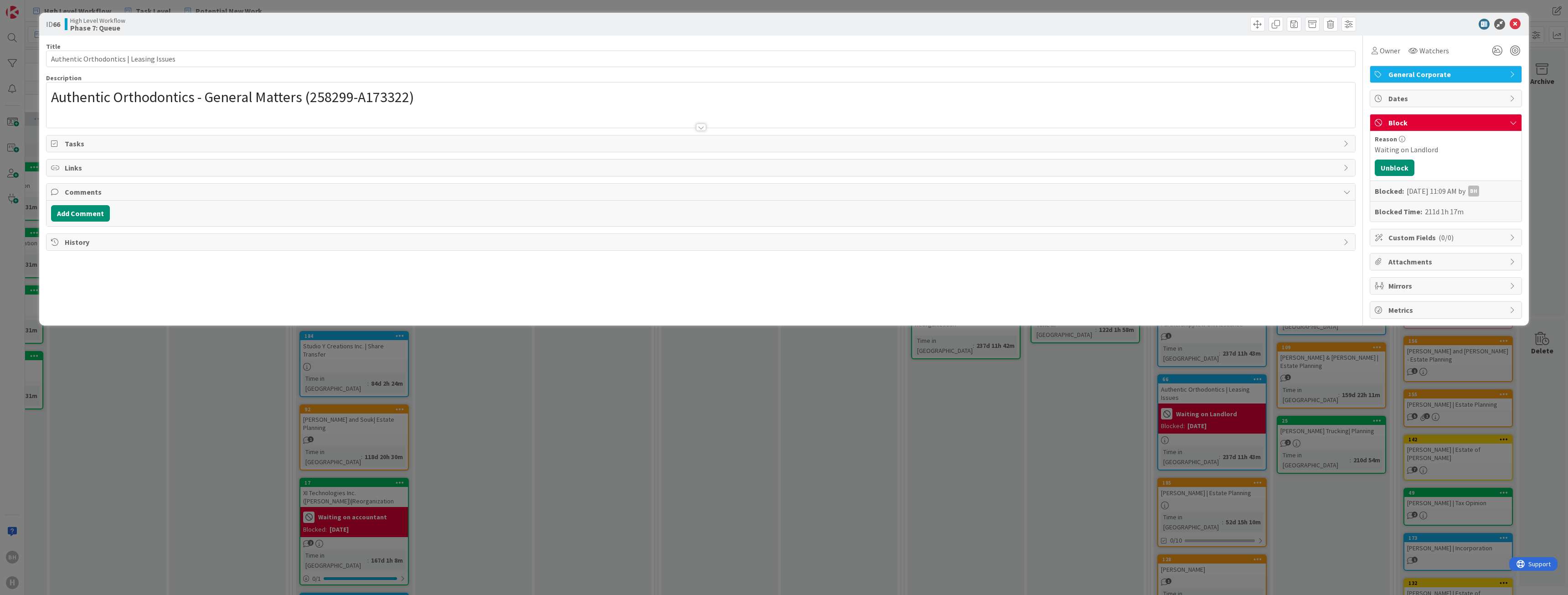
click at [1407, 117] on div "Block" at bounding box center [1446, 123] width 152 height 17
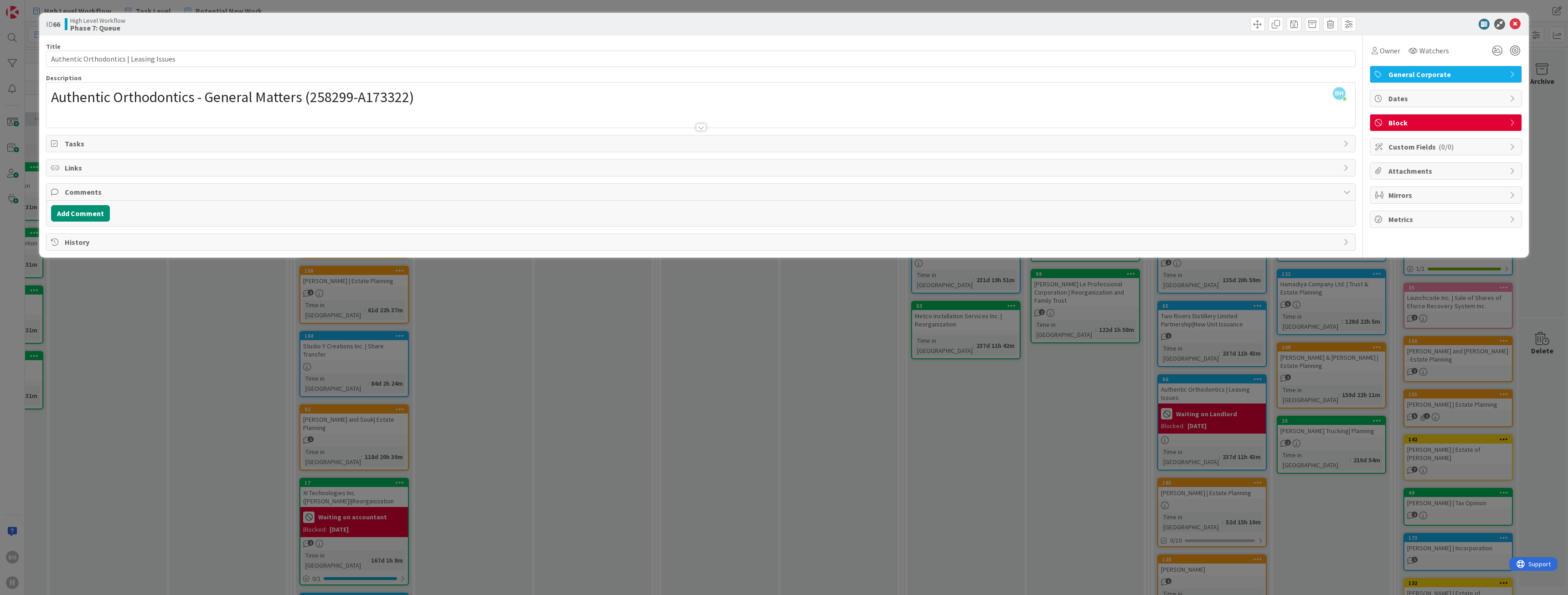
click at [1396, 118] on span "Block" at bounding box center [1447, 122] width 117 height 11
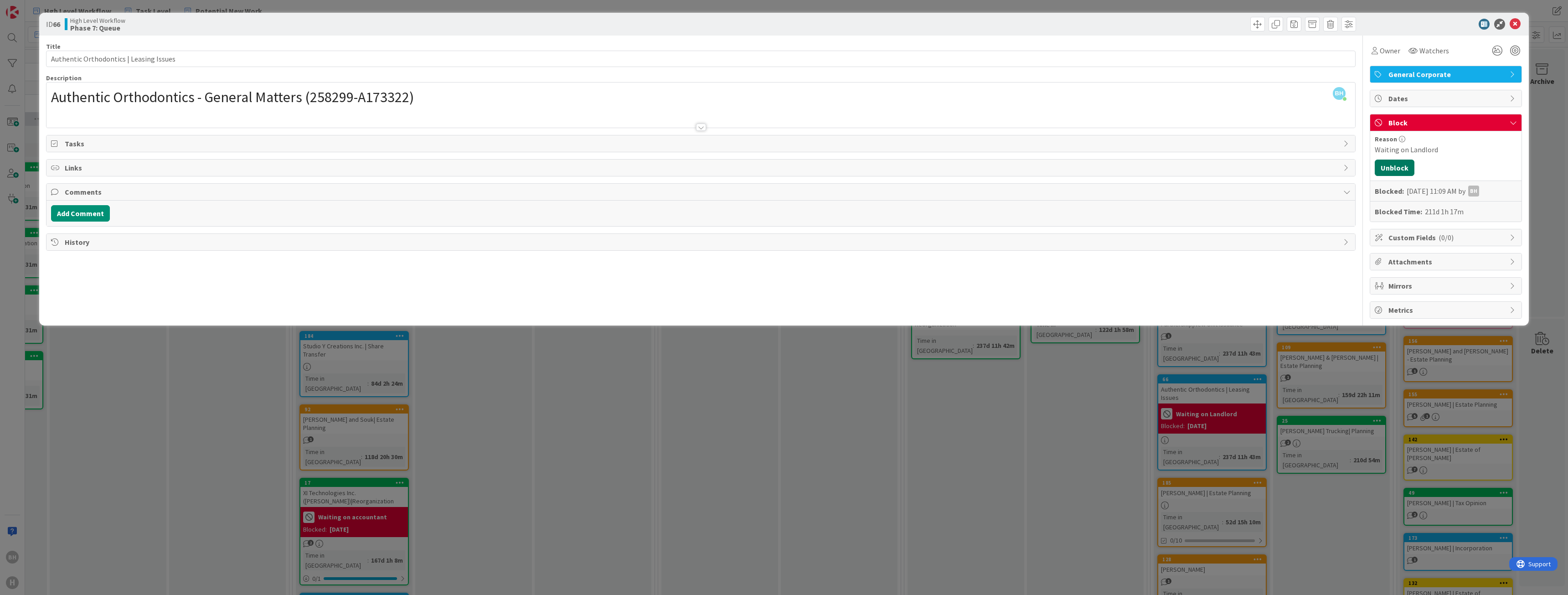
click at [1395, 172] on button "Unblock" at bounding box center [1394, 167] width 40 height 16
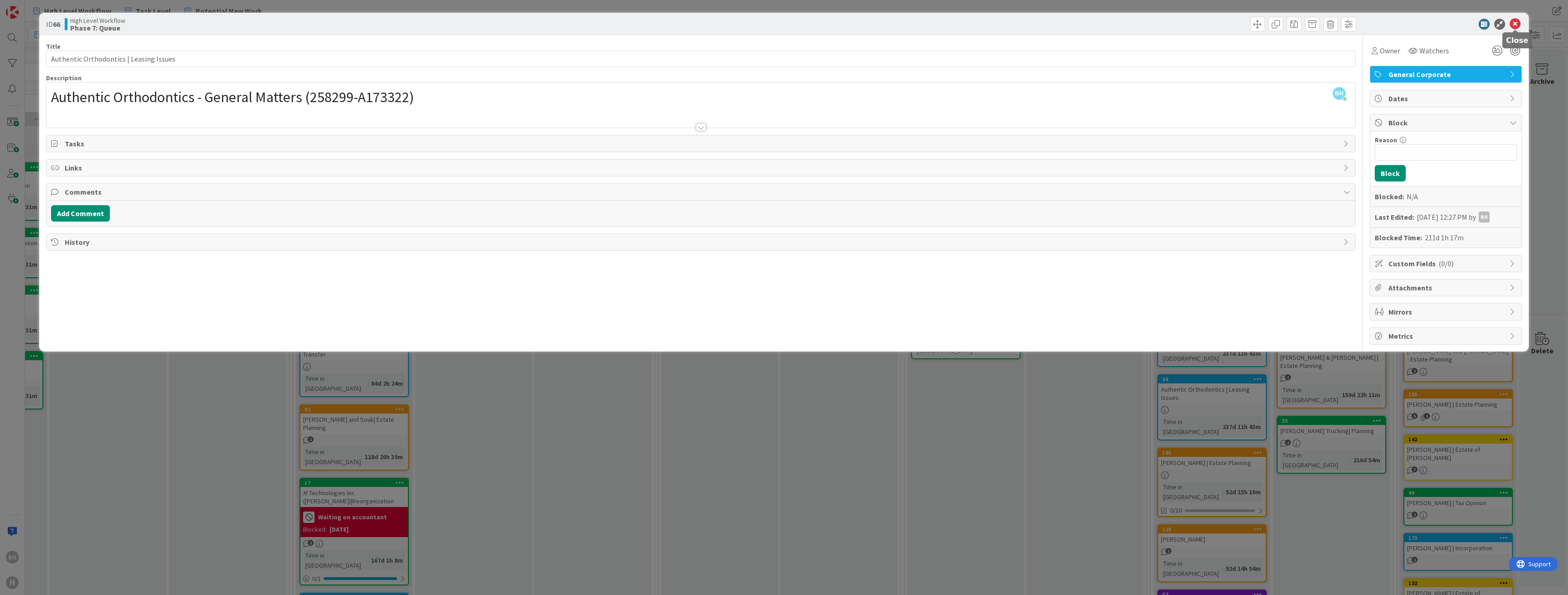
click at [1516, 27] on icon at bounding box center [1515, 24] width 11 height 11
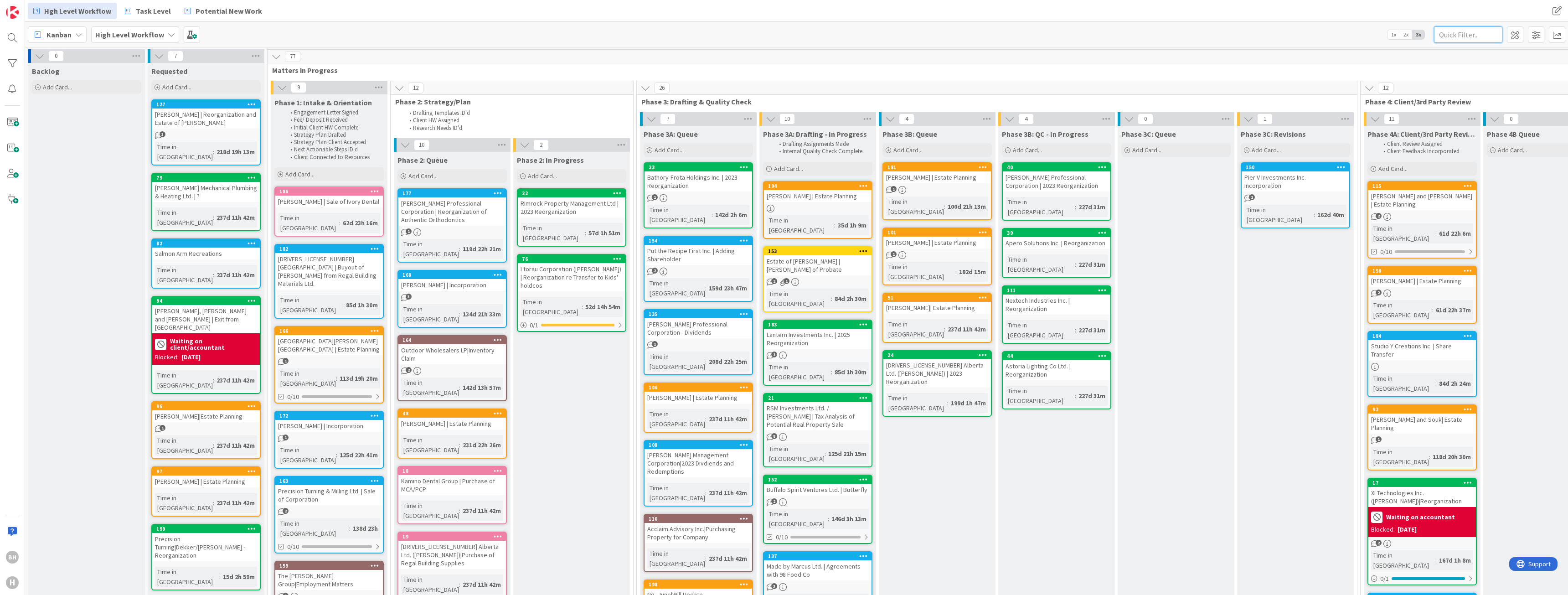
click at [1472, 35] on input "text" at bounding box center [1468, 34] width 68 height 16
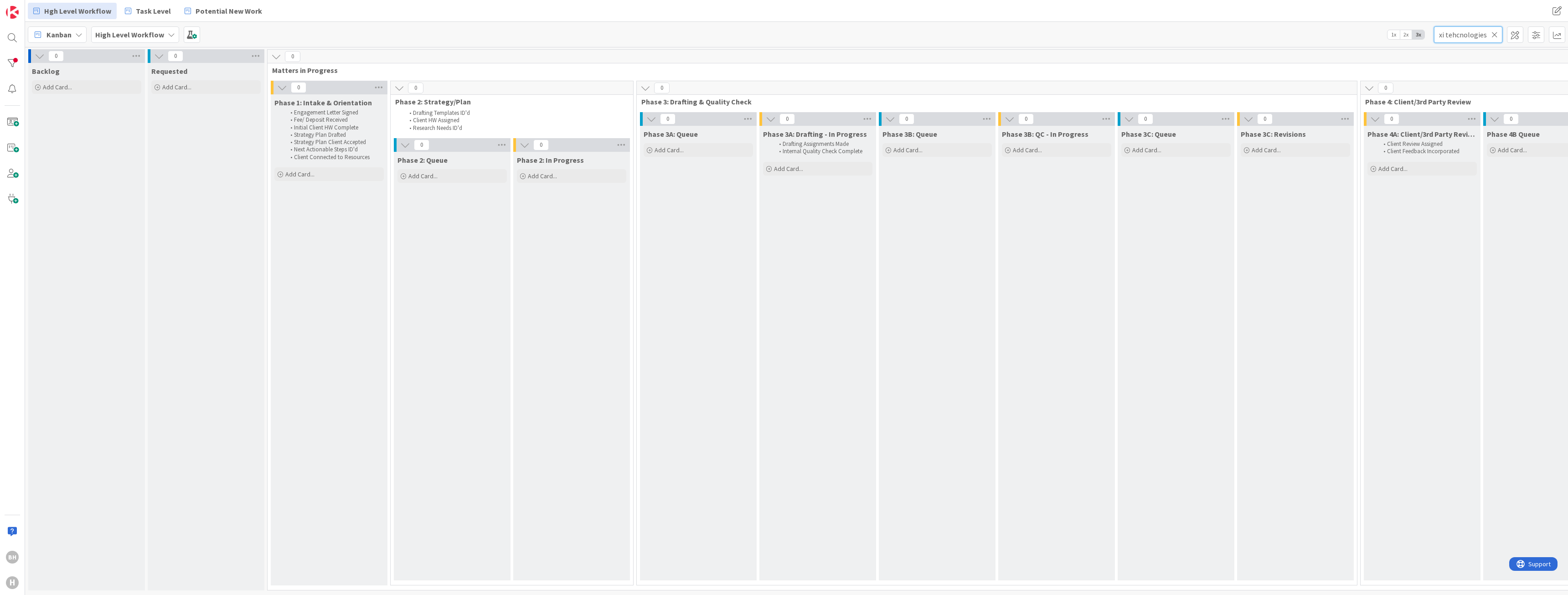
click at [1458, 35] on input "xi tehcnologies" at bounding box center [1468, 34] width 68 height 16
click at [1459, 35] on input "xi tehcnologies" at bounding box center [1468, 34] width 68 height 16
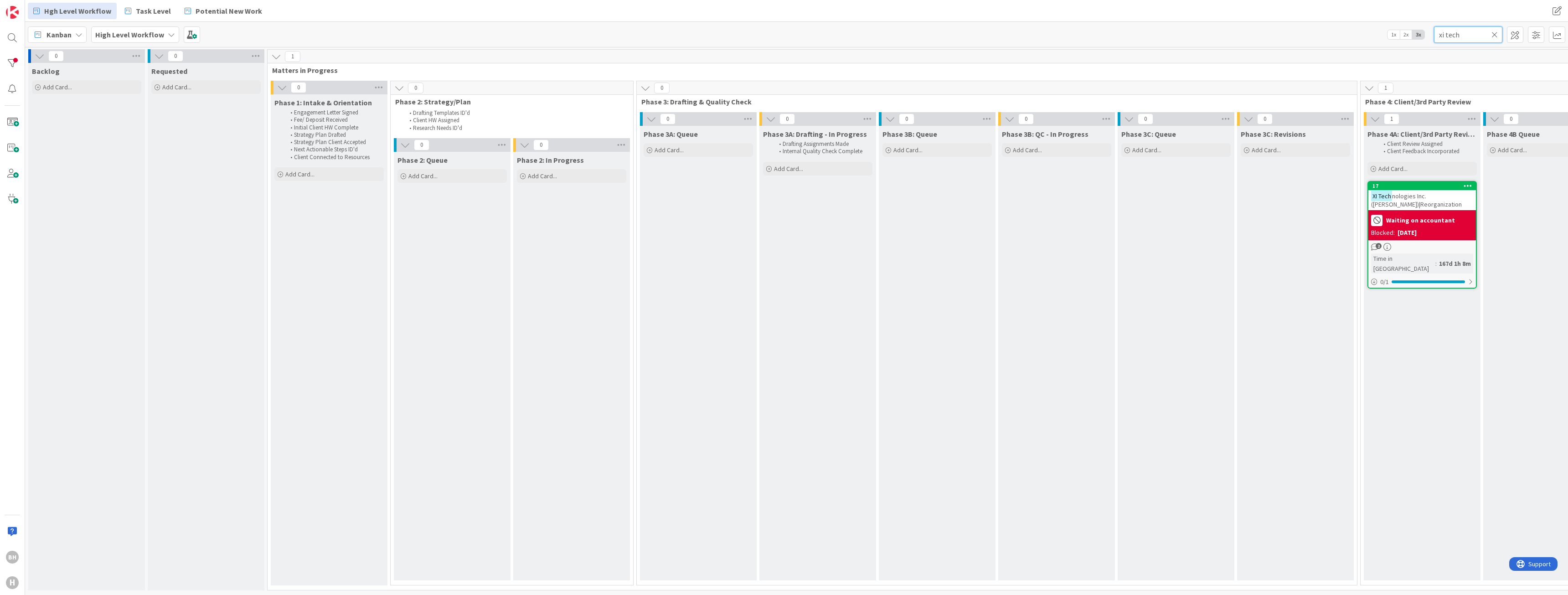
type input "xi tech"
click at [1416, 199] on span "nologies Inc. ([PERSON_NAME])|Reorganization" at bounding box center [1416, 200] width 91 height 16
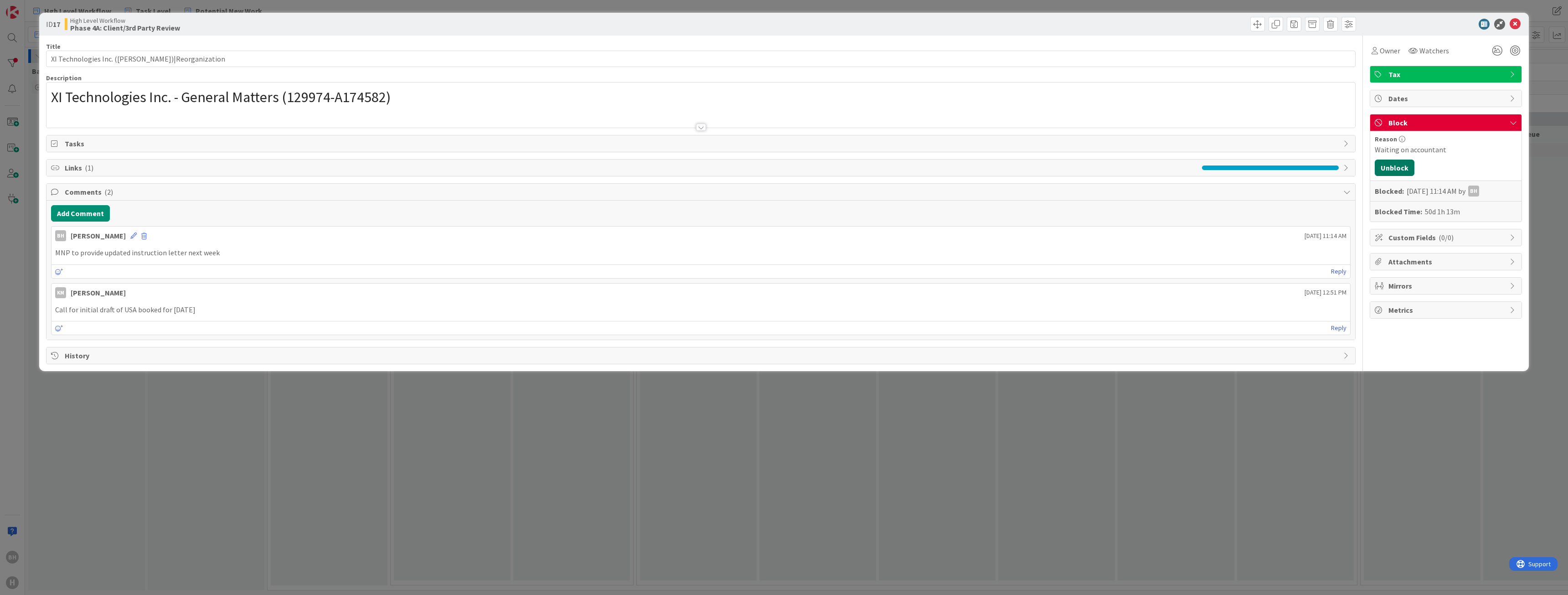
click at [1402, 164] on button "Unblock" at bounding box center [1394, 167] width 40 height 16
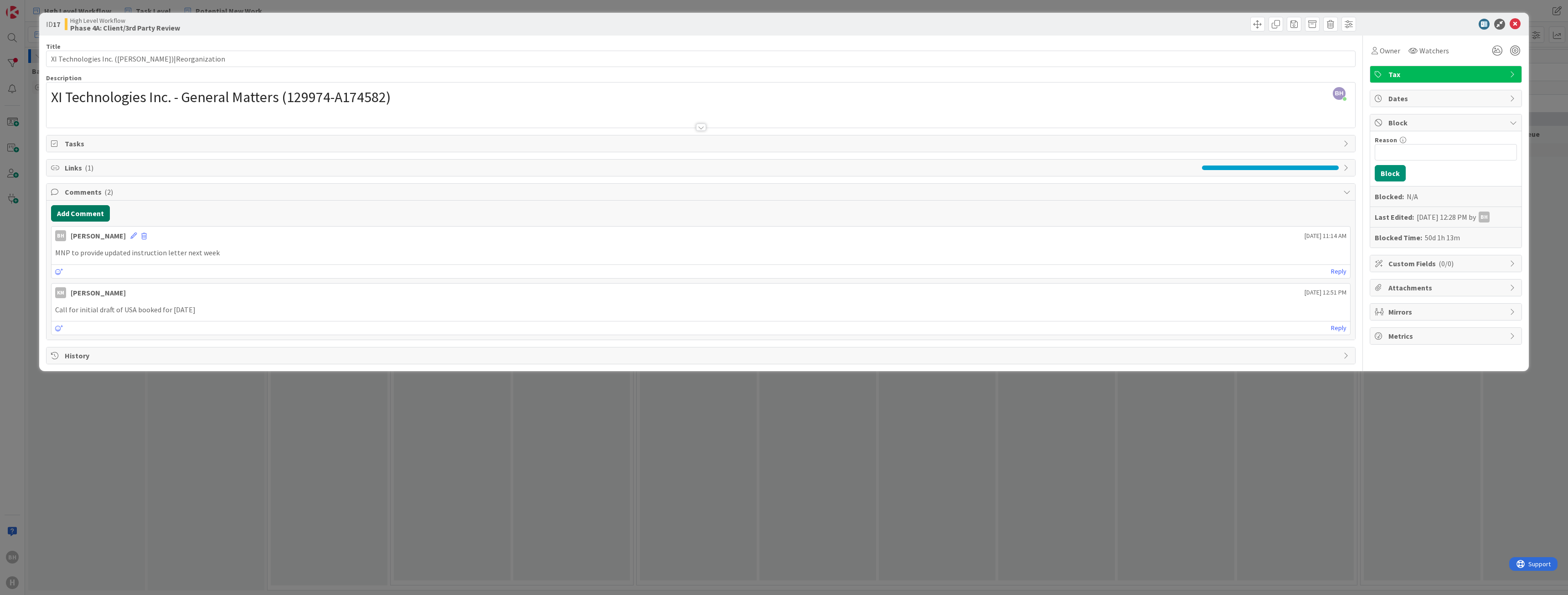
click at [88, 213] on button "Add Comment" at bounding box center [80, 213] width 59 height 16
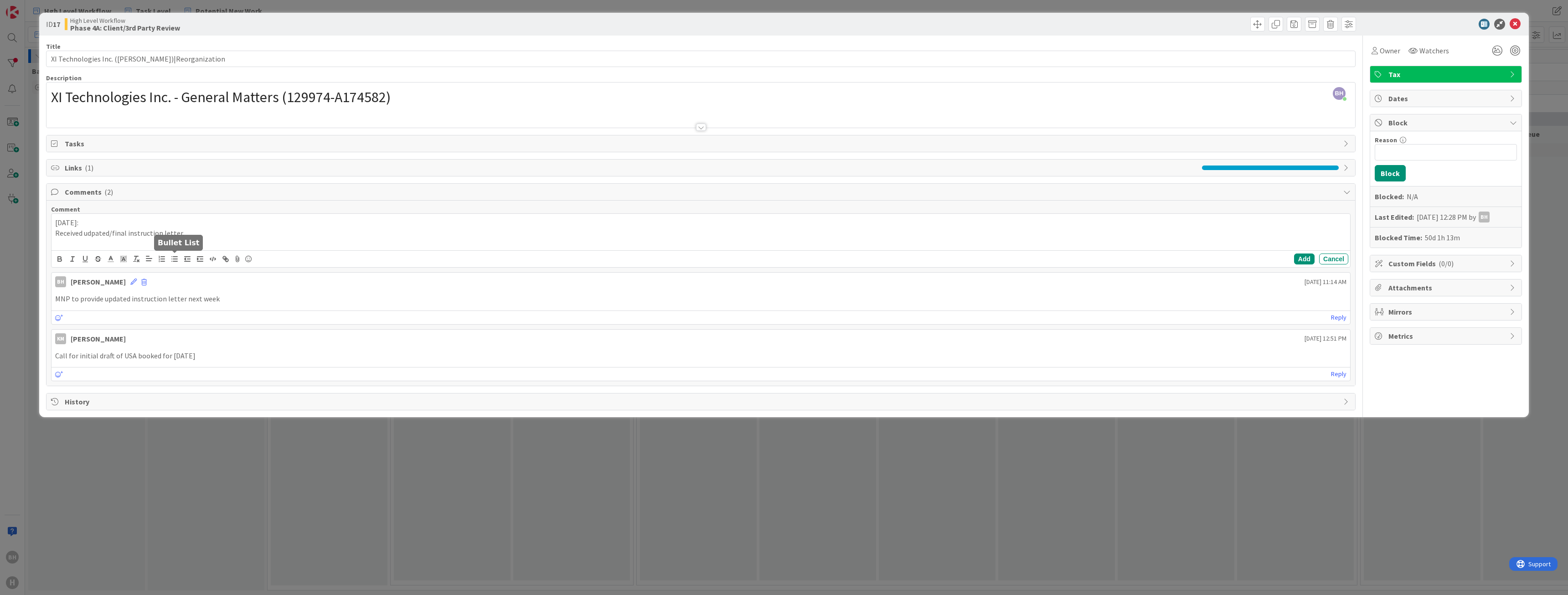
click at [173, 259] on line "button" at bounding box center [175, 259] width 4 height 0
click at [217, 231] on li "Received udpated/final instruction letter." at bounding box center [706, 233] width 1280 height 10
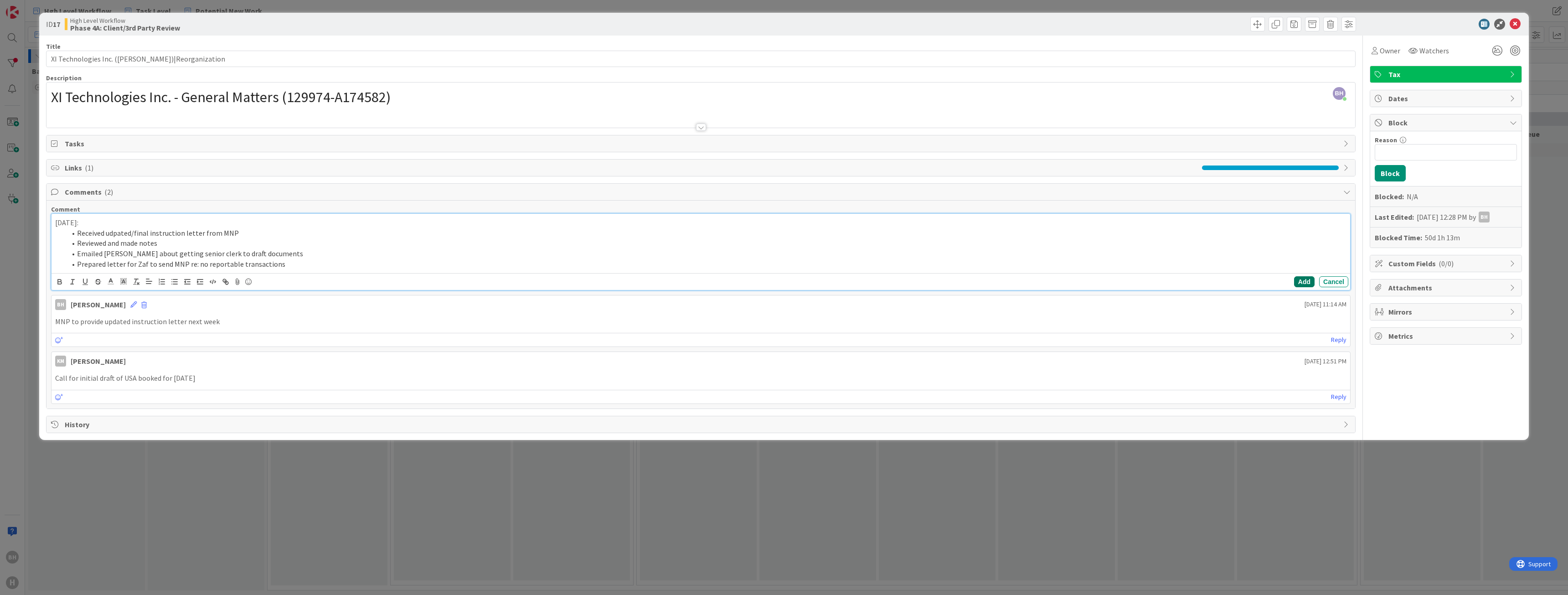
click at [1302, 282] on button "Add" at bounding box center [1304, 282] width 21 height 11
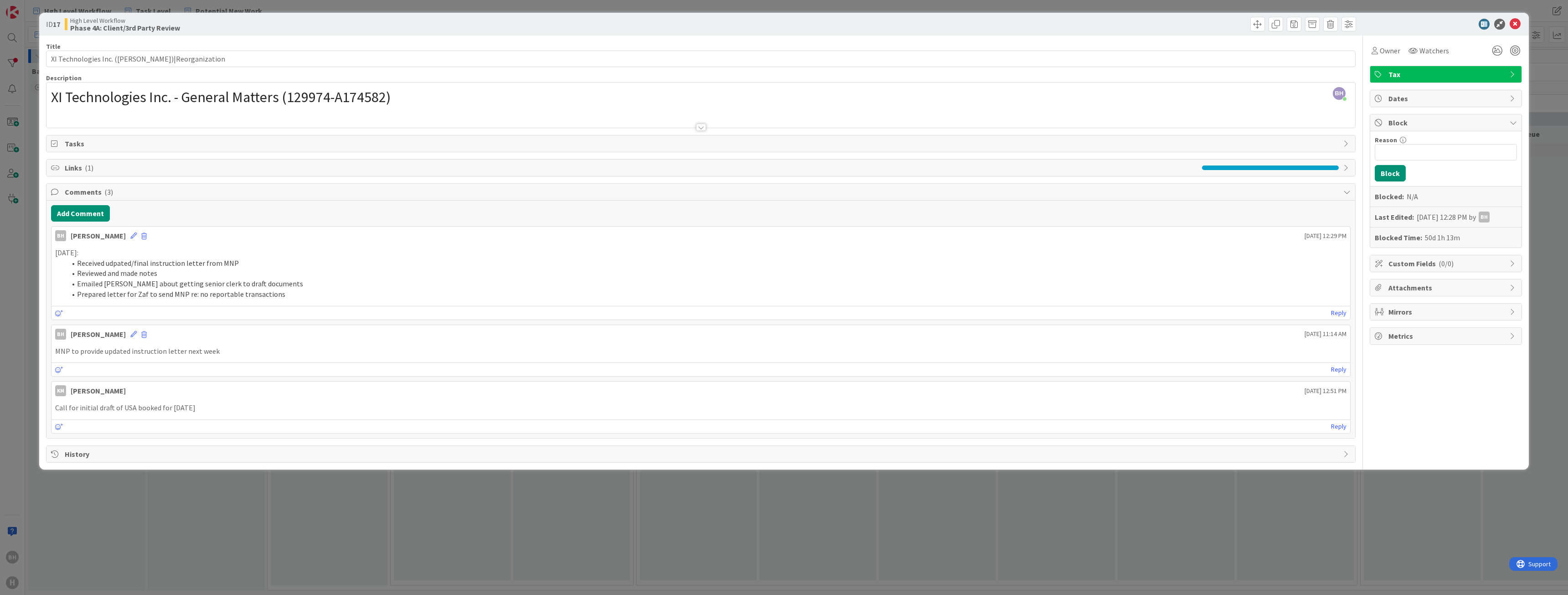
click at [449, 99] on div "BH [PERSON_NAME] just joined XI Technologies Inc. - General Matters (129974-A17…" at bounding box center [701, 105] width 1309 height 45
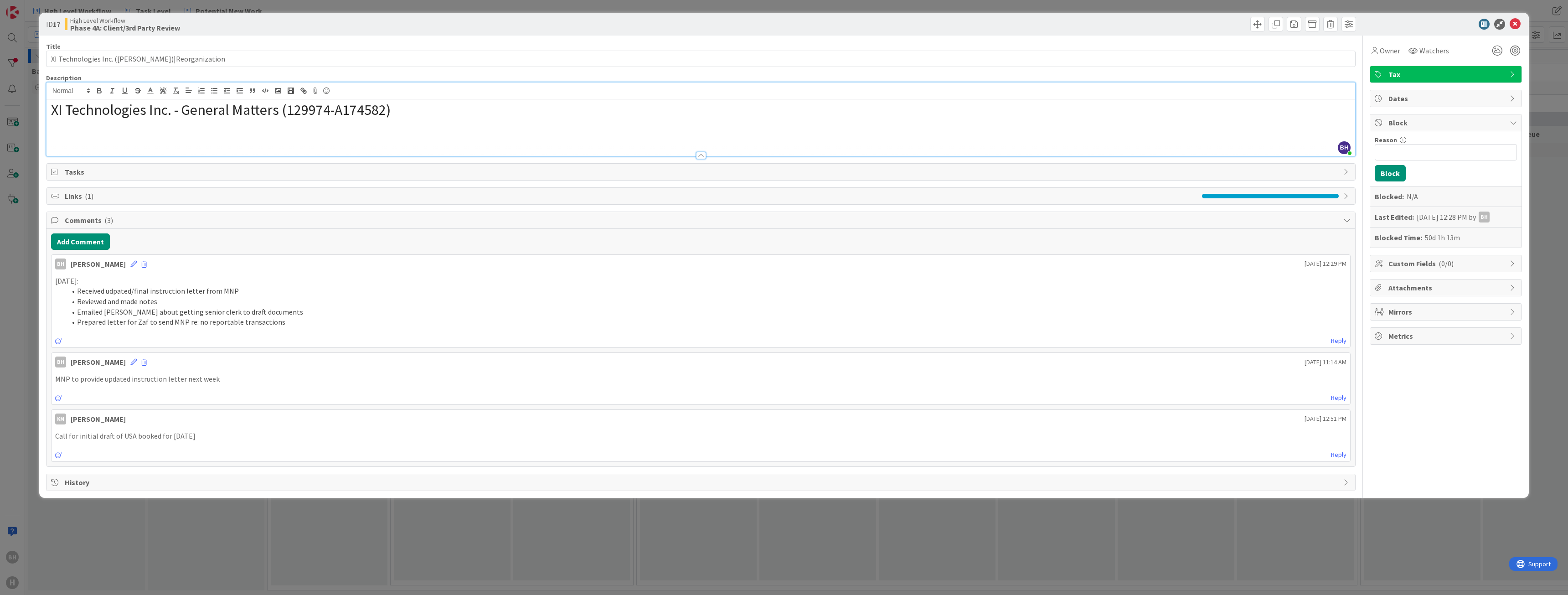
click at [447, 106] on h1 "XI Technologies Inc. - General Matters (129974-A174582)" at bounding box center [701, 110] width 1300 height 17
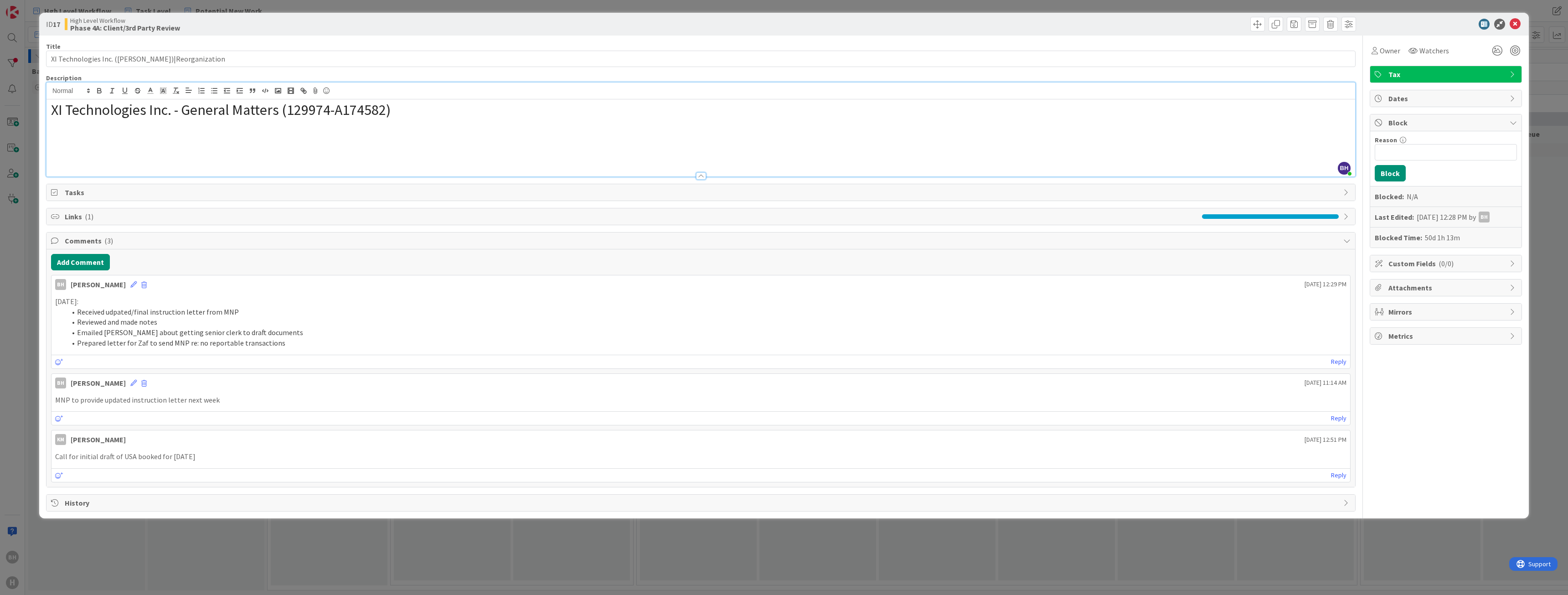
click at [420, 119] on p at bounding box center [701, 124] width 1300 height 10
click at [147, 139] on p at bounding box center [701, 134] width 1300 height 10
click at [261, 60] on input "XI Technologies Inc. ([PERSON_NAME])|Reorganization" at bounding box center [701, 58] width 1309 height 16
paste input "A174582"
type input "XI Technologies Inc. ([PERSON_NAME])|Reorganization - A174582"
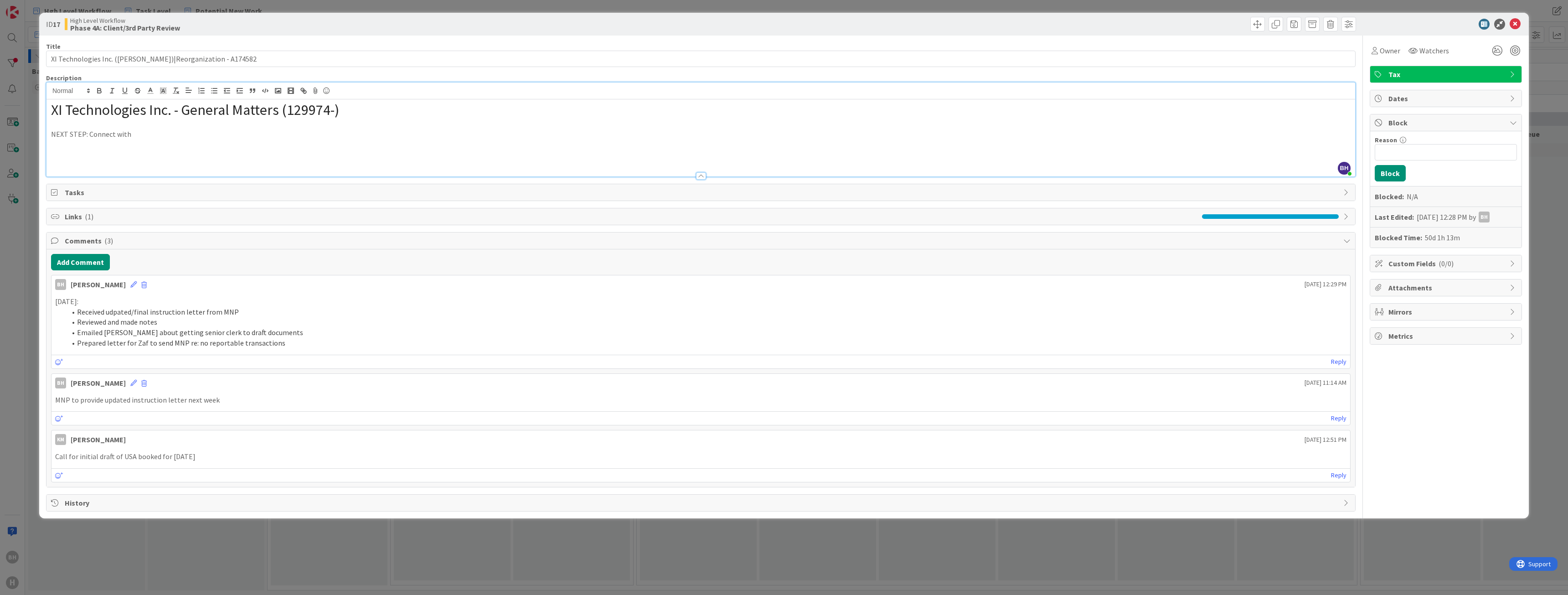
click at [222, 104] on span "XI Technologies Inc. - General Matters (129974-)" at bounding box center [195, 110] width 288 height 18
click at [222, 102] on span "XI Technologies Inc. - General Matters (129974-)" at bounding box center [195, 110] width 288 height 18
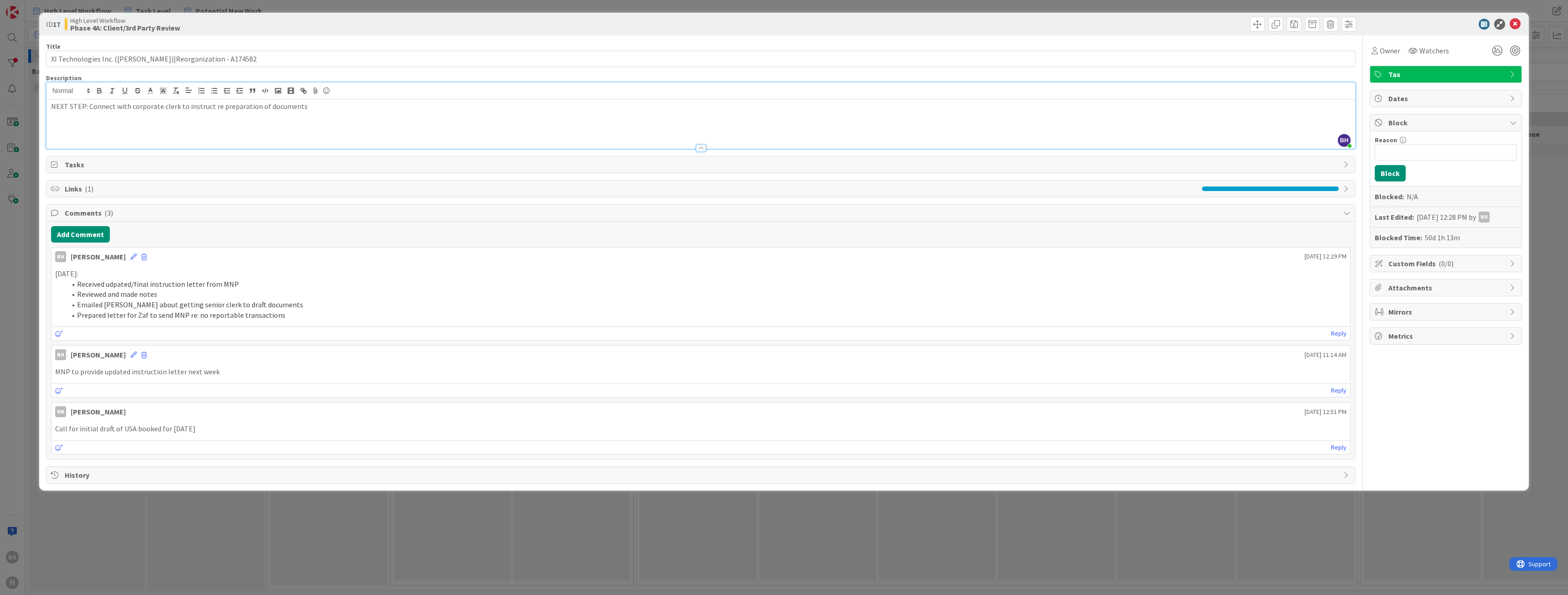
click at [1433, 23] on div at bounding box center [1441, 24] width 161 height 11
click at [262, 455] on div "Add Comment BH [PERSON_NAME] [DATE] 12:29 PM 2025-10-09: Received udpated/final…" at bounding box center [701, 340] width 1309 height 238
click at [260, 428] on p "Call for initial draft of USA booked for [DATE]" at bounding box center [701, 429] width 1291 height 10
click at [1513, 21] on icon at bounding box center [1515, 24] width 11 height 11
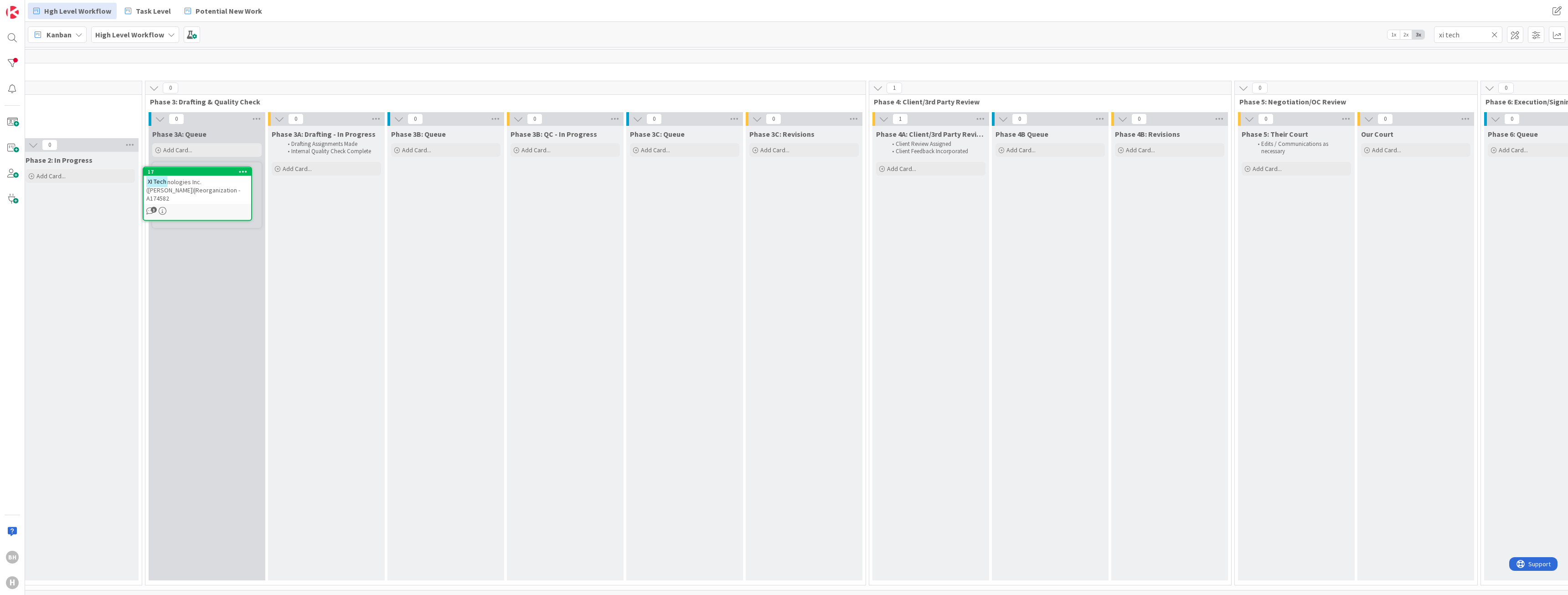
scroll to position [0, 489]
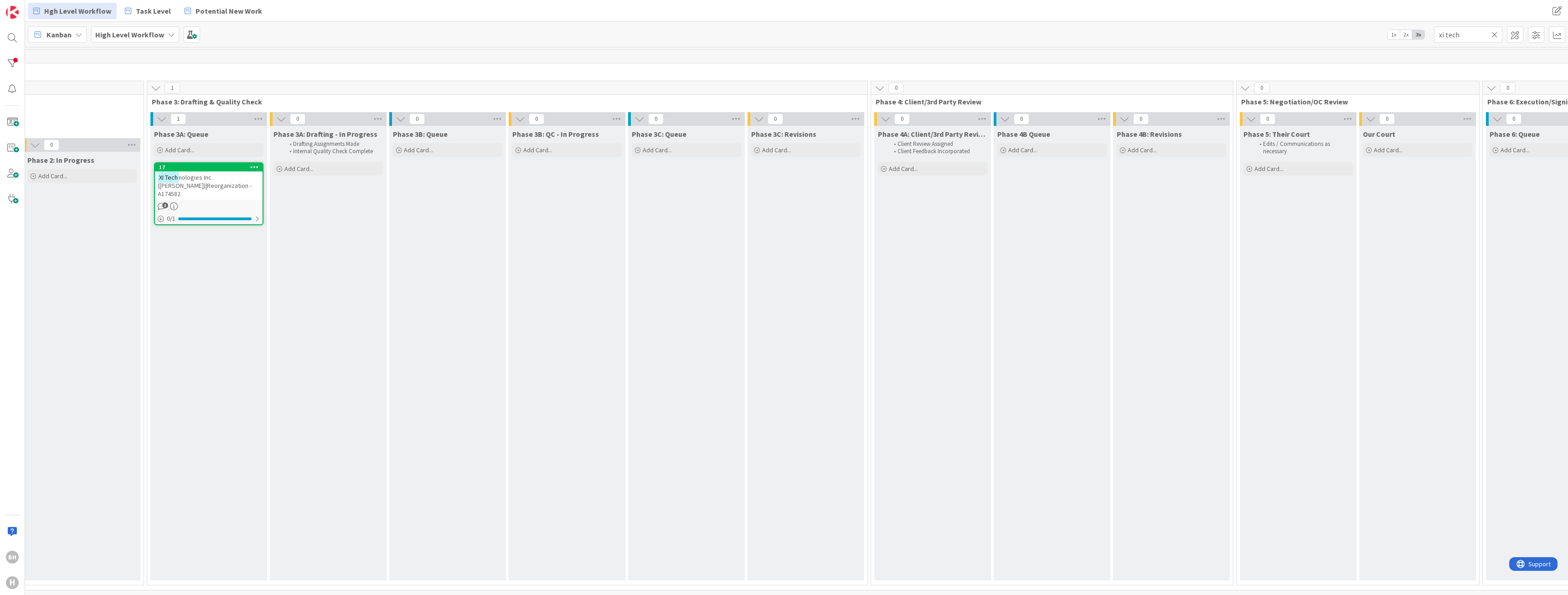
click at [1497, 35] on icon at bounding box center [1494, 34] width 6 height 8
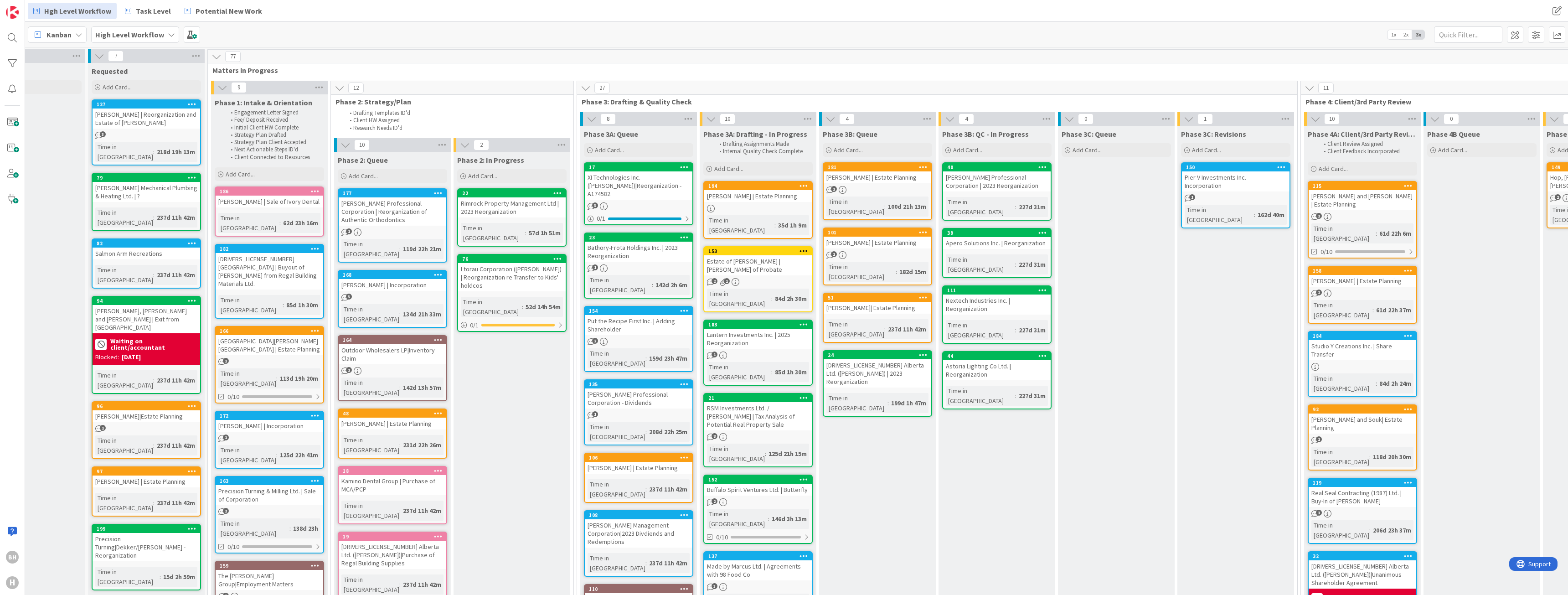
scroll to position [0, 0]
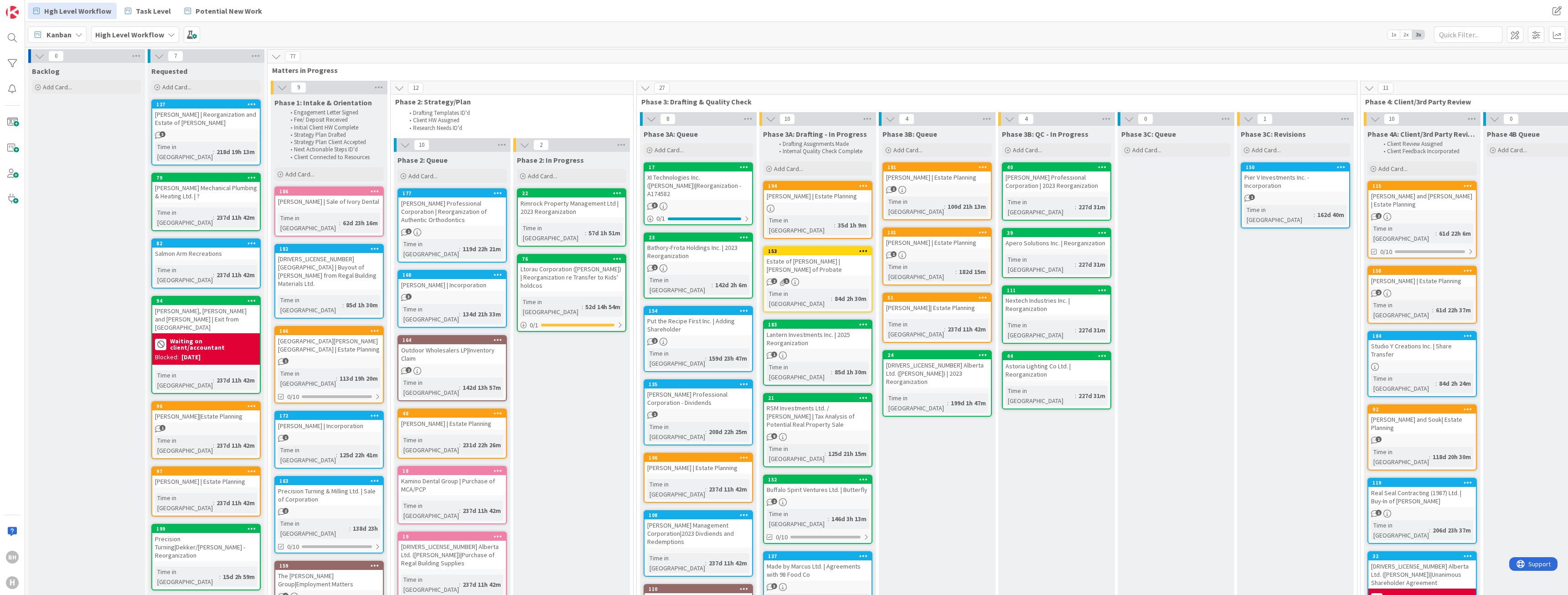
click at [180, 115] on div "[PERSON_NAME] | Reorganization and Estate of [PERSON_NAME]" at bounding box center [206, 118] width 108 height 20
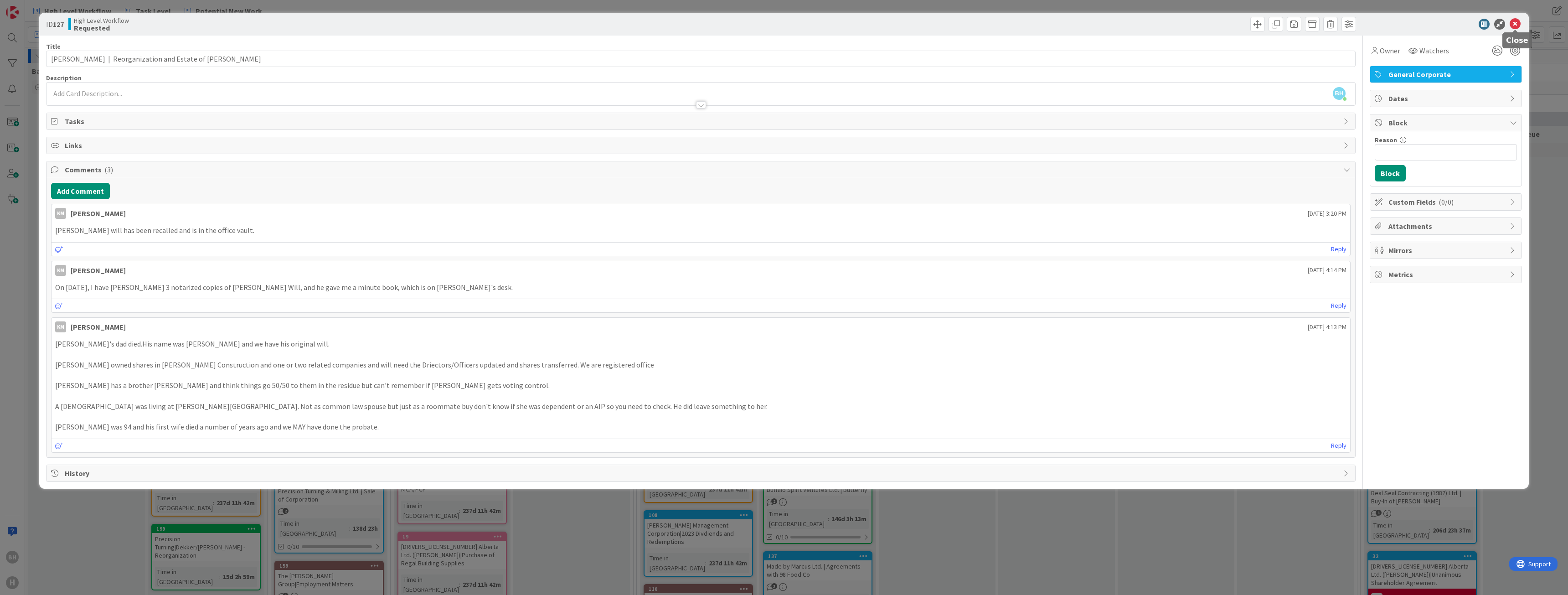
click at [1514, 24] on icon at bounding box center [1515, 24] width 11 height 11
